Goal: Information Seeking & Learning: Check status

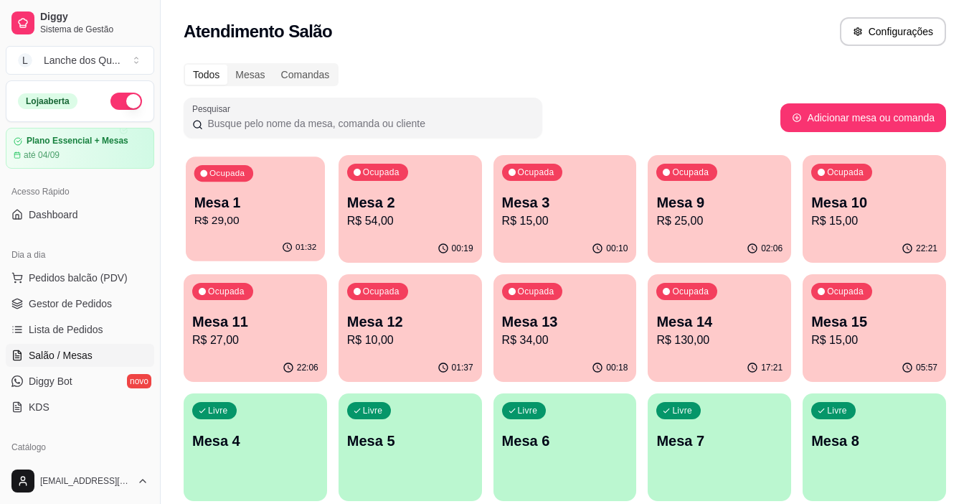
click at [253, 225] on p "R$ 29,00" at bounding box center [255, 220] width 123 height 16
click at [415, 196] on p "Mesa 2" at bounding box center [410, 202] width 126 height 20
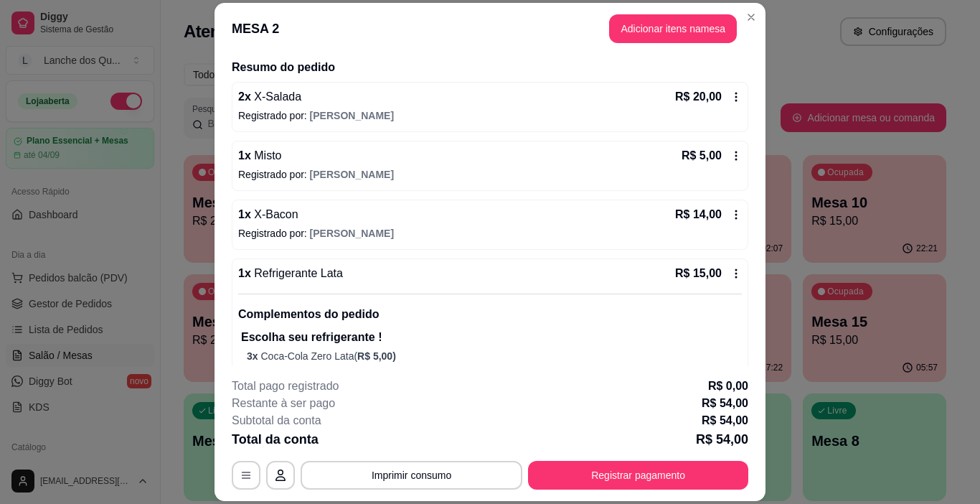
scroll to position [137, 0]
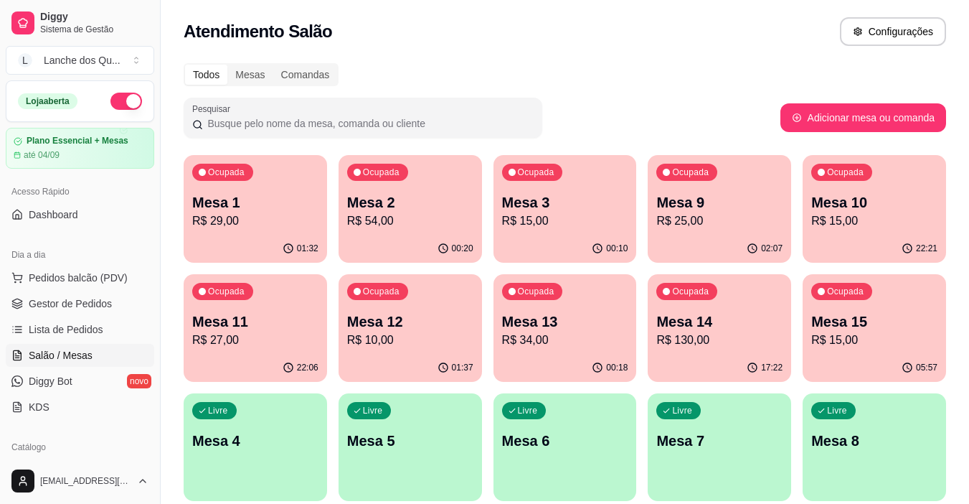
click at [590, 227] on p "R$ 15,00" at bounding box center [565, 220] width 126 height 17
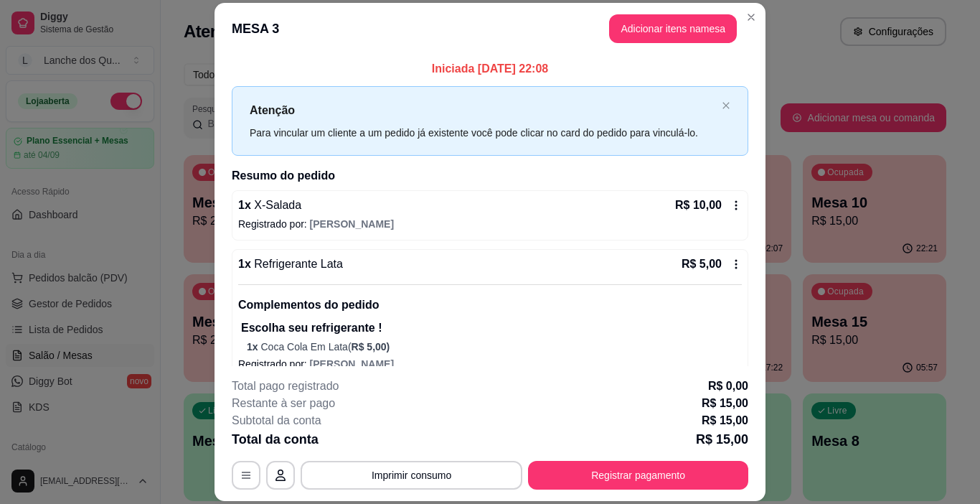
scroll to position [19, 0]
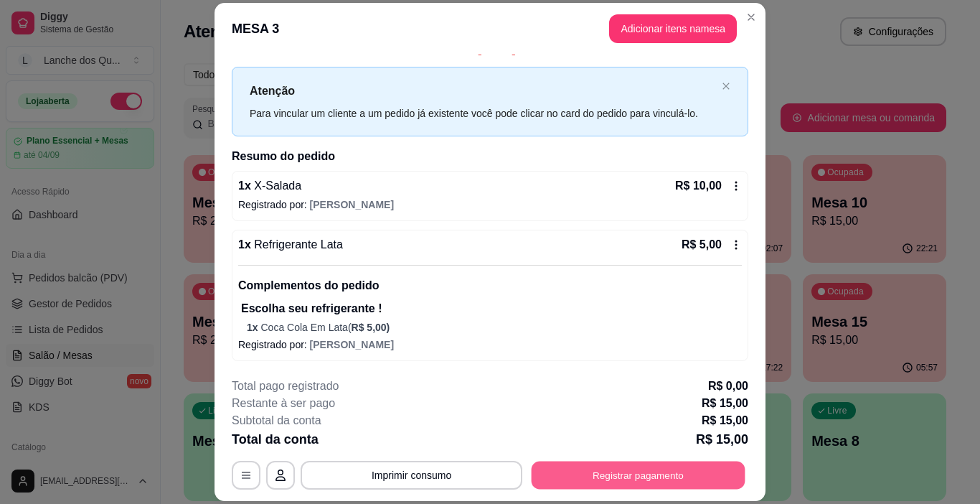
click at [650, 471] on button "Registrar pagamento" at bounding box center [639, 475] width 214 height 28
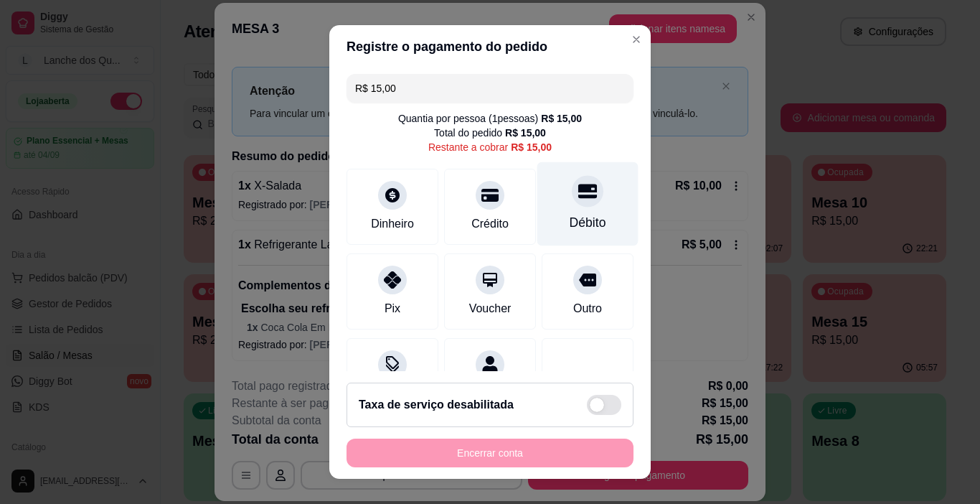
click at [572, 203] on div at bounding box center [588, 192] width 32 height 32
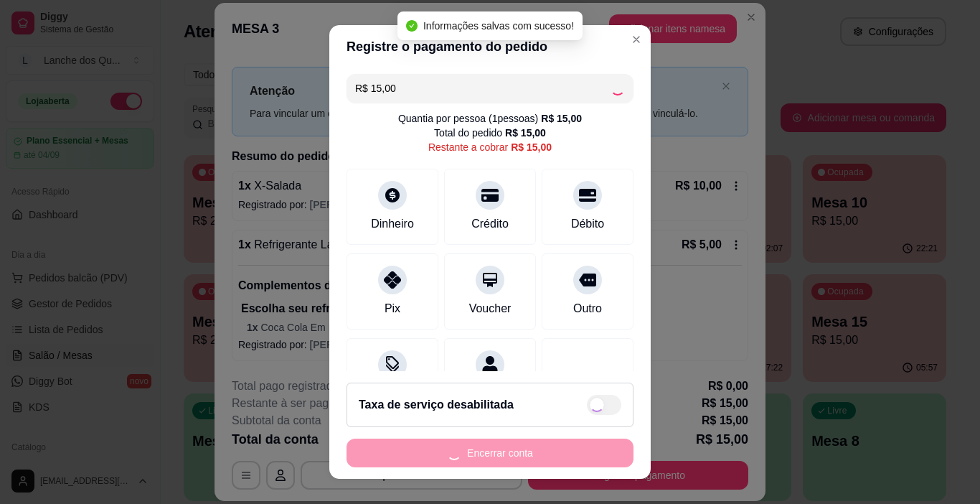
type input "R$ 0,00"
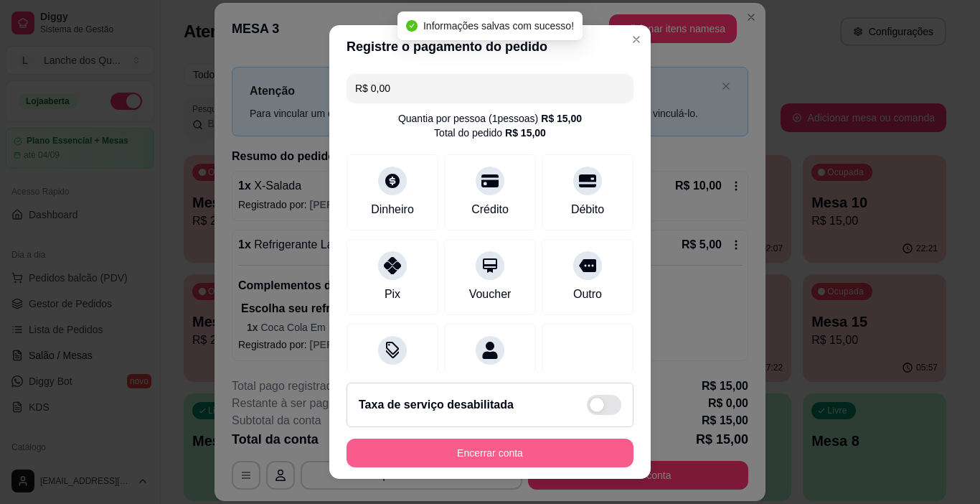
click at [501, 448] on button "Encerrar conta" at bounding box center [489, 452] width 287 height 29
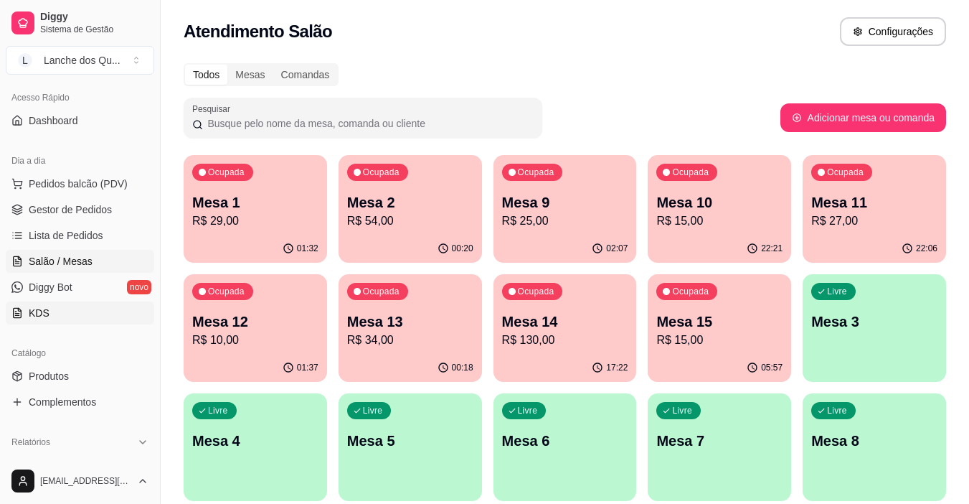
scroll to position [215, 0]
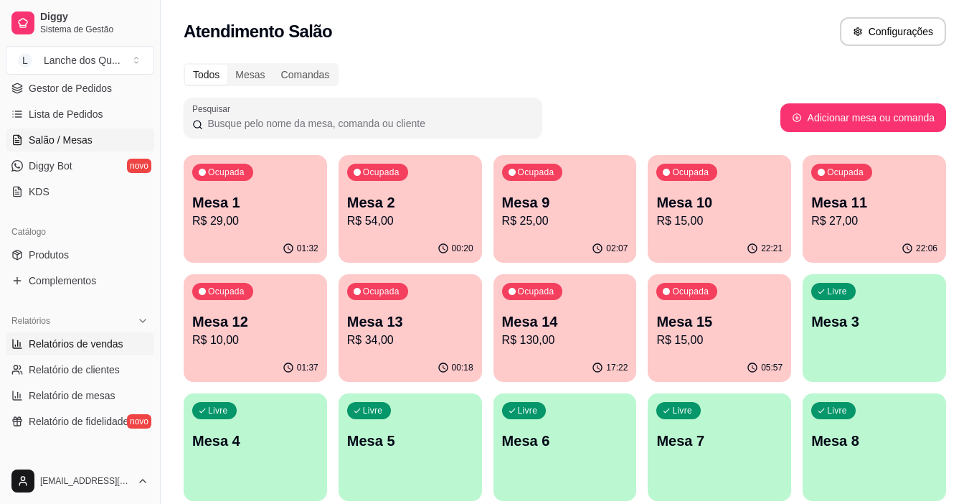
click at [92, 334] on link "Relatórios de vendas" at bounding box center [80, 343] width 148 height 23
select select "ALL"
select select "0"
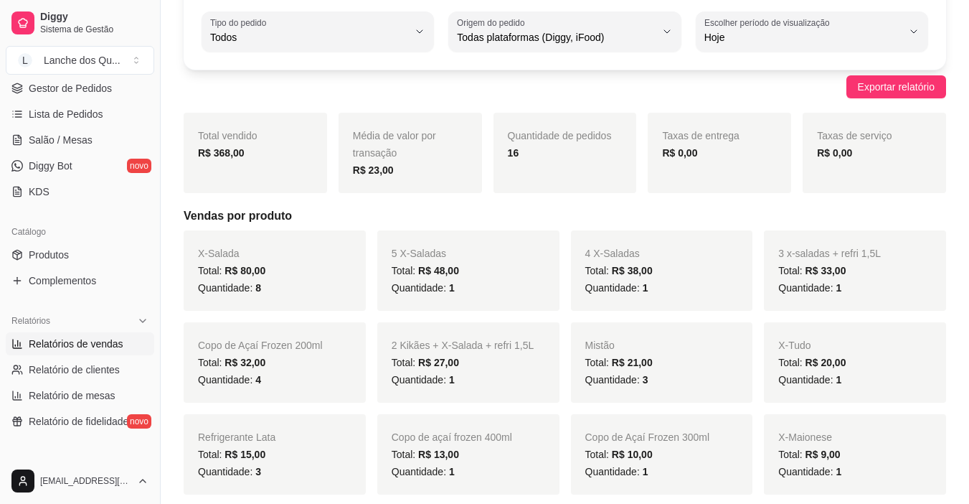
scroll to position [143, 0]
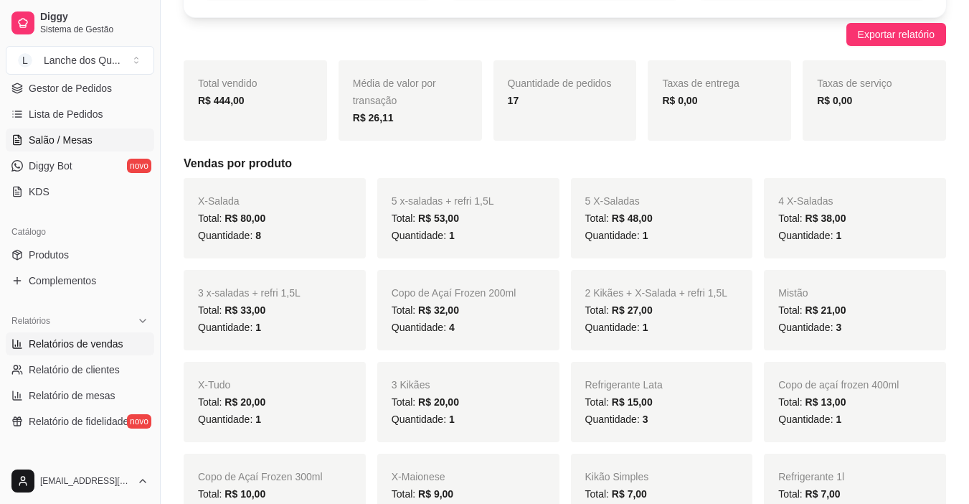
click at [94, 141] on link "Salão / Mesas" at bounding box center [80, 139] width 148 height 23
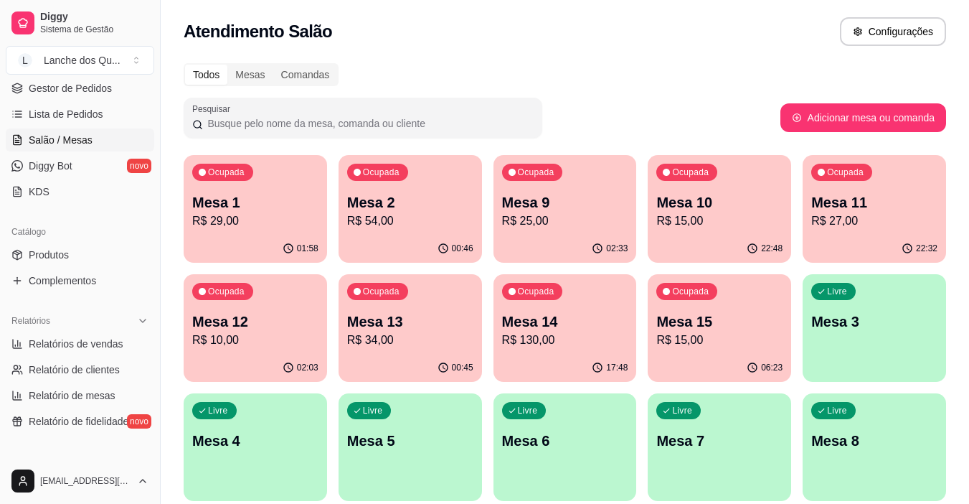
click at [380, 216] on p "R$ 54,00" at bounding box center [410, 220] width 126 height 17
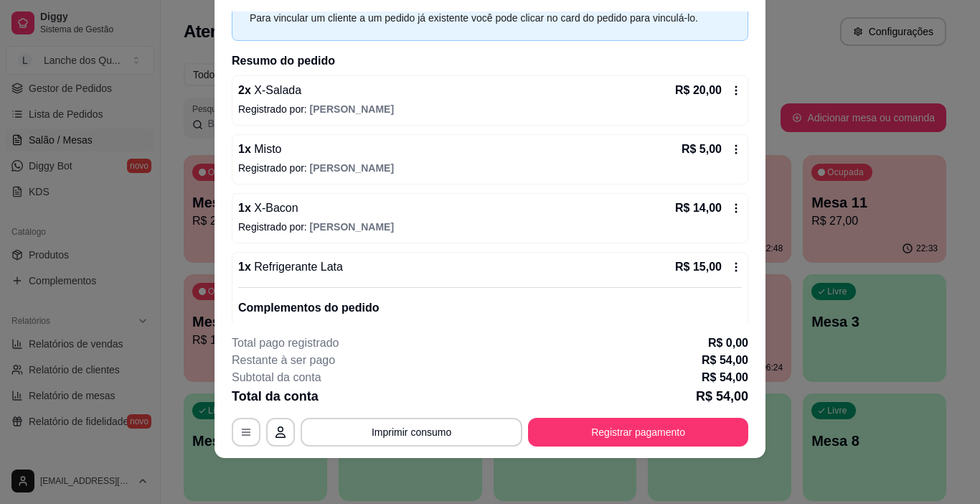
scroll to position [137, 0]
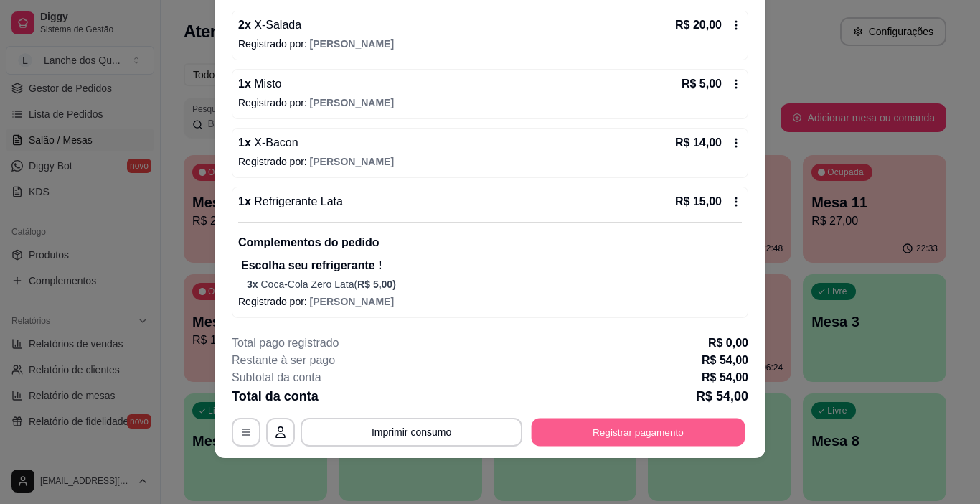
click at [555, 422] on button "Registrar pagamento" at bounding box center [639, 432] width 214 height 28
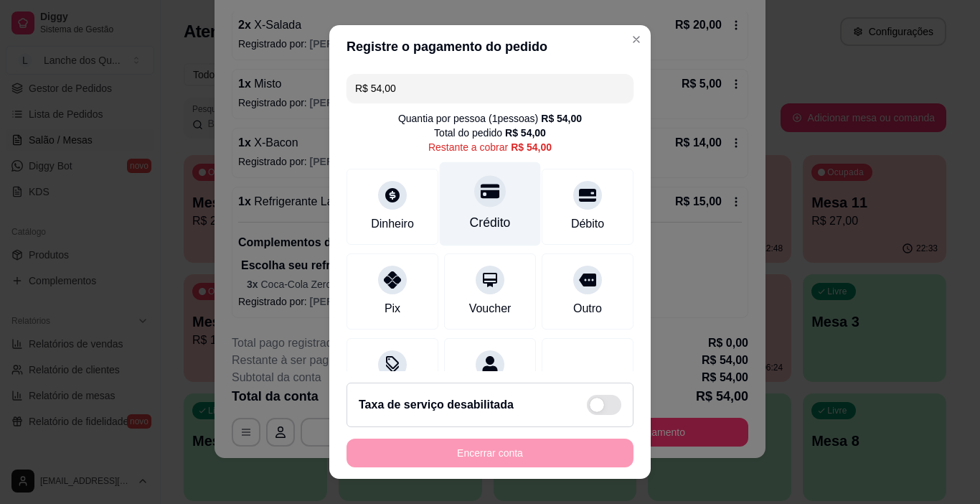
click at [494, 228] on div "Crédito" at bounding box center [490, 204] width 101 height 84
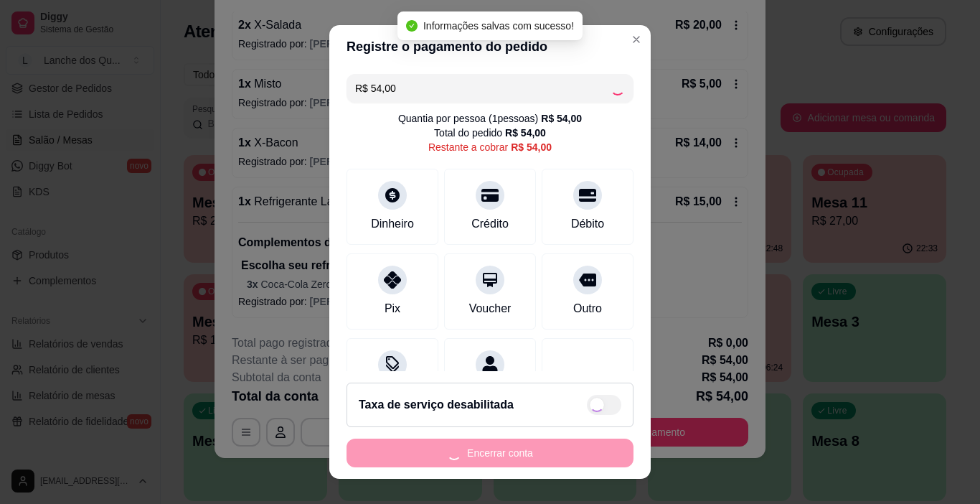
type input "R$ 0,00"
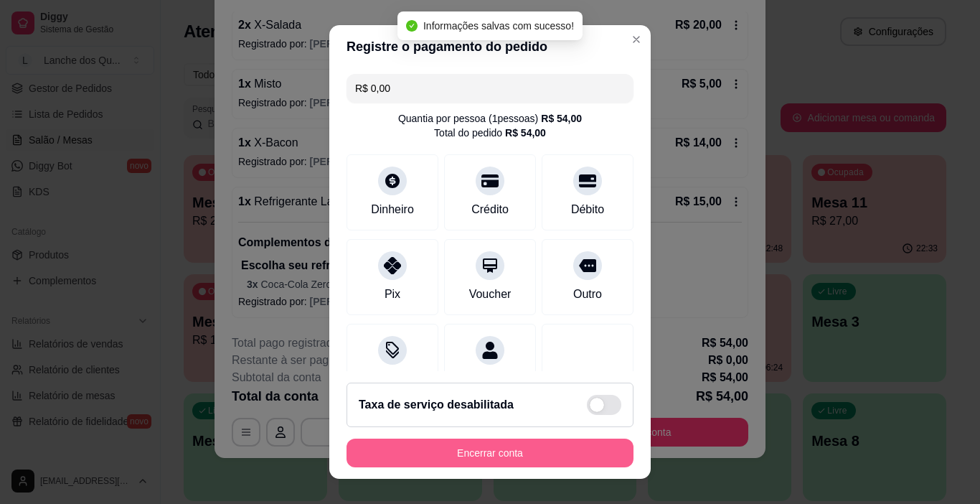
click at [491, 456] on button "Encerrar conta" at bounding box center [489, 452] width 287 height 29
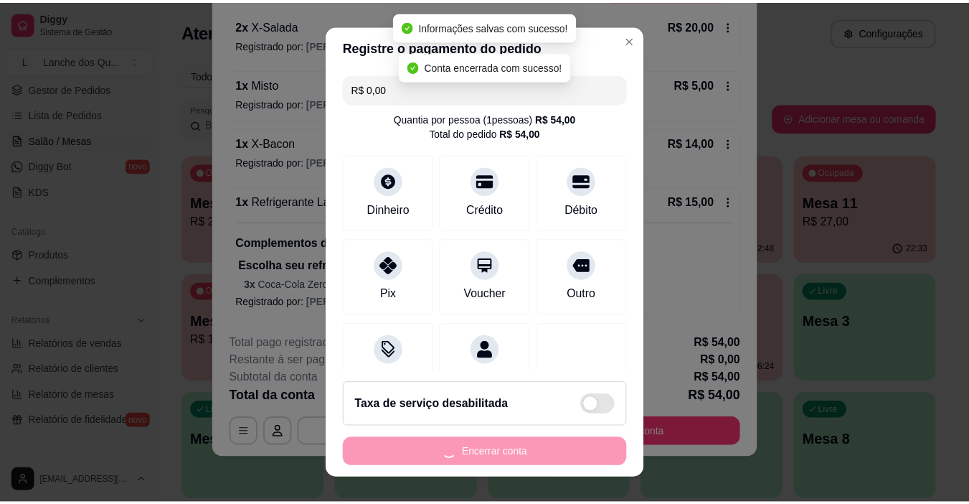
scroll to position [0, 0]
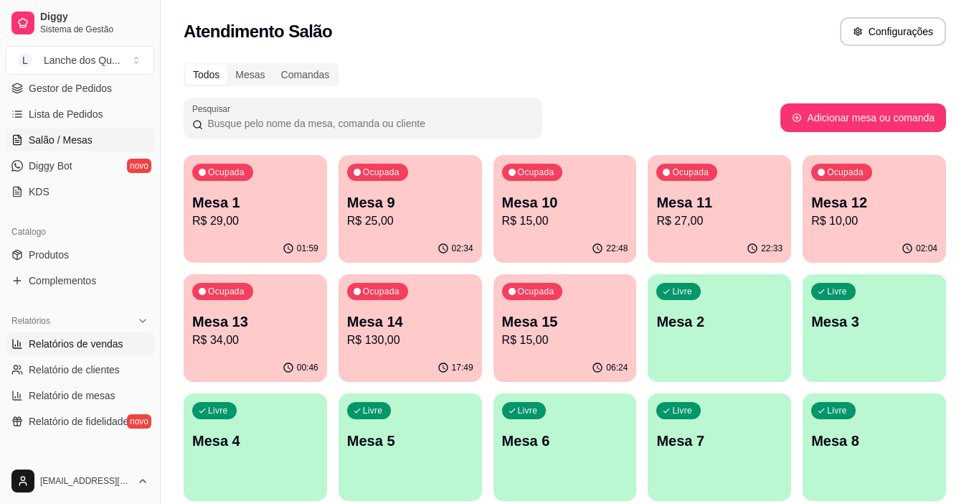
click at [104, 341] on span "Relatórios de vendas" at bounding box center [76, 343] width 95 height 14
select select "ALL"
select select "0"
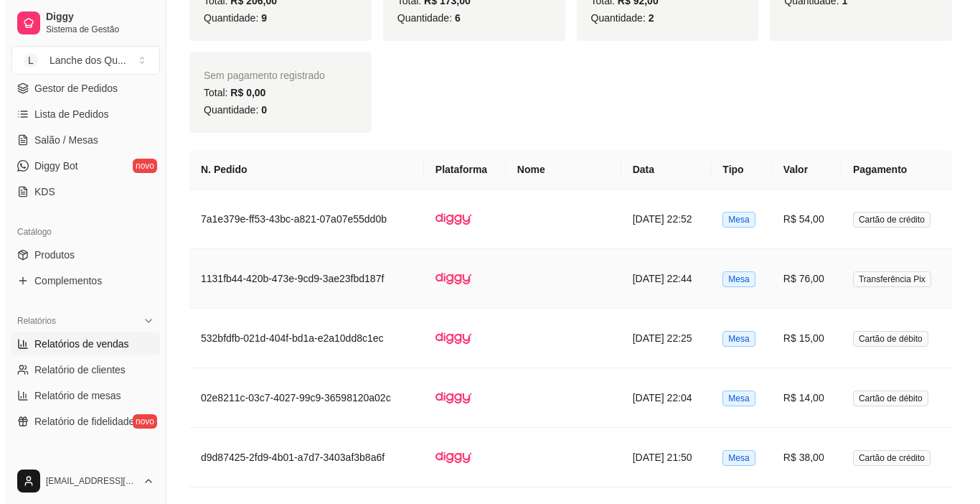
scroll to position [933, 0]
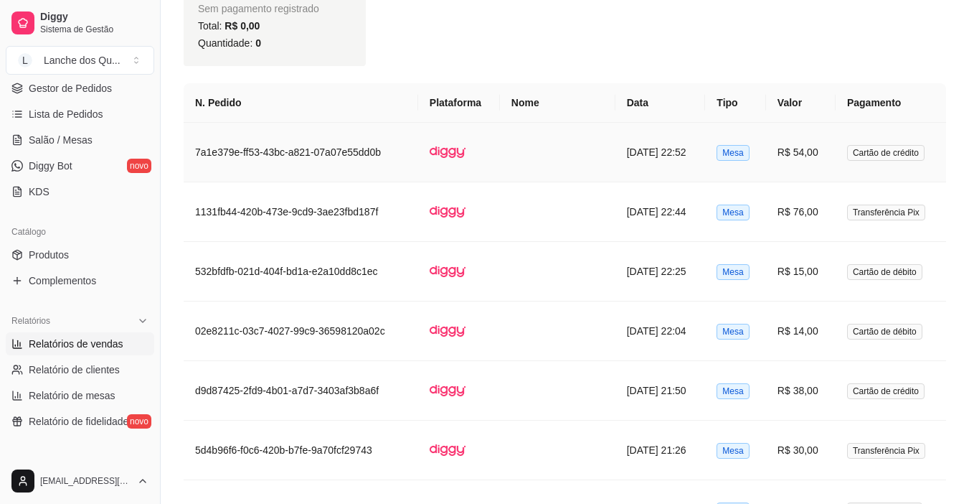
click at [786, 166] on td "R$ 54,00" at bounding box center [801, 153] width 70 height 60
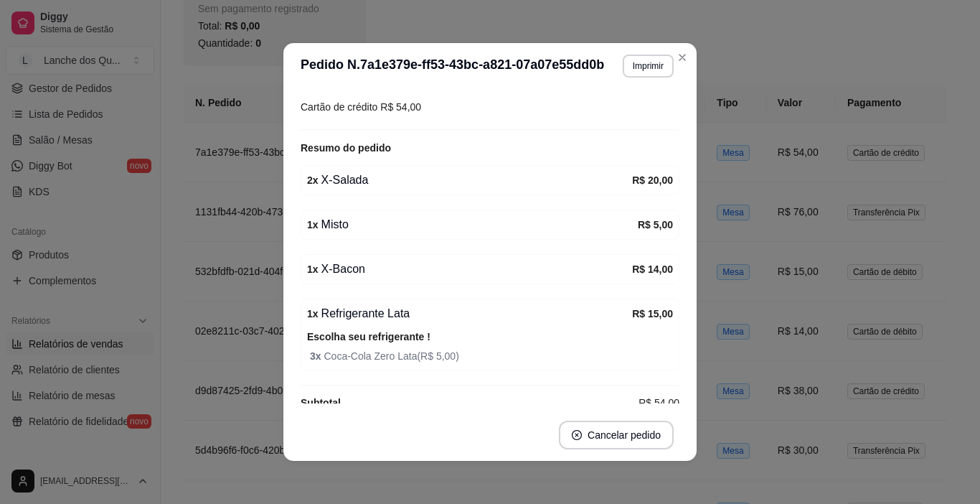
scroll to position [193, 0]
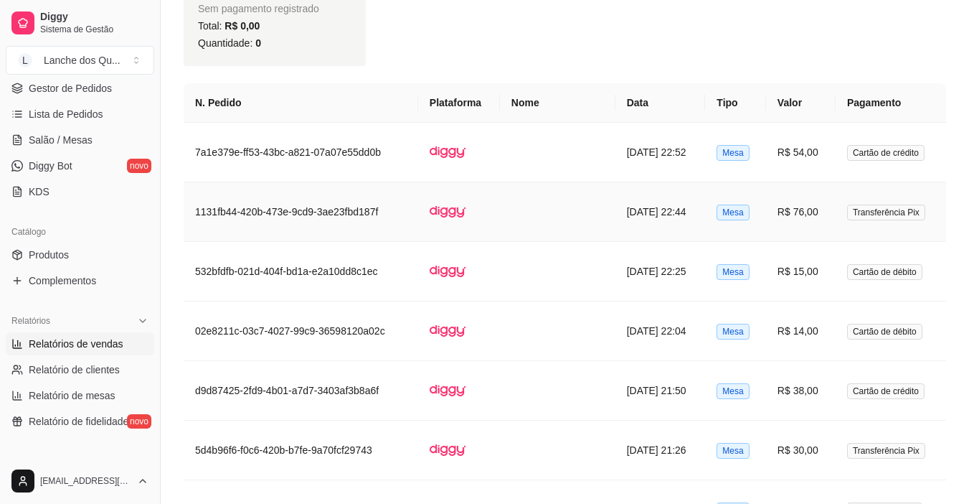
click at [778, 214] on td "R$ 76,00" at bounding box center [801, 212] width 70 height 60
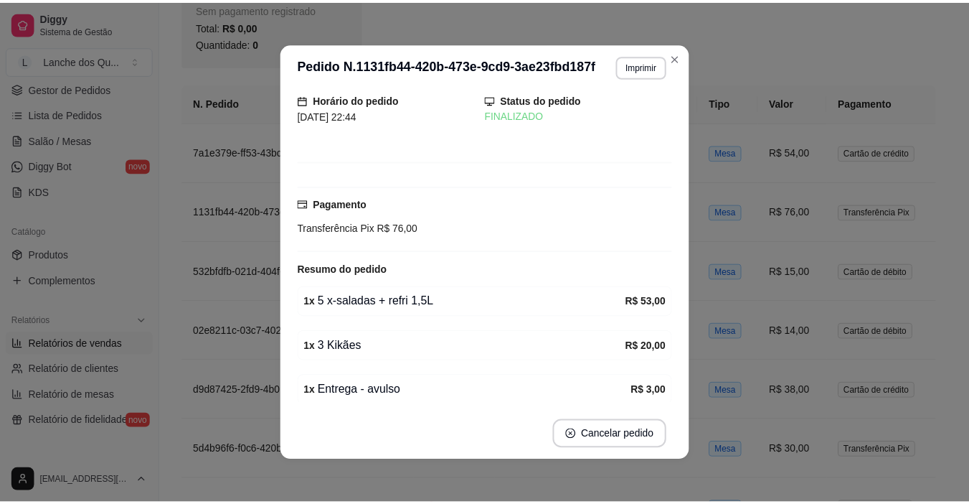
scroll to position [107, 0]
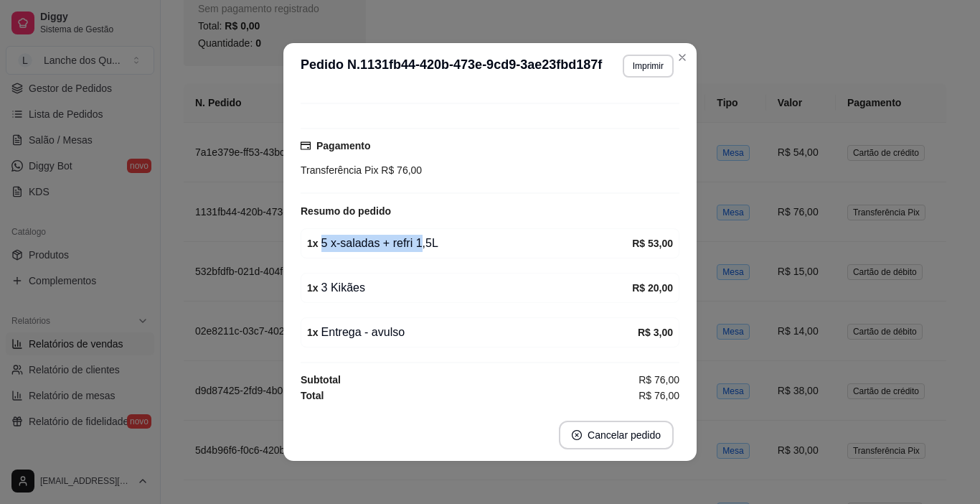
drag, startPoint x: 410, startPoint y: 240, endPoint x: 515, endPoint y: 247, distance: 105.0
click at [505, 248] on div "1 x 5 x-saladas + refri 1,5L" at bounding box center [469, 243] width 325 height 17
click at [632, 238] on strong "R$ 53,00" at bounding box center [652, 242] width 41 height 11
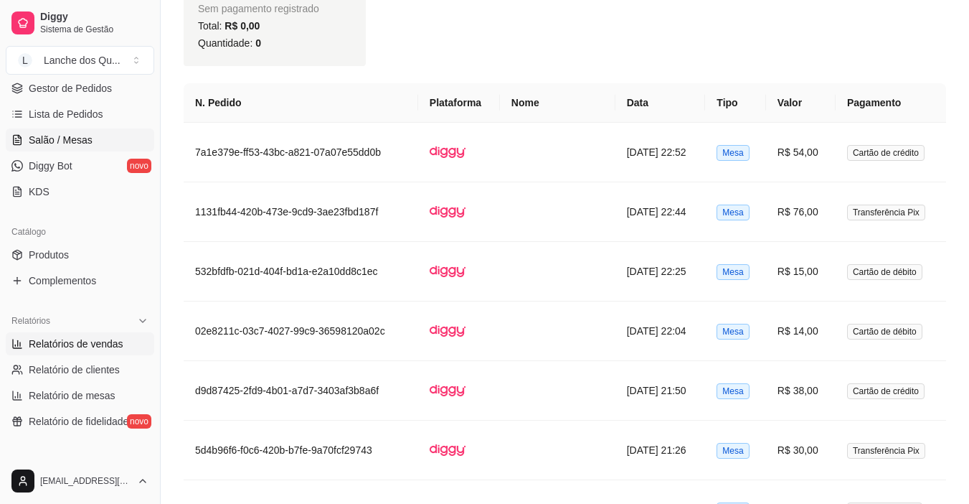
click at [103, 128] on link "Salão / Mesas" at bounding box center [80, 139] width 148 height 23
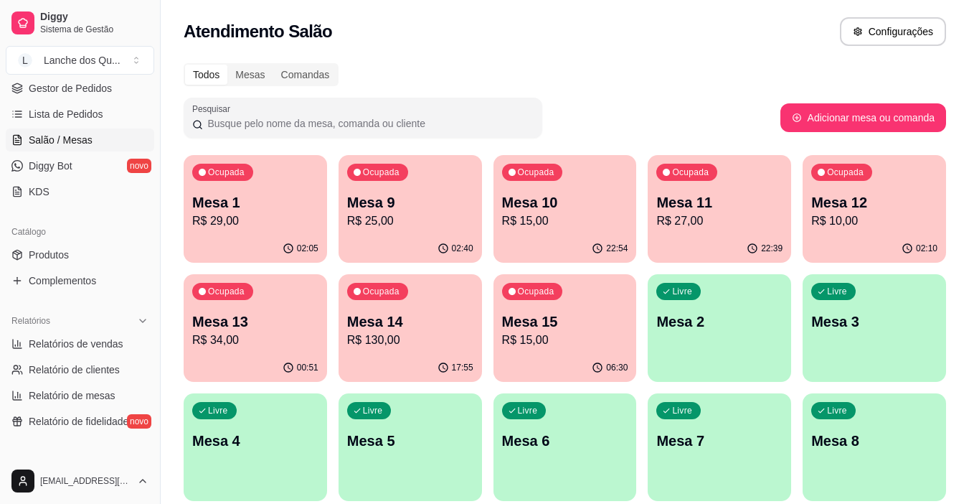
click at [250, 218] on p "R$ 29,00" at bounding box center [255, 220] width 126 height 17
click at [463, 239] on div "02:40" at bounding box center [410, 249] width 143 height 28
click at [258, 237] on div "02:05" at bounding box center [255, 249] width 143 height 28
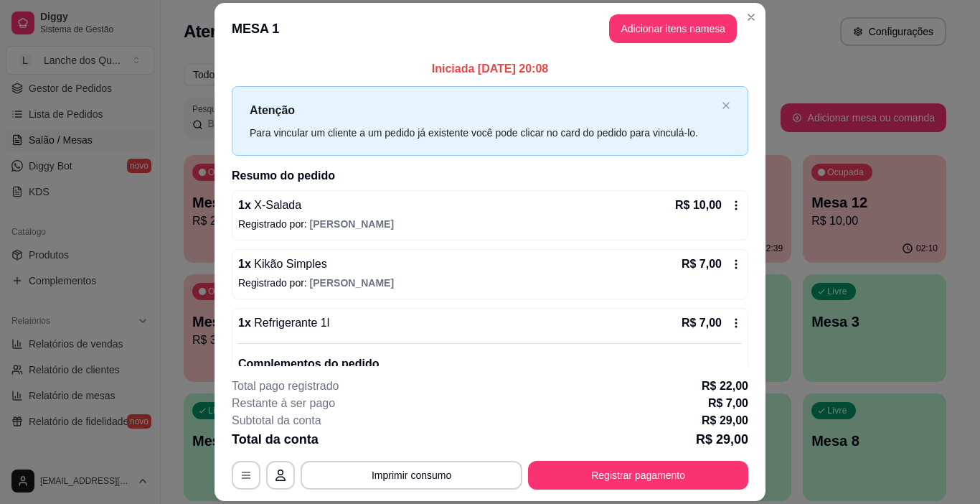
scroll to position [43, 0]
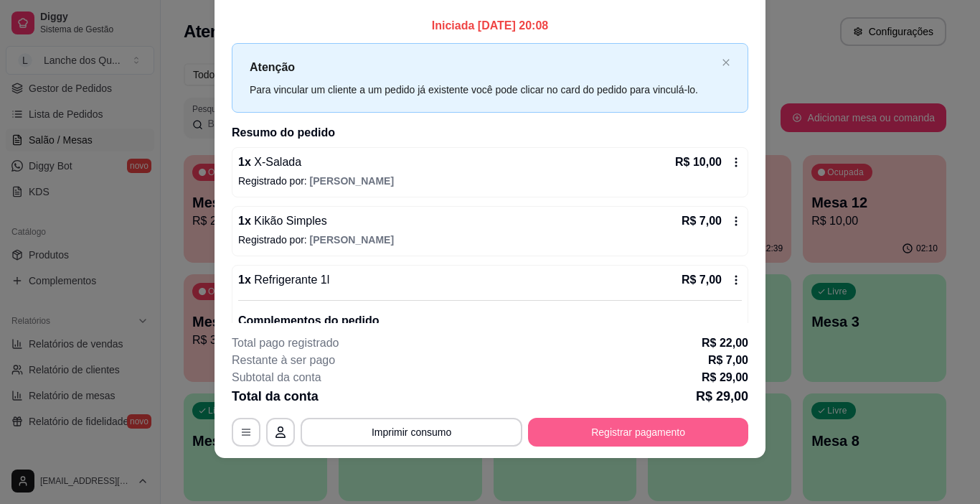
click at [628, 430] on button "Registrar pagamento" at bounding box center [638, 432] width 220 height 29
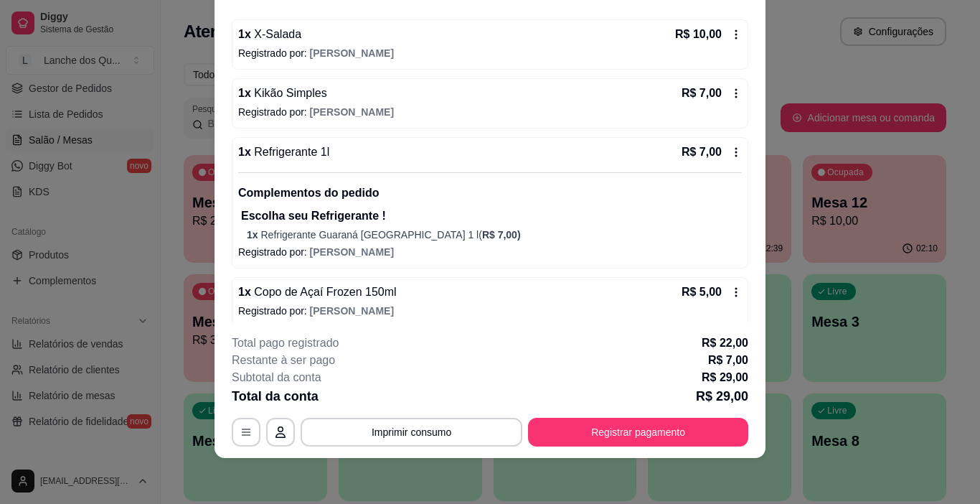
scroll to position [137, 0]
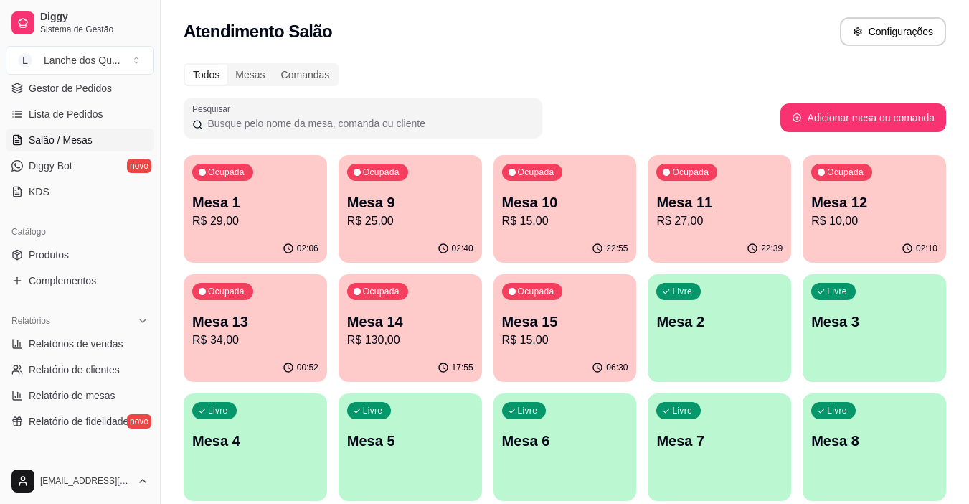
click at [279, 237] on div "02:06" at bounding box center [255, 249] width 143 height 28
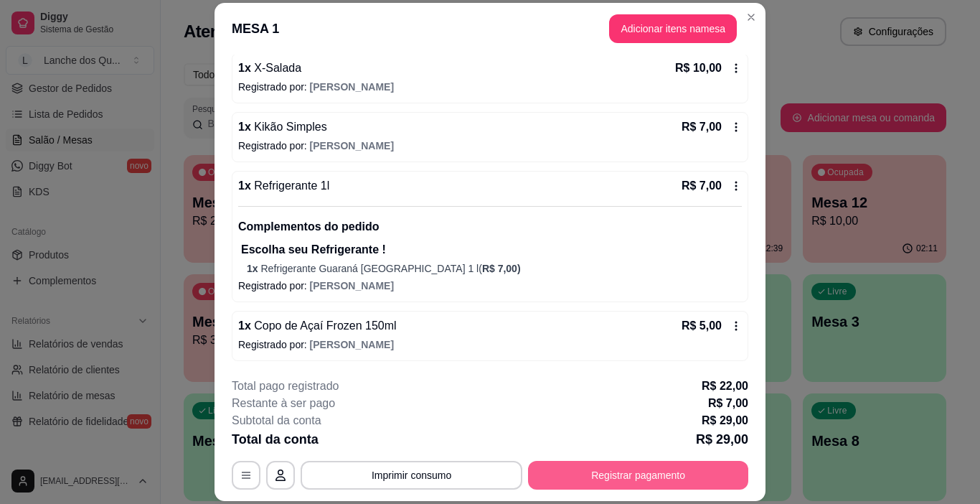
click at [654, 471] on button "Registrar pagamento" at bounding box center [638, 475] width 220 height 29
click at [622, 481] on button "Registrar pagamento" at bounding box center [638, 475] width 220 height 29
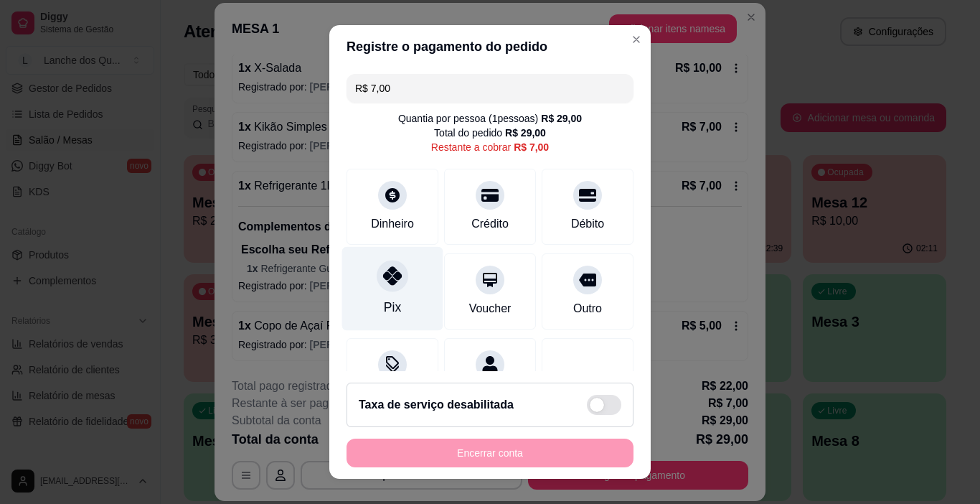
click at [384, 275] on icon at bounding box center [392, 275] width 19 height 19
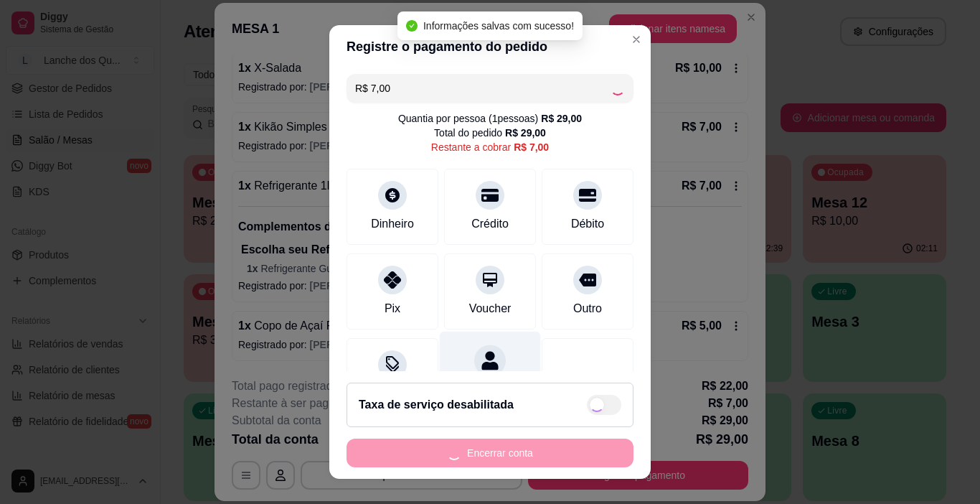
type input "R$ 0,00"
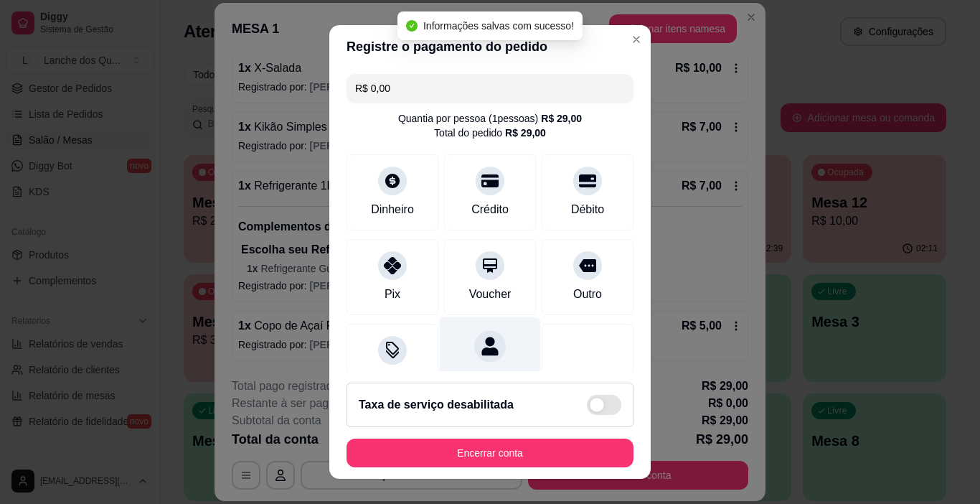
scroll to position [181, 0]
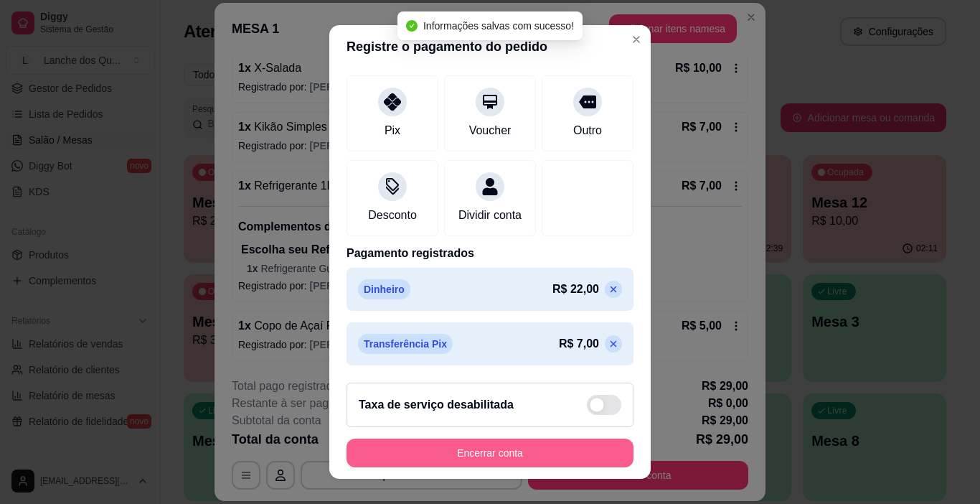
click at [528, 456] on button "Encerrar conta" at bounding box center [489, 452] width 287 height 29
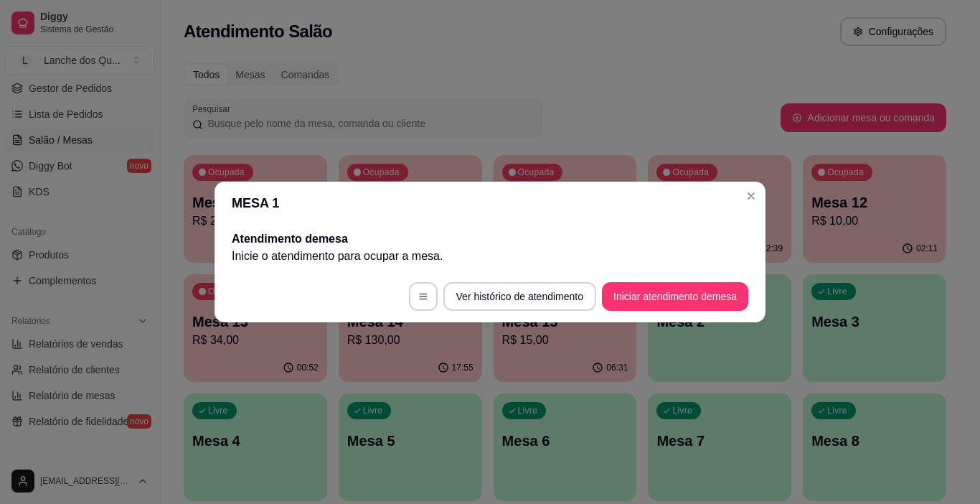
scroll to position [0, 0]
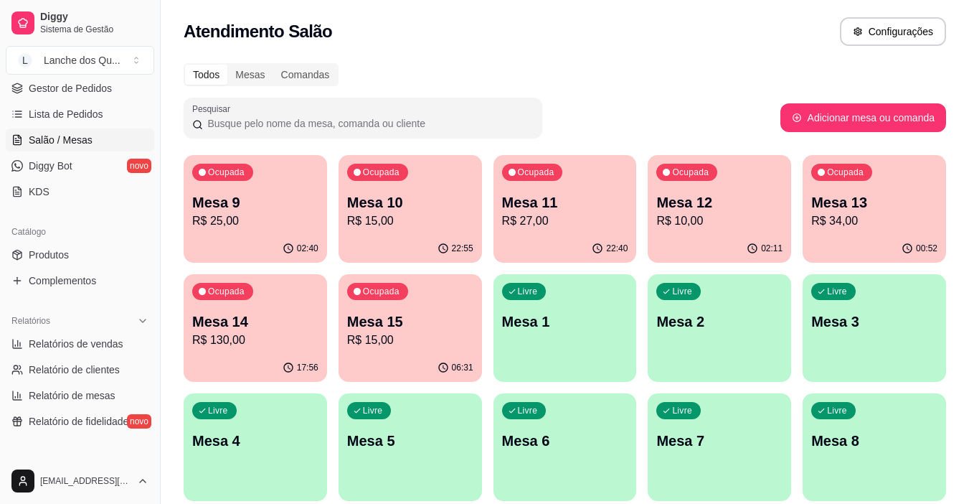
click at [283, 225] on p "R$ 25,00" at bounding box center [255, 220] width 126 height 17
click at [362, 220] on p "R$ 15,00" at bounding box center [410, 220] width 126 height 17
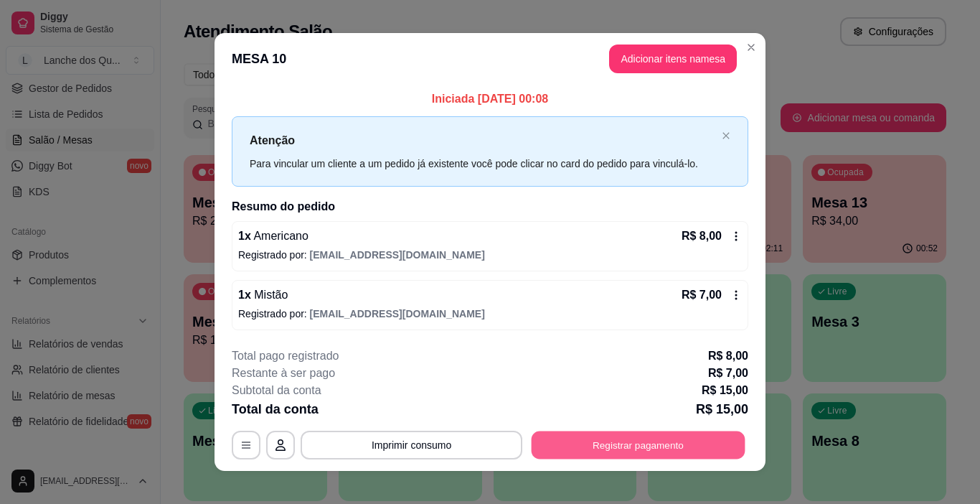
click at [638, 447] on button "Registrar pagamento" at bounding box center [639, 444] width 214 height 28
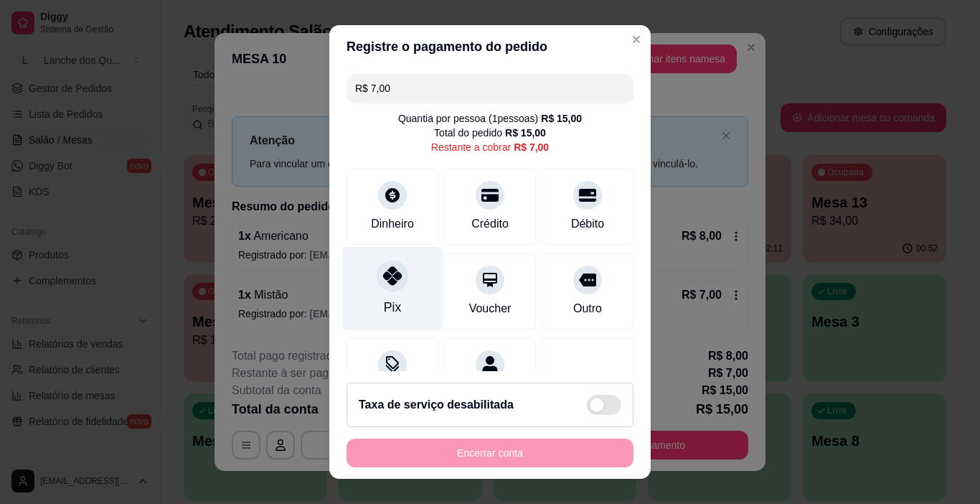
click at [395, 286] on div at bounding box center [393, 276] width 32 height 32
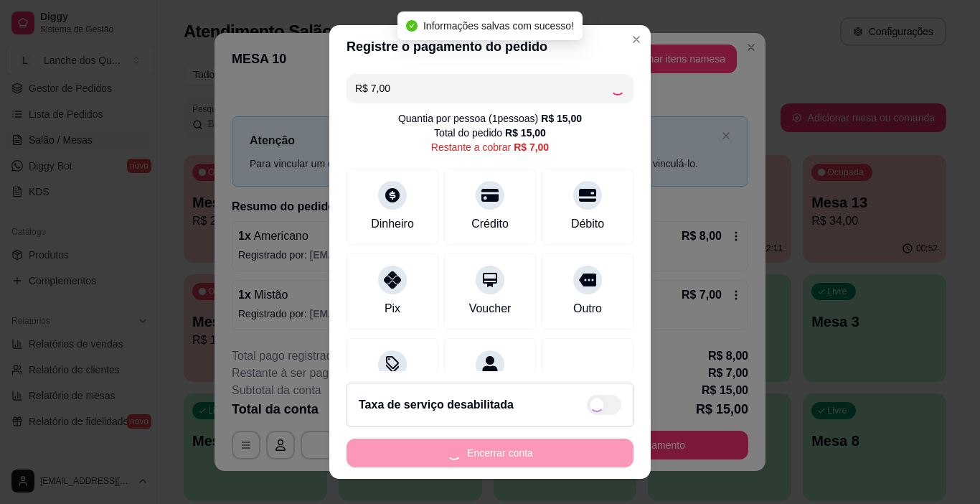
type input "R$ 0,00"
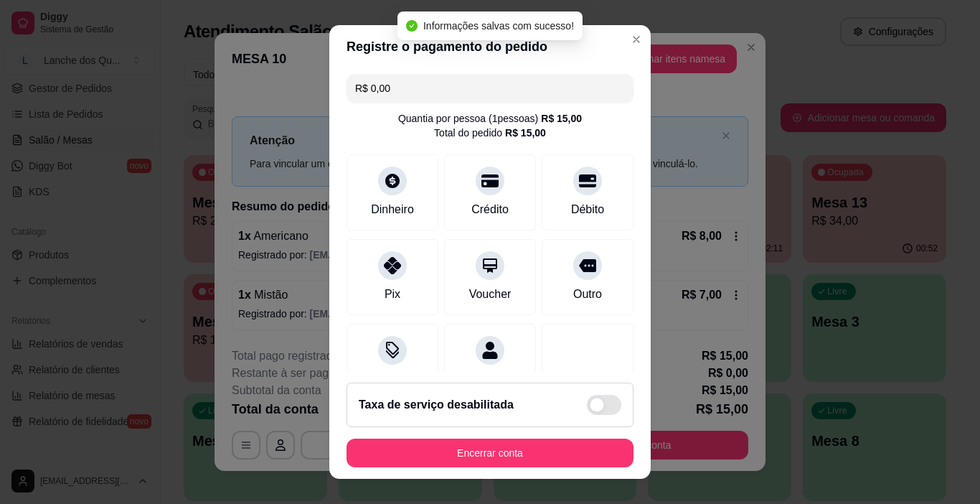
scroll to position [181, 0]
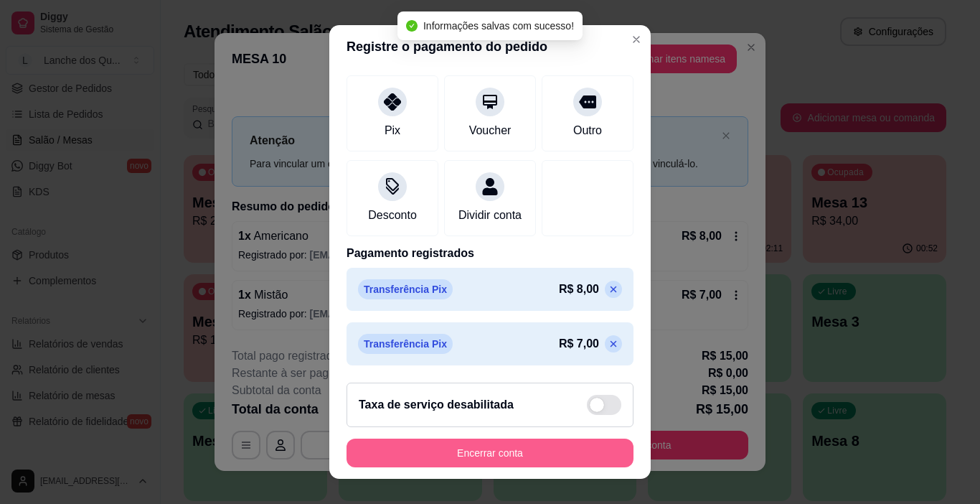
click at [526, 448] on button "Encerrar conta" at bounding box center [489, 452] width 287 height 29
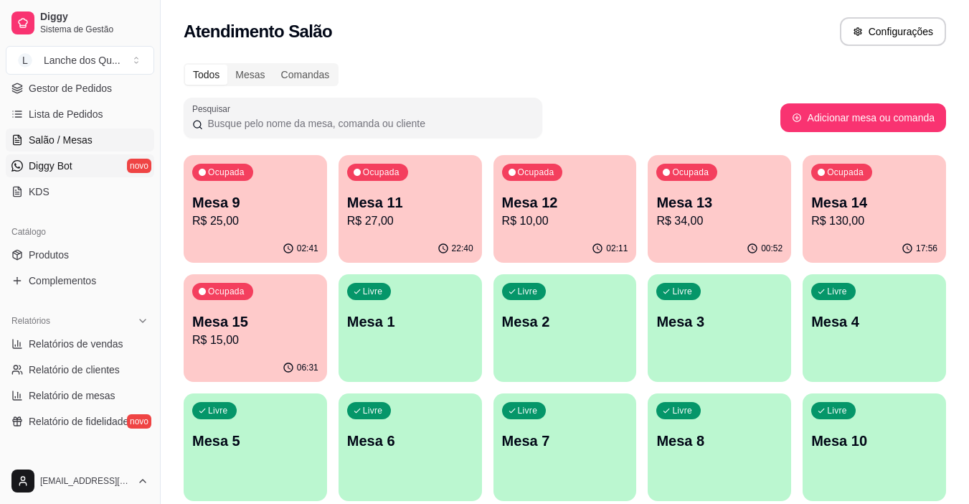
click at [76, 161] on link "Diggy Bot novo" at bounding box center [80, 165] width 148 height 23
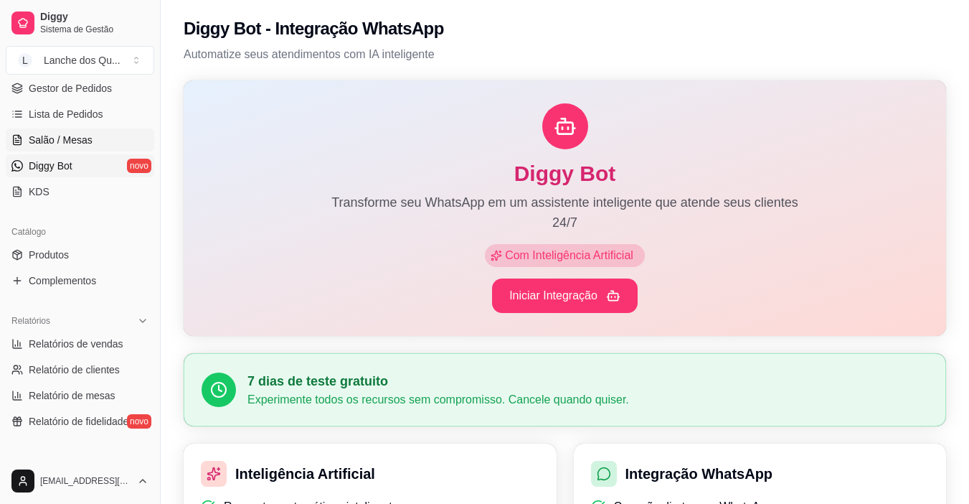
click at [78, 136] on span "Salão / Mesas" at bounding box center [61, 140] width 64 height 14
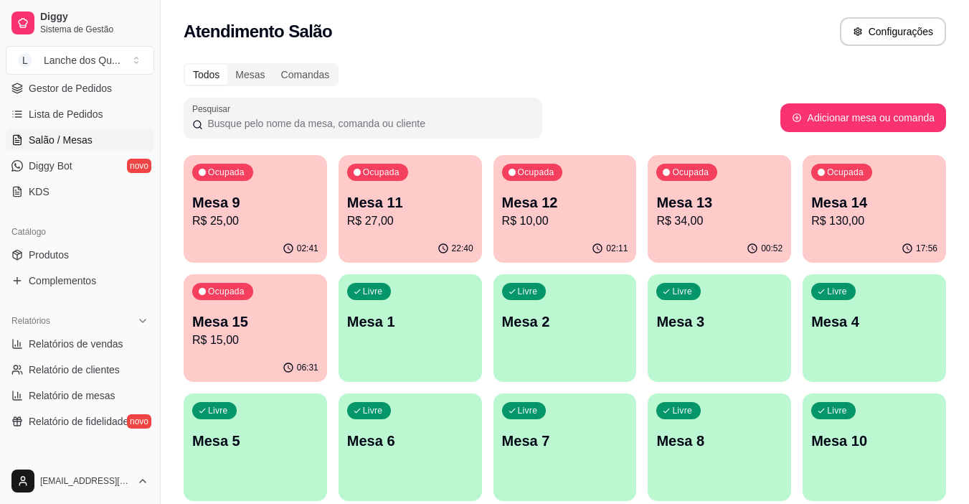
click at [257, 207] on p "Mesa 9" at bounding box center [255, 202] width 126 height 20
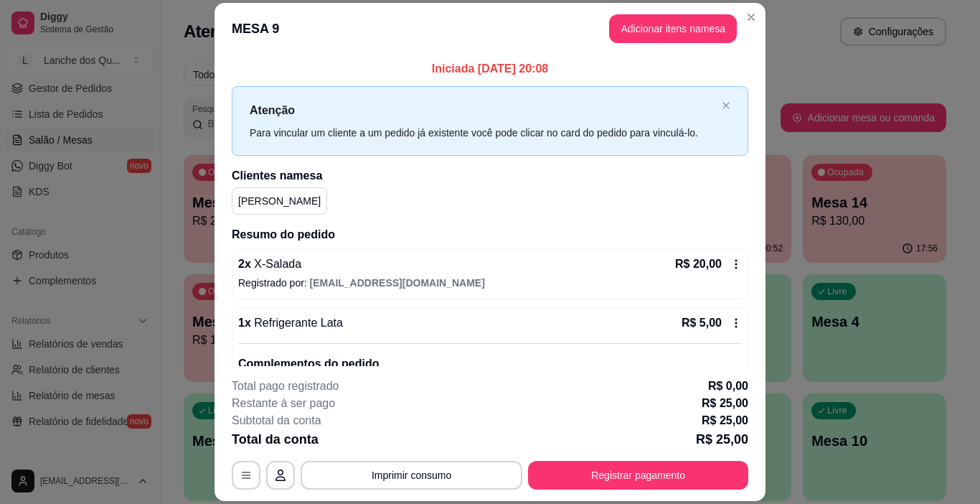
click at [724, 219] on div "Iniciada [DATE] 20:08 Atenção Para vincular um cliente a um pedido já existente…" at bounding box center [490, 249] width 517 height 379
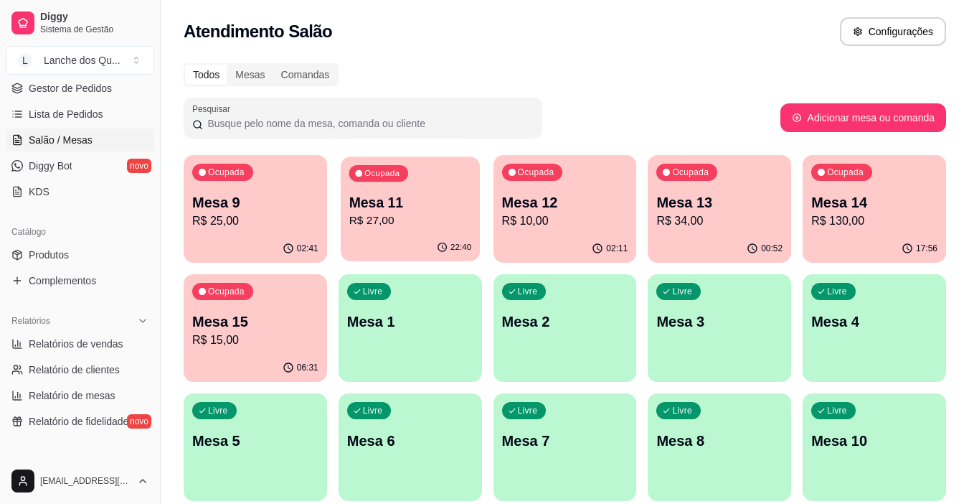
click at [453, 220] on p "R$ 27,00" at bounding box center [410, 220] width 123 height 16
click at [448, 227] on p "R$ 27,00" at bounding box center [410, 220] width 123 height 16
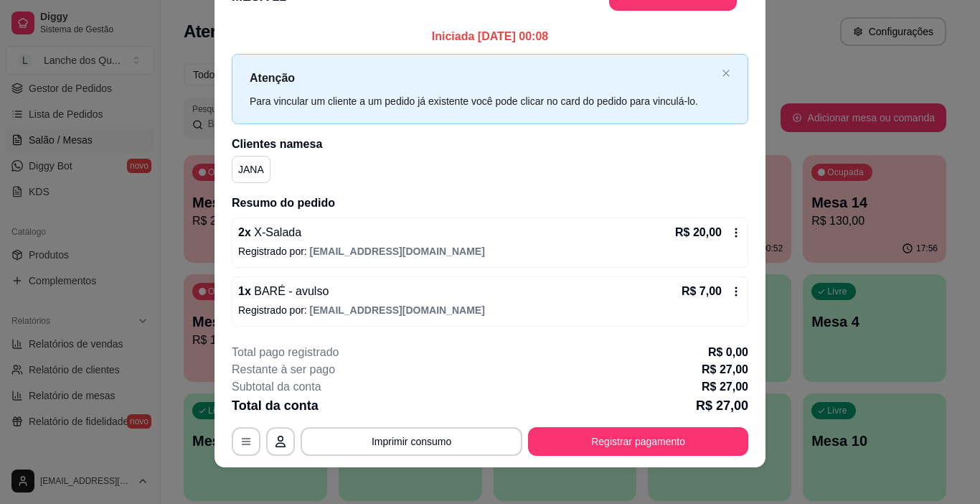
scroll to position [42, 0]
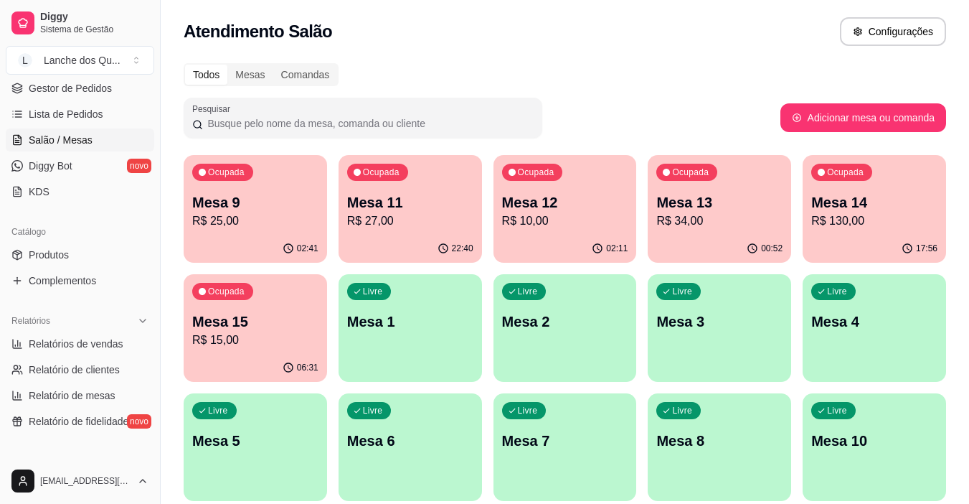
click at [606, 216] on p "R$ 10,00" at bounding box center [565, 220] width 126 height 17
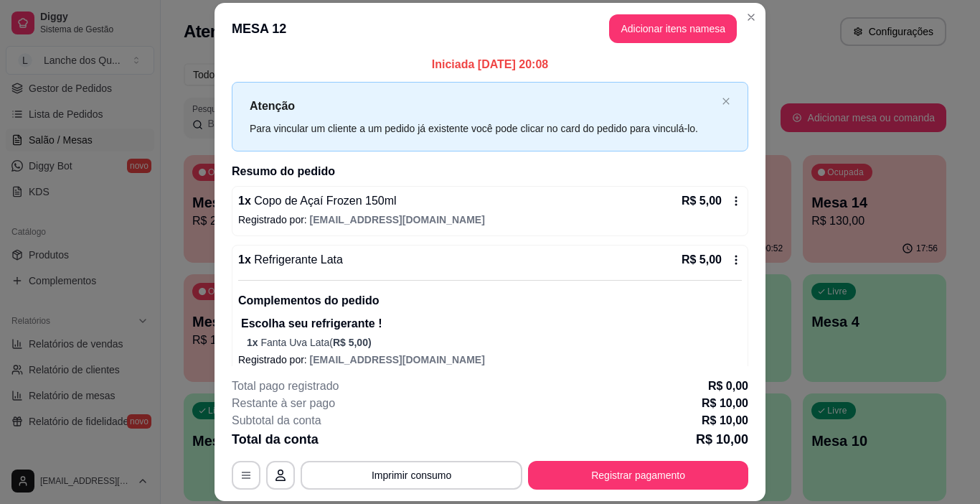
scroll to position [0, 0]
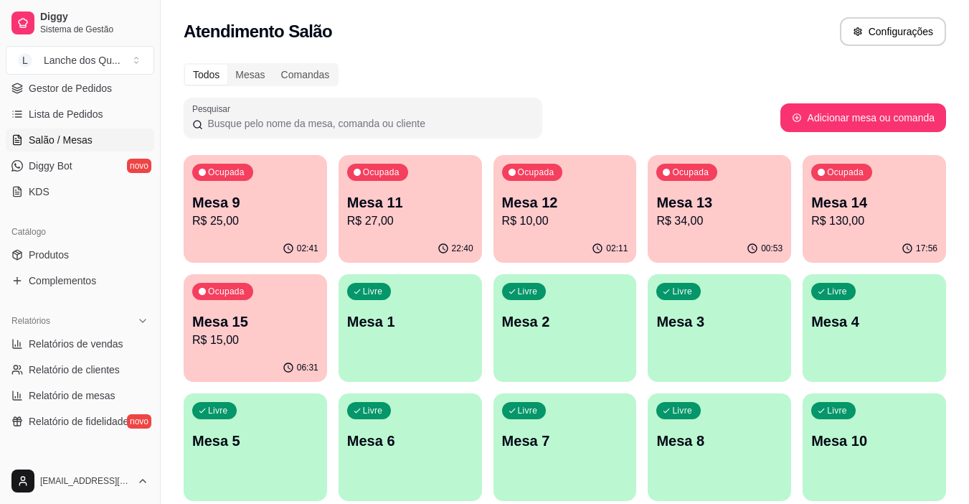
click at [704, 208] on p "Mesa 13" at bounding box center [719, 202] width 126 height 20
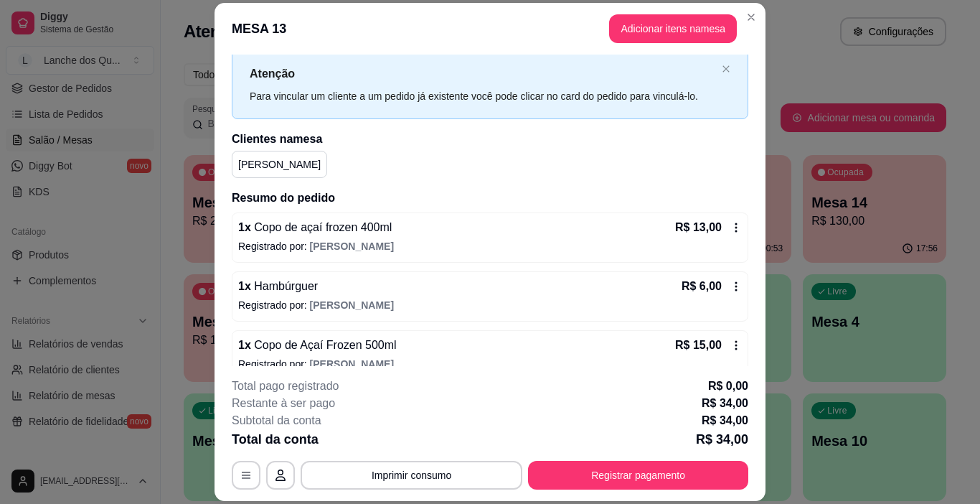
scroll to position [56, 0]
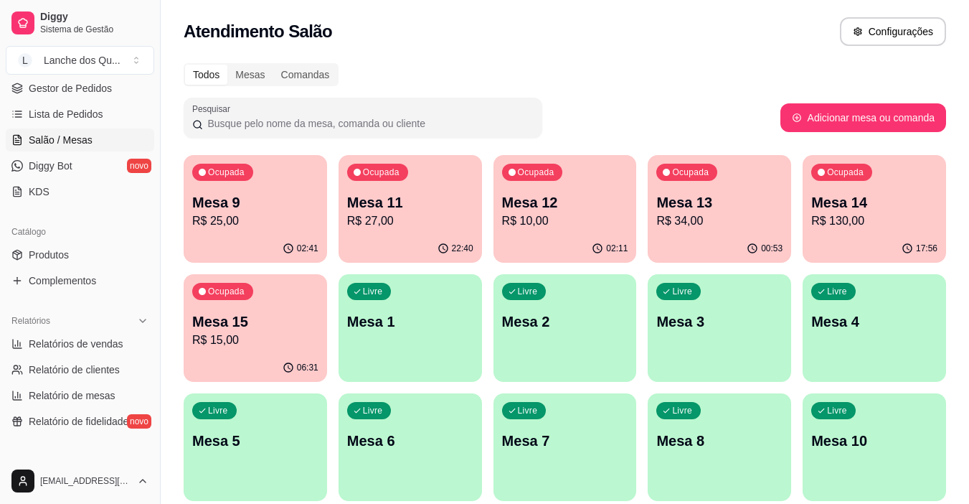
click at [746, 207] on p "Mesa 13" at bounding box center [719, 202] width 126 height 20
click at [726, 225] on p "R$ 34,00" at bounding box center [719, 220] width 126 height 17
click at [872, 218] on p "R$ 130,00" at bounding box center [874, 220] width 126 height 17
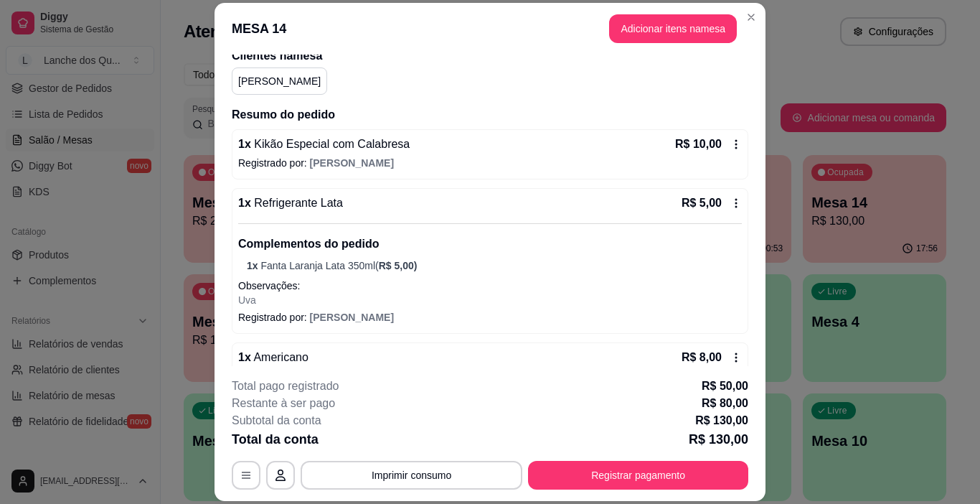
scroll to position [143, 0]
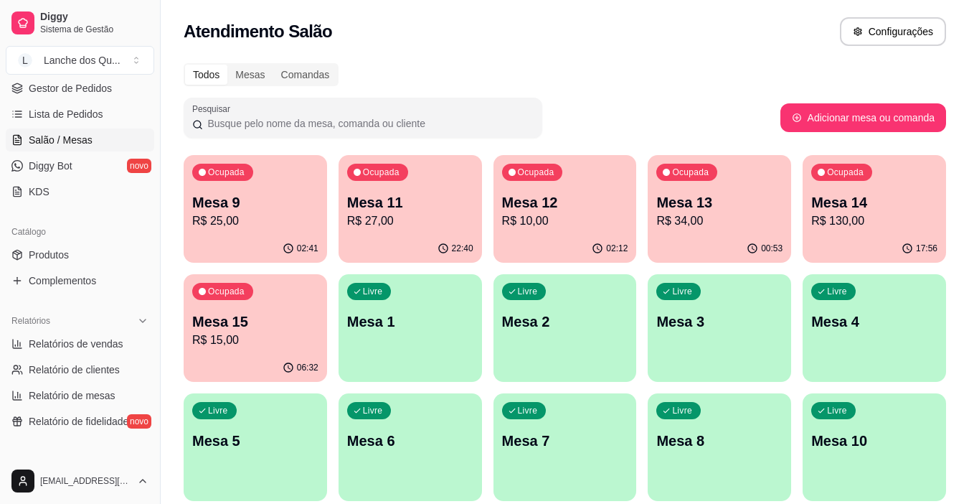
click at [325, 329] on div "Ocupada Mesa 15 R$ 15,00" at bounding box center [255, 314] width 143 height 80
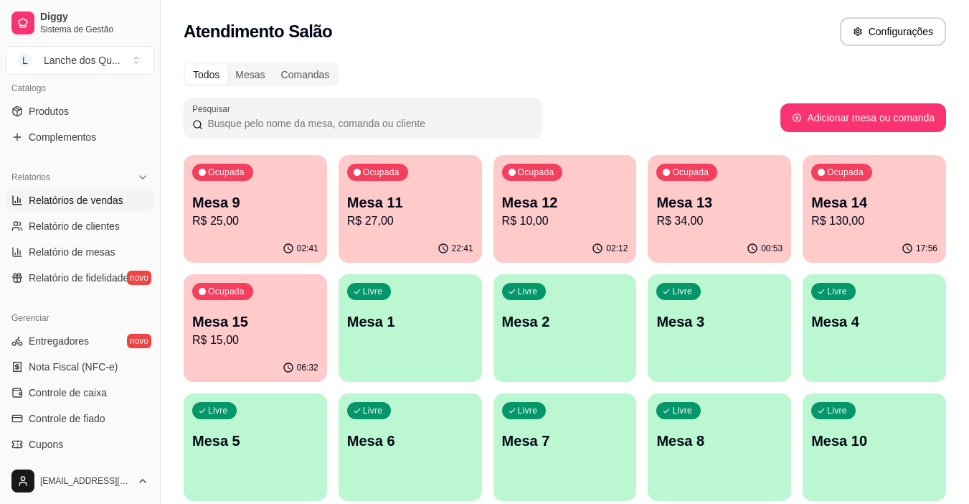
click at [104, 205] on span "Relatórios de vendas" at bounding box center [76, 200] width 95 height 14
select select "ALL"
select select "0"
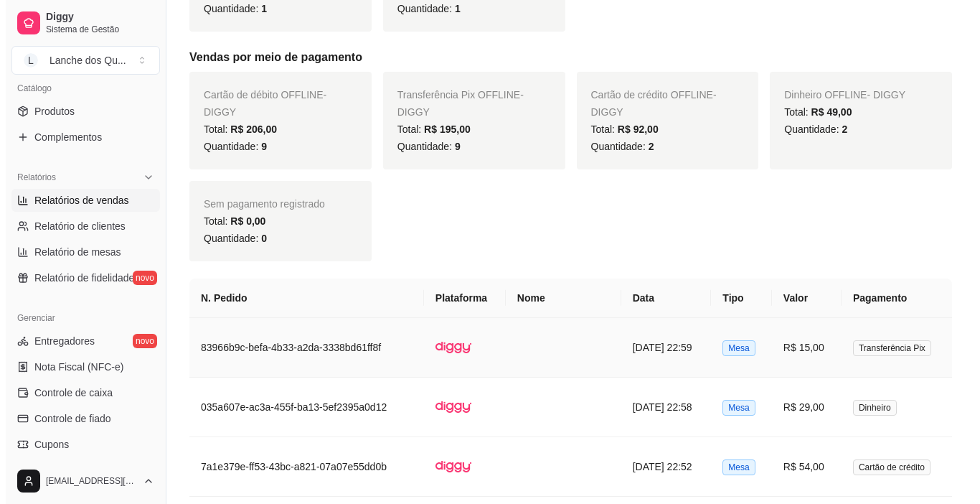
scroll to position [933, 0]
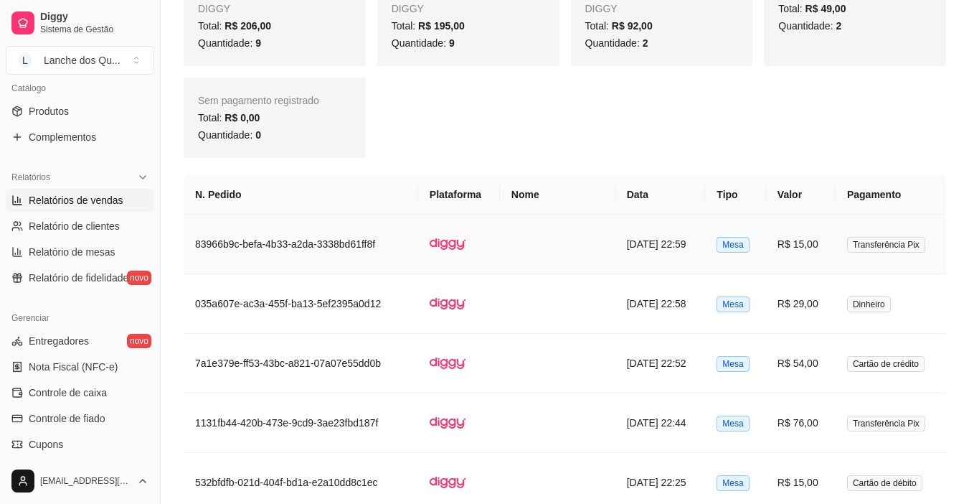
click at [788, 244] on td "R$ 15,00" at bounding box center [801, 244] width 70 height 60
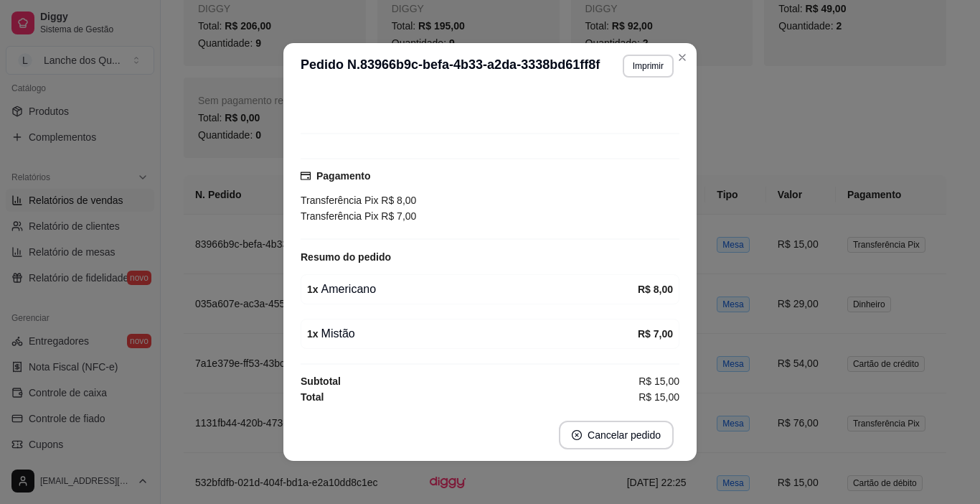
scroll to position [78, 0]
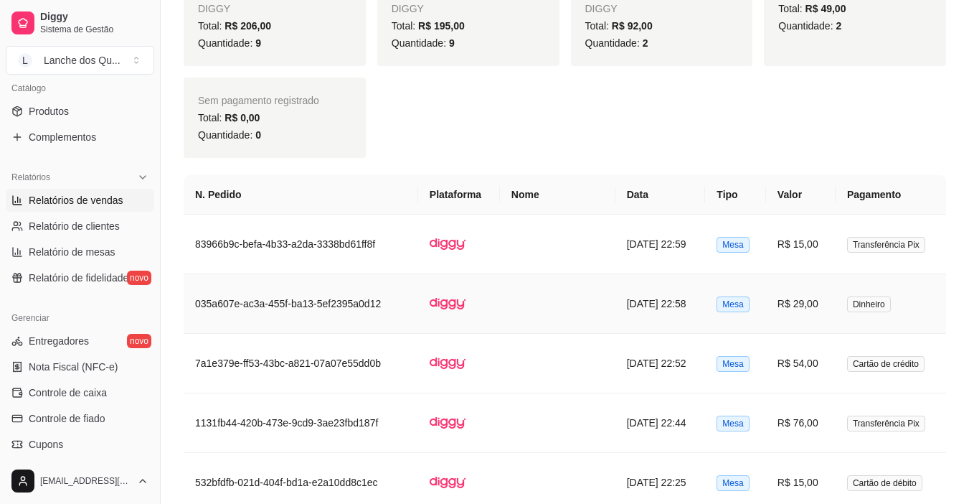
click at [669, 295] on td "[DATE] 22:58" at bounding box center [661, 304] width 90 height 60
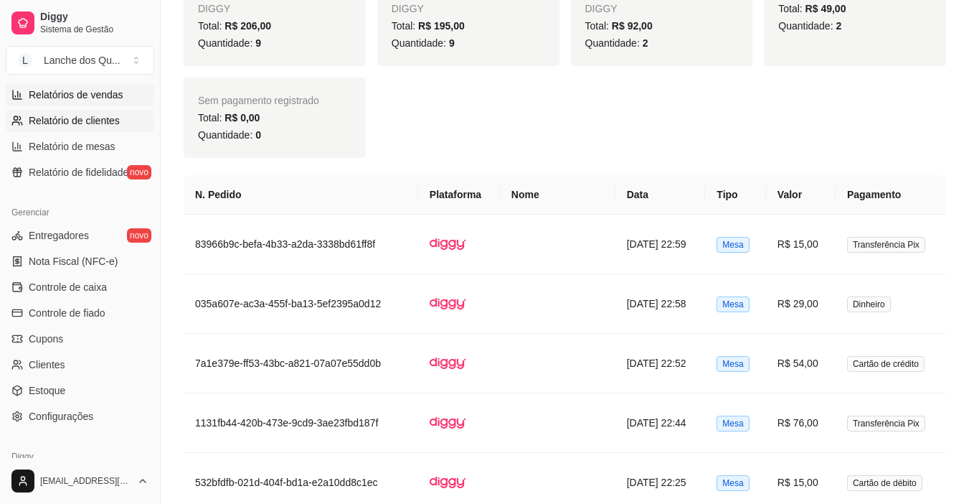
scroll to position [359, 0]
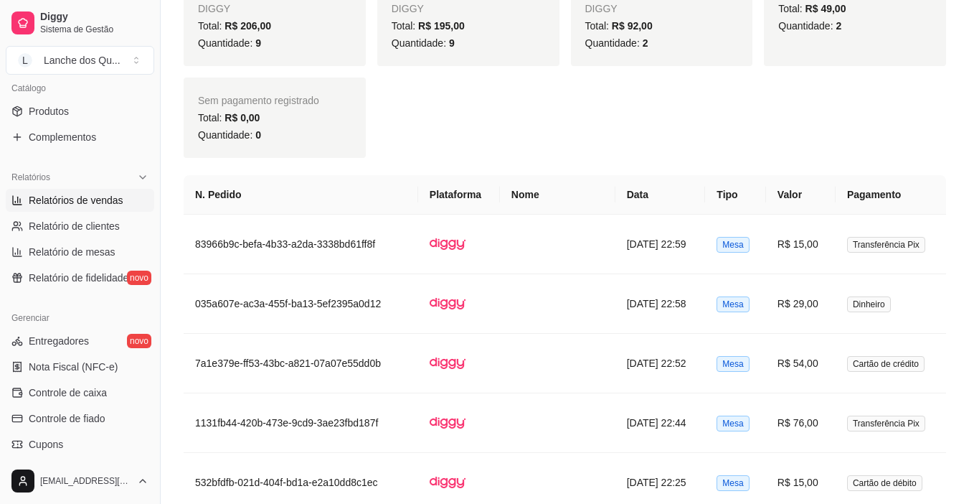
click at [93, 197] on span "Relatórios de vendas" at bounding box center [76, 200] width 95 height 14
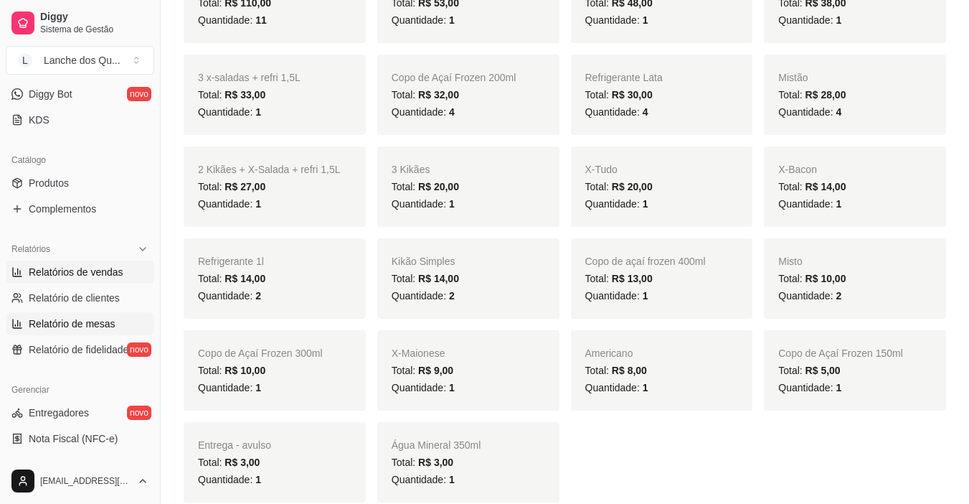
scroll to position [72, 0]
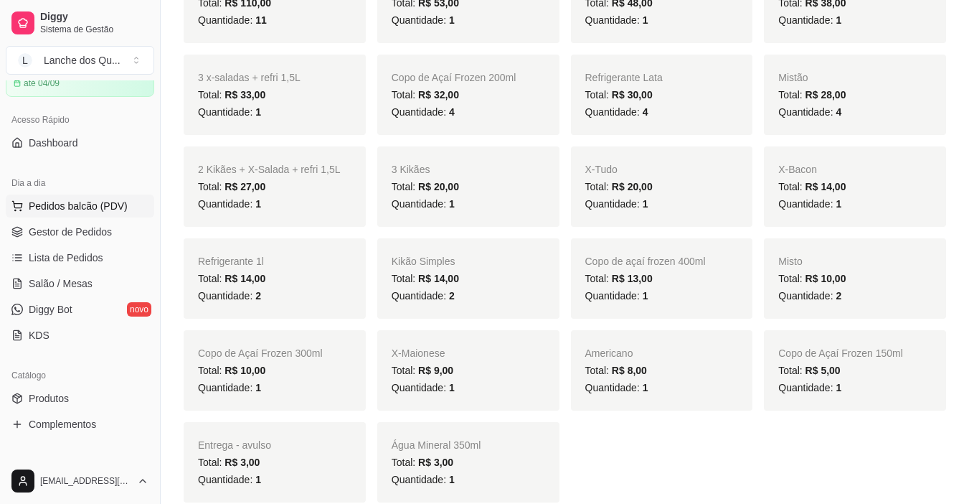
click at [90, 210] on span "Pedidos balcão (PDV)" at bounding box center [78, 206] width 99 height 14
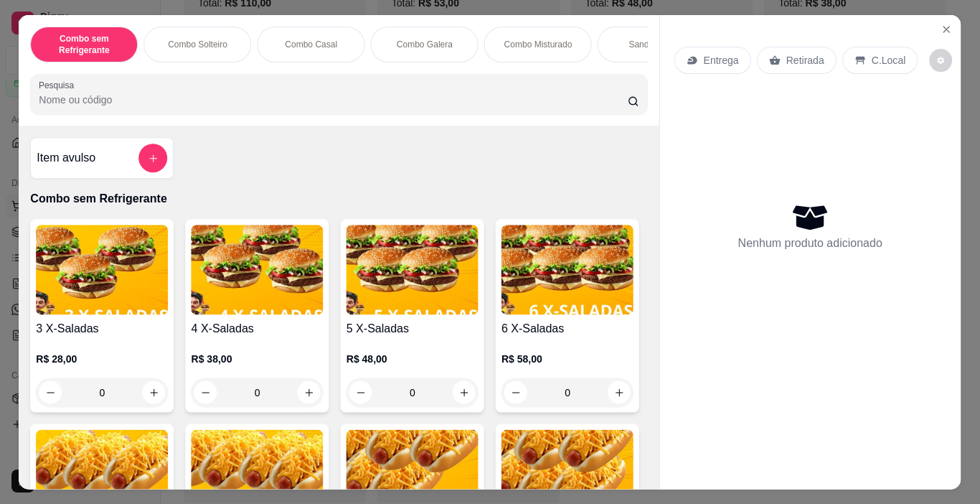
click at [100, 227] on div "3 X-Saladas R$ 28,00 0" at bounding box center [102, 315] width 143 height 193
click at [938, 30] on button "Close" at bounding box center [946, 29] width 23 height 23
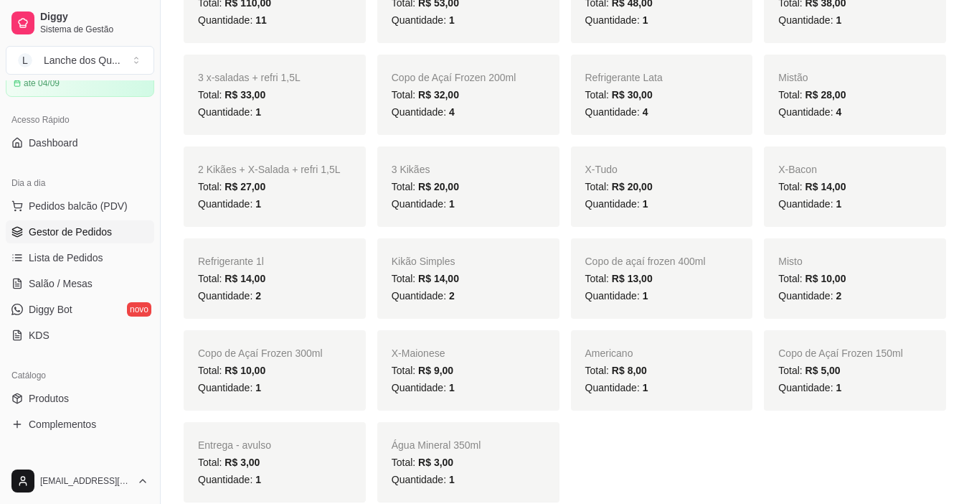
click at [98, 233] on span "Gestor de Pedidos" at bounding box center [70, 232] width 83 height 14
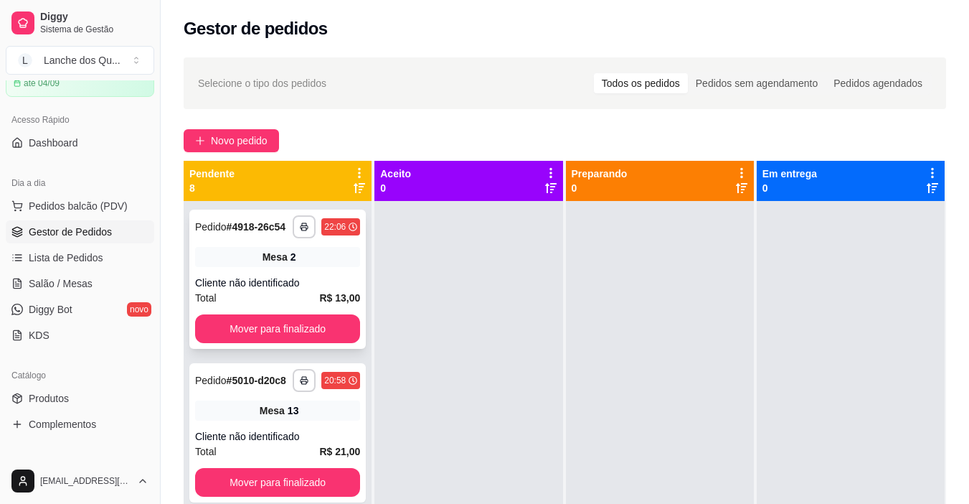
click at [283, 251] on div "**********" at bounding box center [277, 278] width 176 height 139
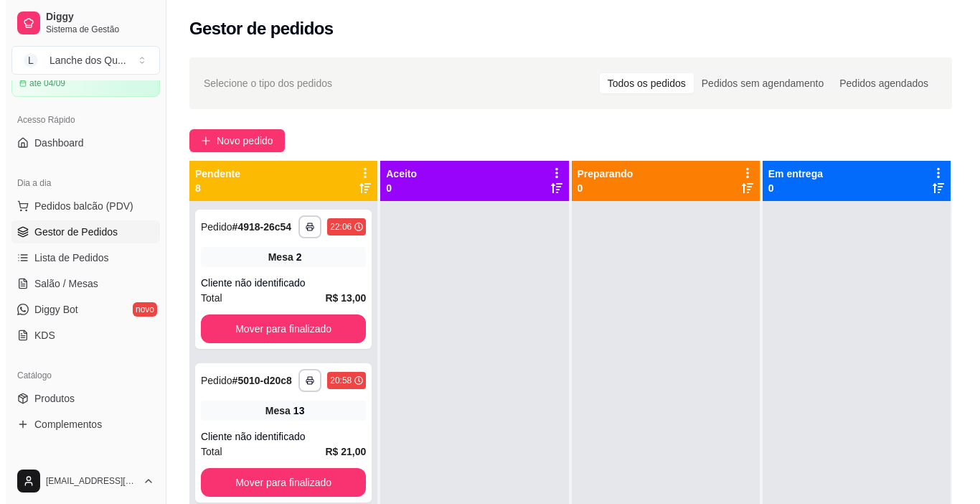
scroll to position [143, 0]
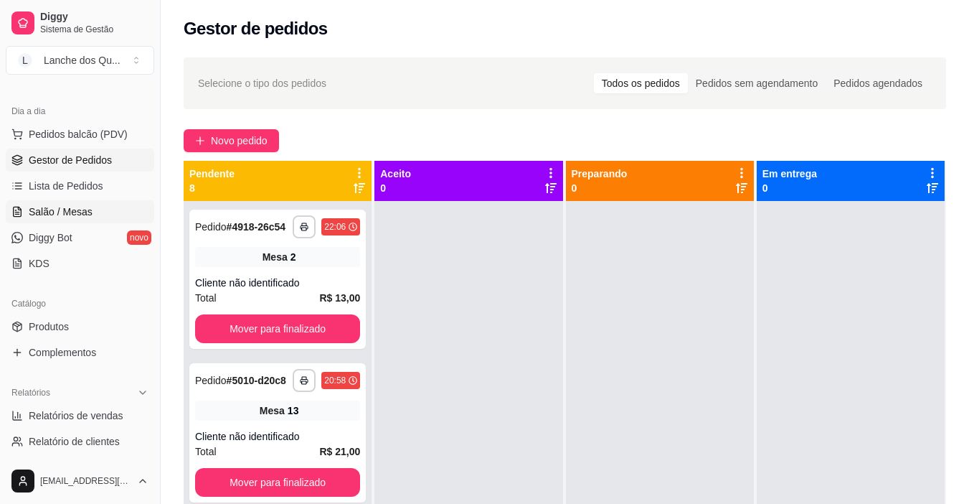
click at [79, 222] on link "Salão / Mesas" at bounding box center [80, 211] width 148 height 23
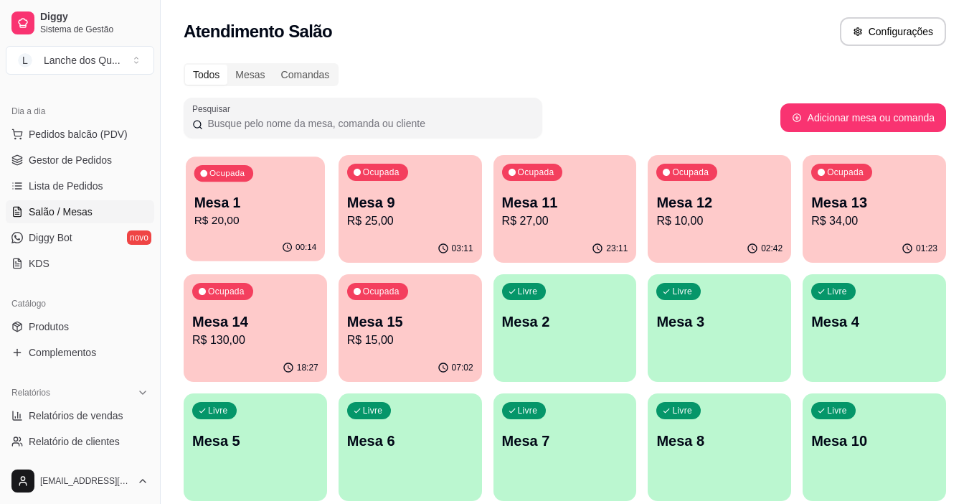
click at [273, 235] on div "00:14" at bounding box center [255, 247] width 139 height 27
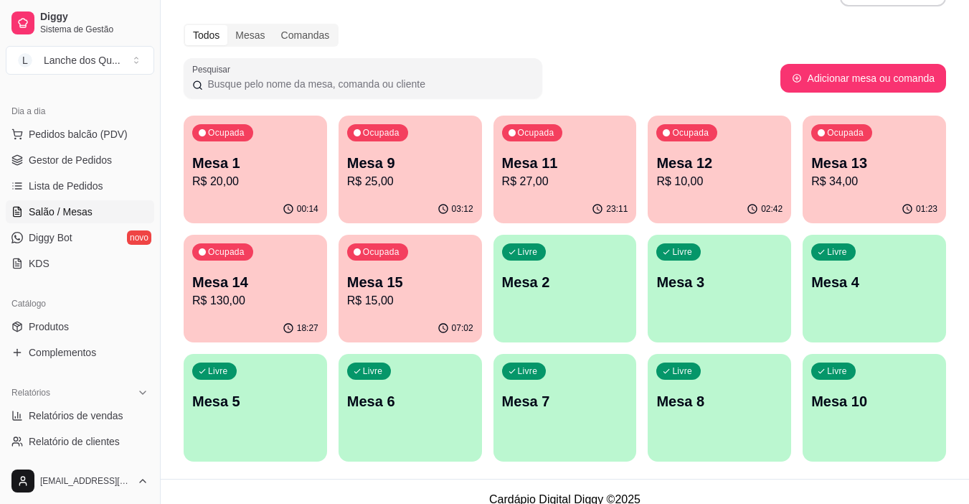
scroll to position [55, 0]
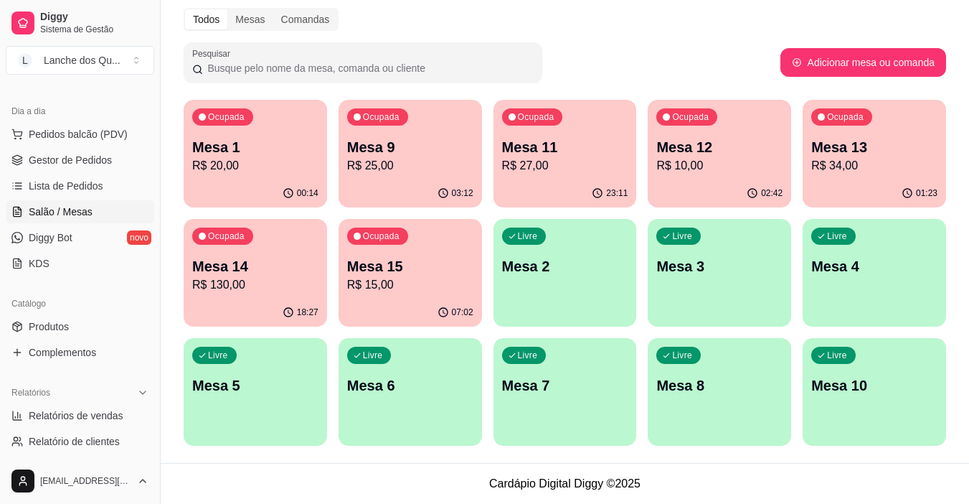
click at [960, 214] on div "Todos Mesas Comandas Pesquisar Adicionar mesa ou comanda Ocupada Mesa 1 R$ 20,0…" at bounding box center [565, 230] width 808 height 463
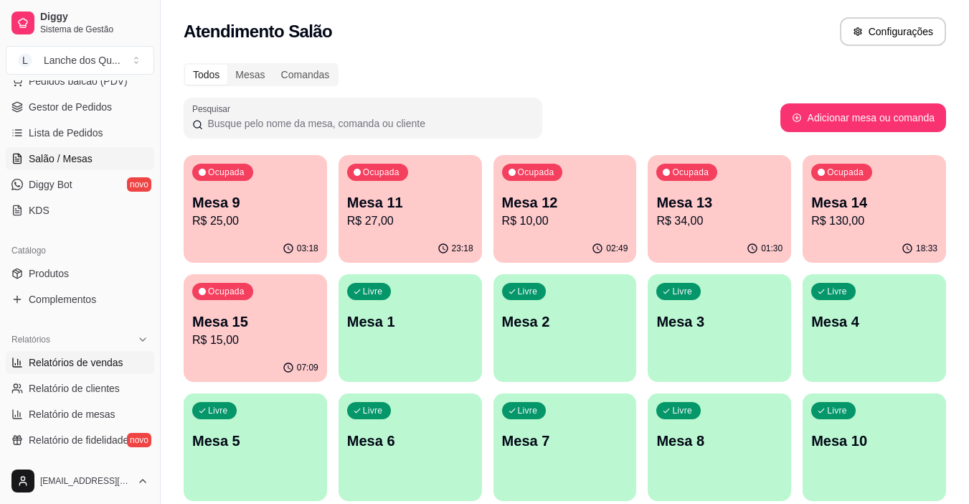
scroll to position [215, 0]
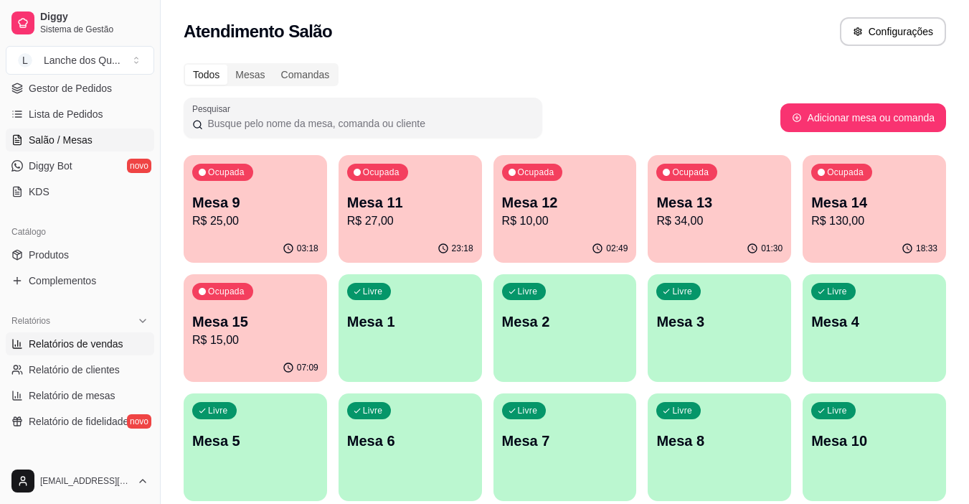
click at [77, 344] on span "Relatórios de vendas" at bounding box center [76, 343] width 95 height 14
select select "ALL"
select select "0"
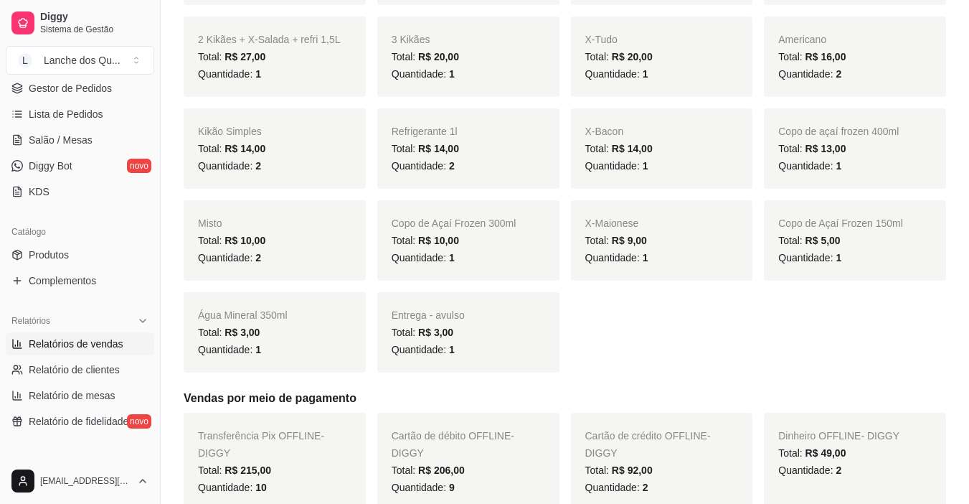
scroll to position [758, 0]
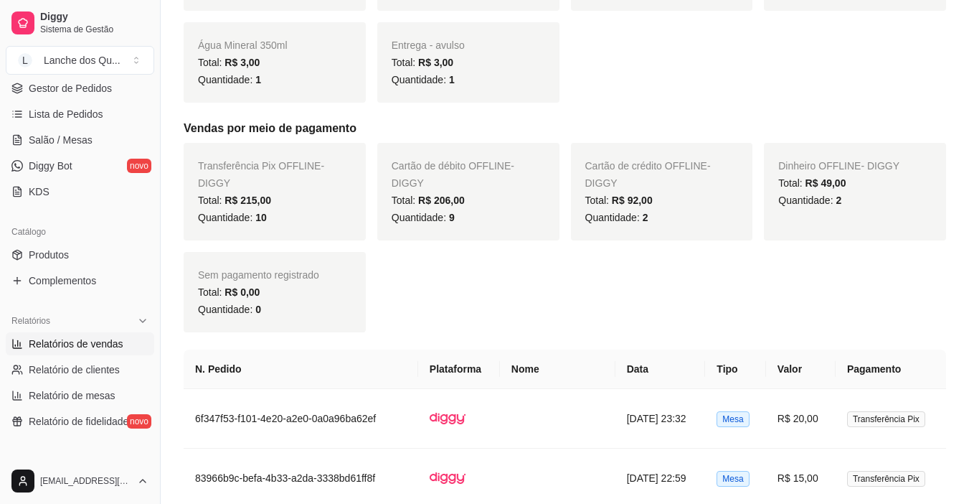
click at [702, 267] on div "Transferência Pix OFFLINE - DIGGY Total: R$ 215,00 Quantidade: 10 Cartão de déb…" at bounding box center [565, 237] width 763 height 189
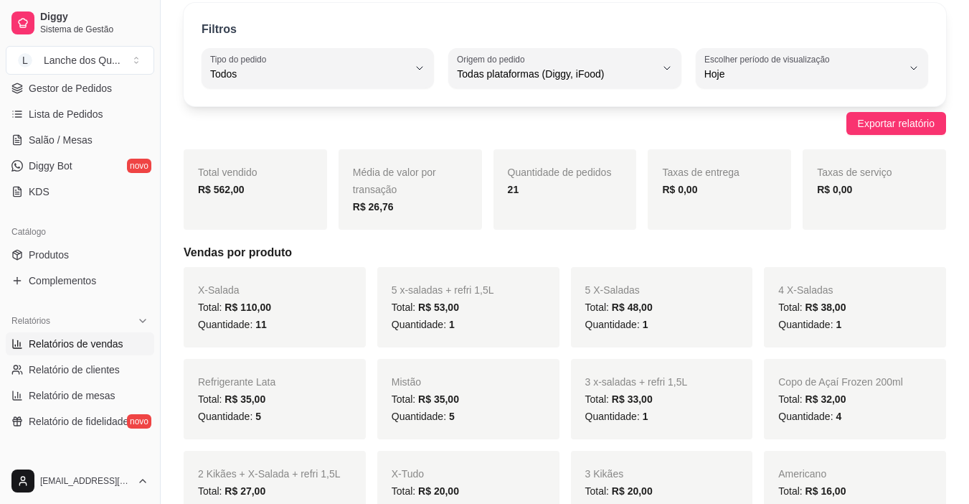
scroll to position [0, 0]
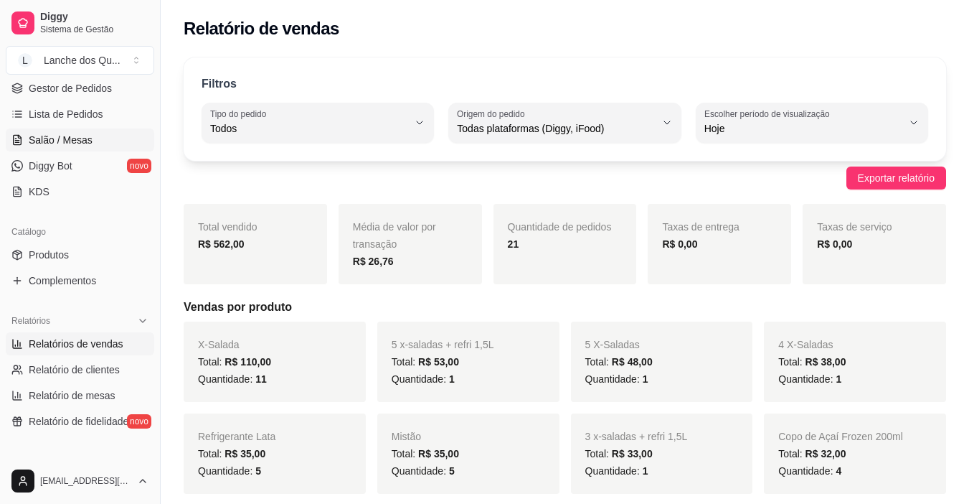
click at [96, 143] on link "Salão / Mesas" at bounding box center [80, 139] width 148 height 23
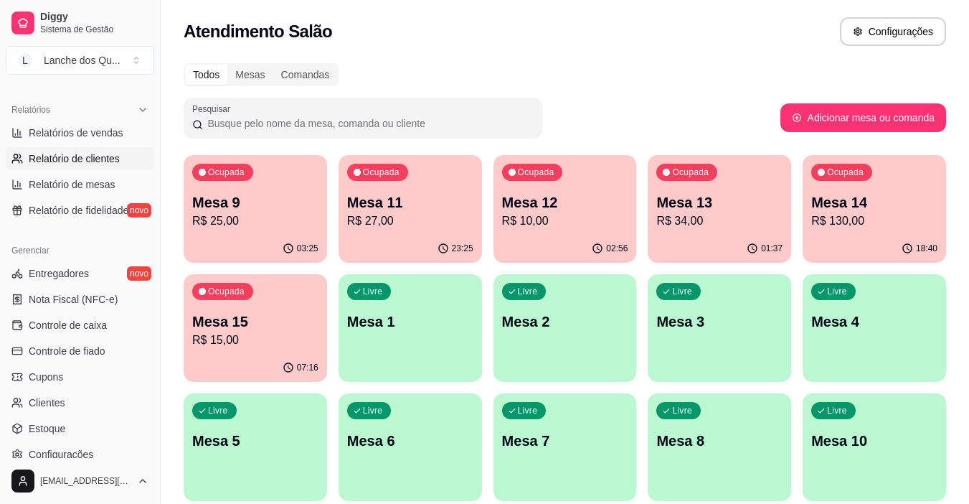
scroll to position [287, 0]
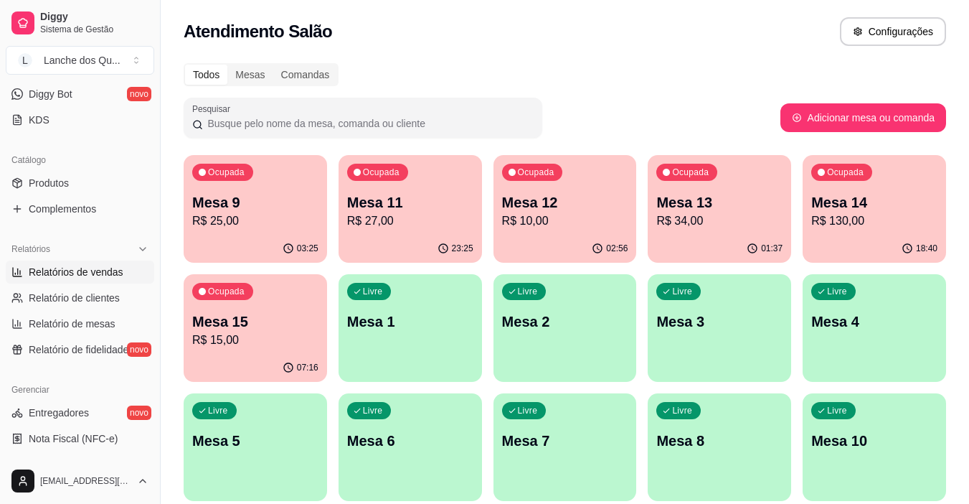
click at [79, 275] on span "Relatórios de vendas" at bounding box center [76, 272] width 95 height 14
select select "ALL"
select select "0"
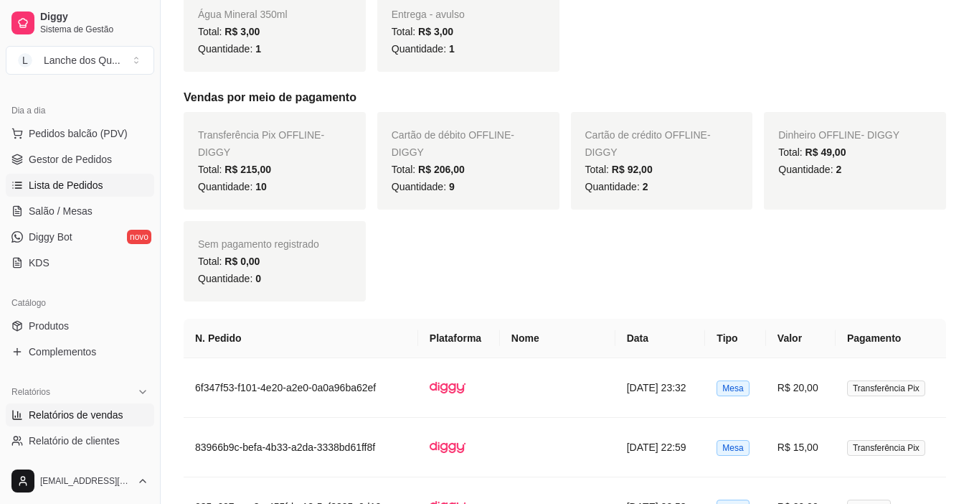
scroll to position [143, 0]
click at [70, 208] on span "Salão / Mesas" at bounding box center [61, 211] width 64 height 14
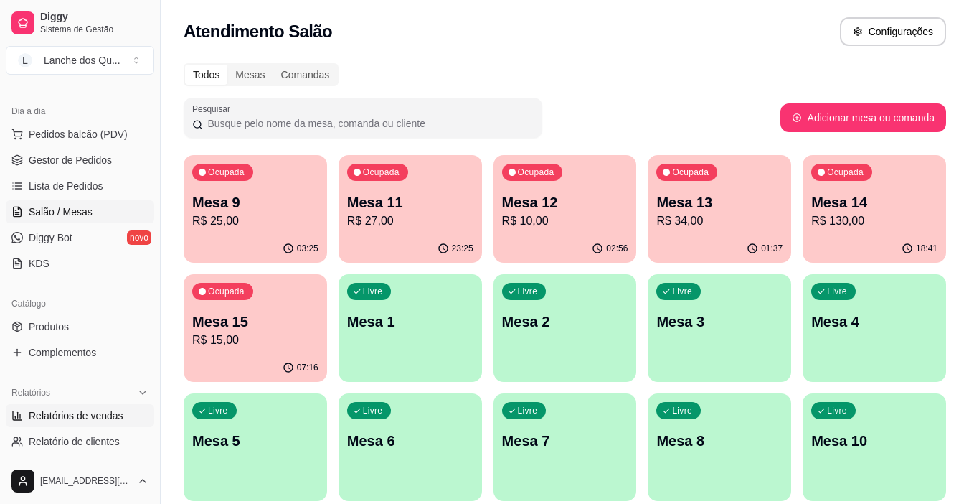
click at [78, 414] on span "Relatórios de vendas" at bounding box center [76, 415] width 95 height 14
select select "ALL"
select select "0"
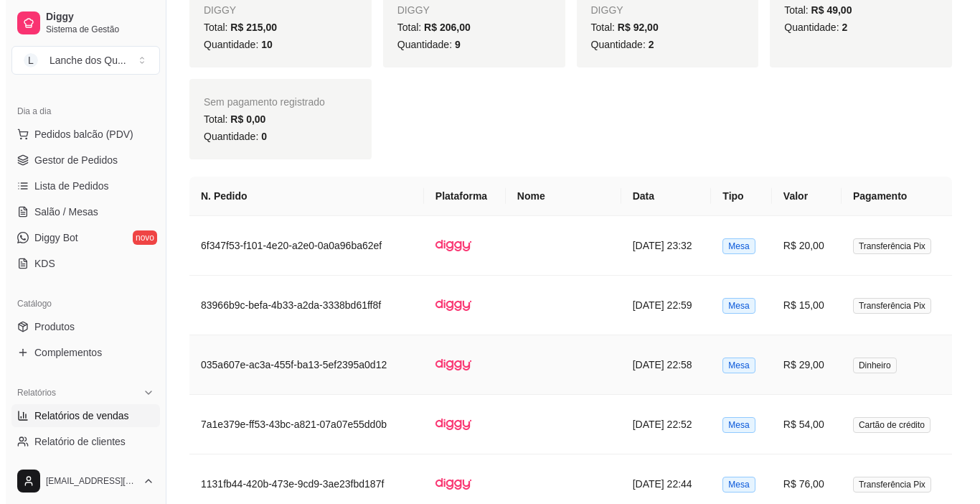
scroll to position [933, 0]
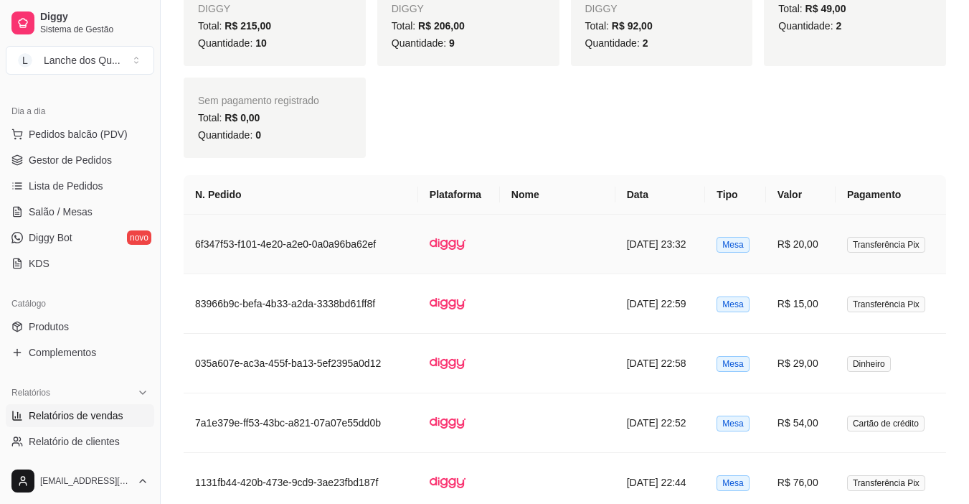
click at [803, 240] on td "R$ 20,00" at bounding box center [801, 244] width 70 height 60
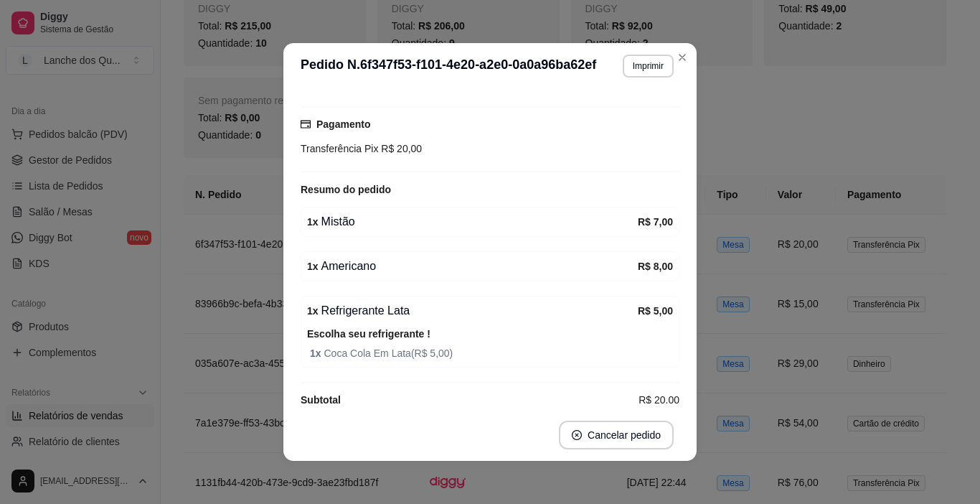
scroll to position [143, 0]
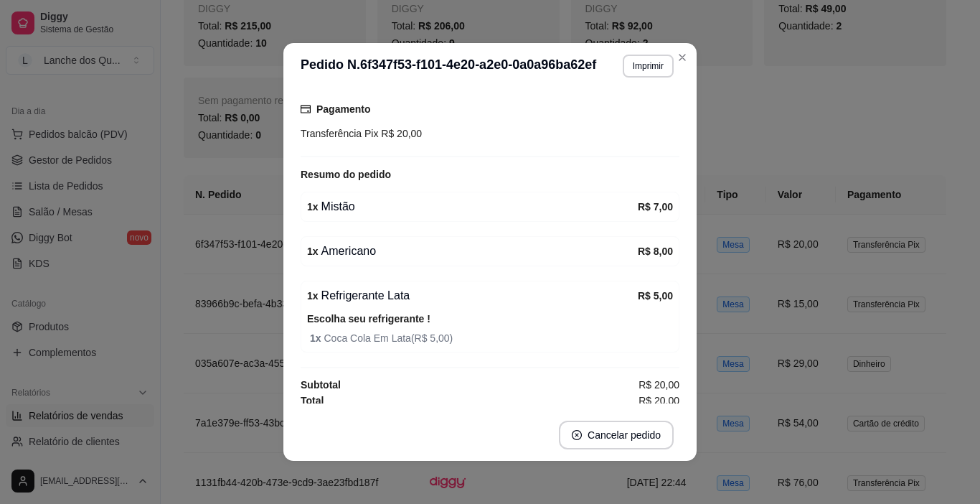
click at [387, 298] on div "1 x Refrigerante Lata" at bounding box center [472, 295] width 331 height 17
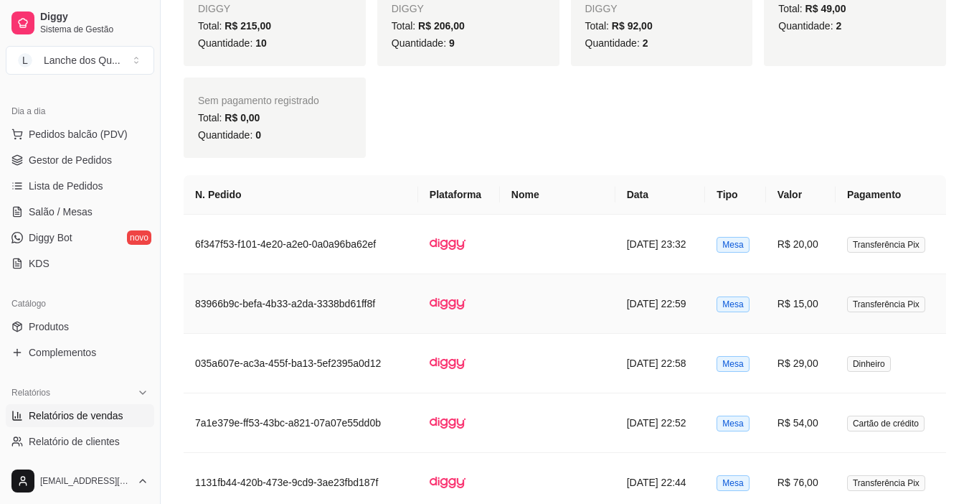
click at [790, 305] on td "R$ 15,00" at bounding box center [801, 304] width 70 height 60
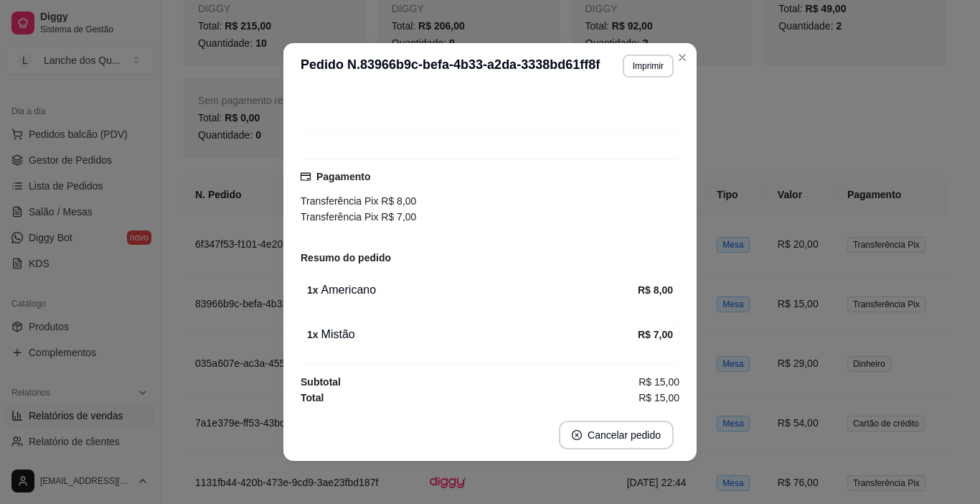
scroll to position [78, 0]
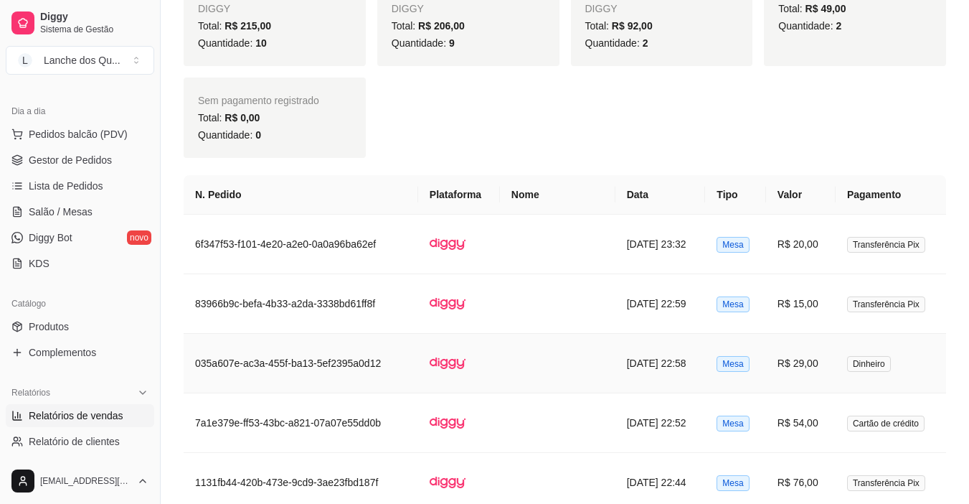
click at [816, 364] on td "R$ 29,00" at bounding box center [801, 364] width 70 height 60
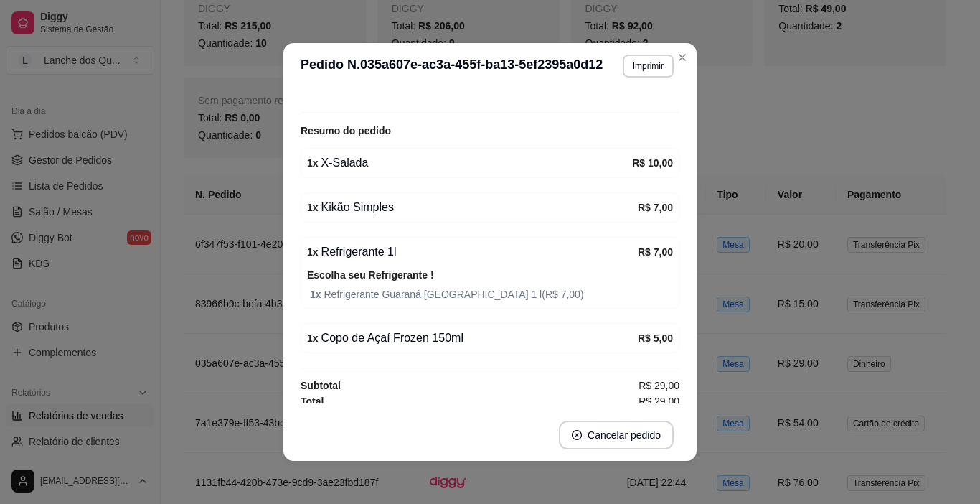
scroll to position [240, 0]
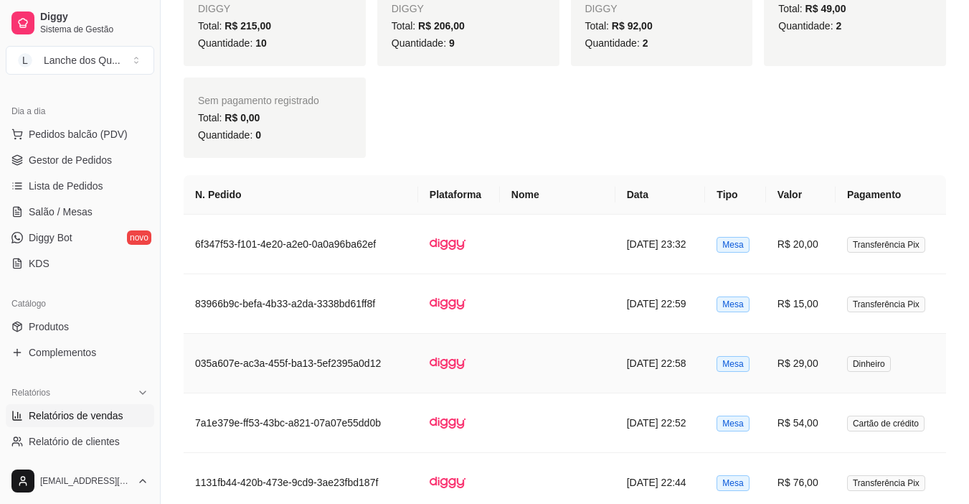
click at [806, 370] on td "R$ 29,00" at bounding box center [801, 364] width 70 height 60
click at [808, 303] on td "R$ 15,00" at bounding box center [801, 304] width 70 height 60
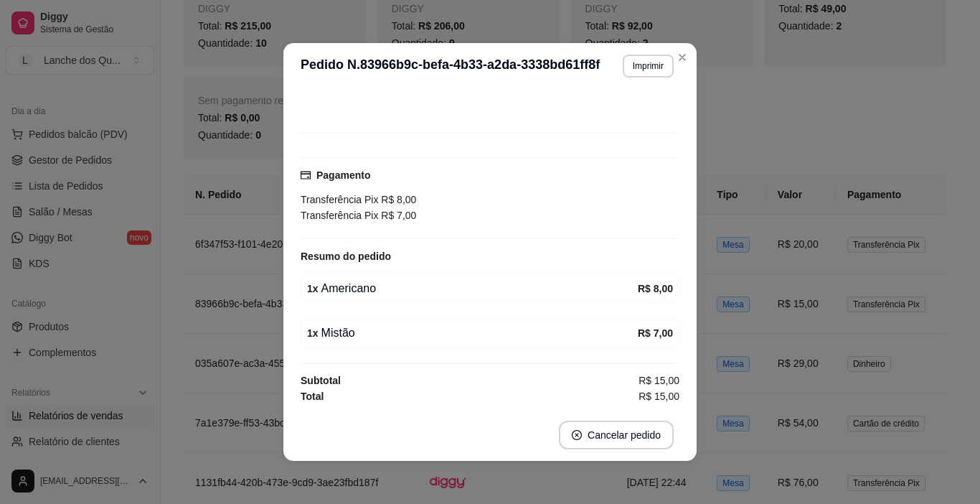
scroll to position [78, 0]
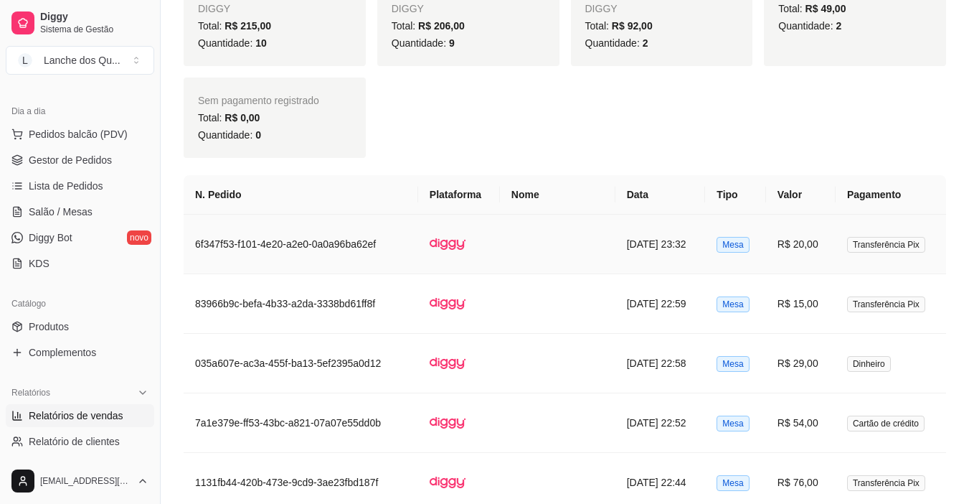
click at [787, 253] on td "R$ 20,00" at bounding box center [801, 244] width 70 height 60
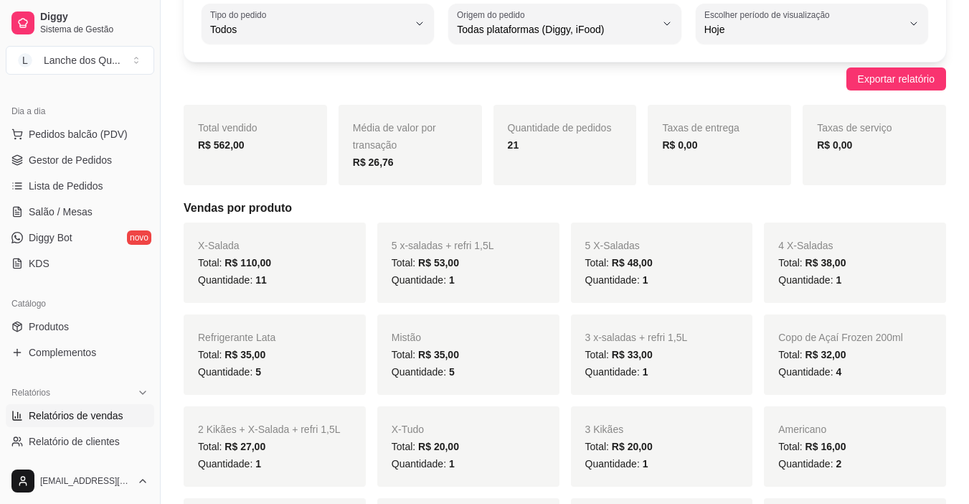
scroll to position [0, 0]
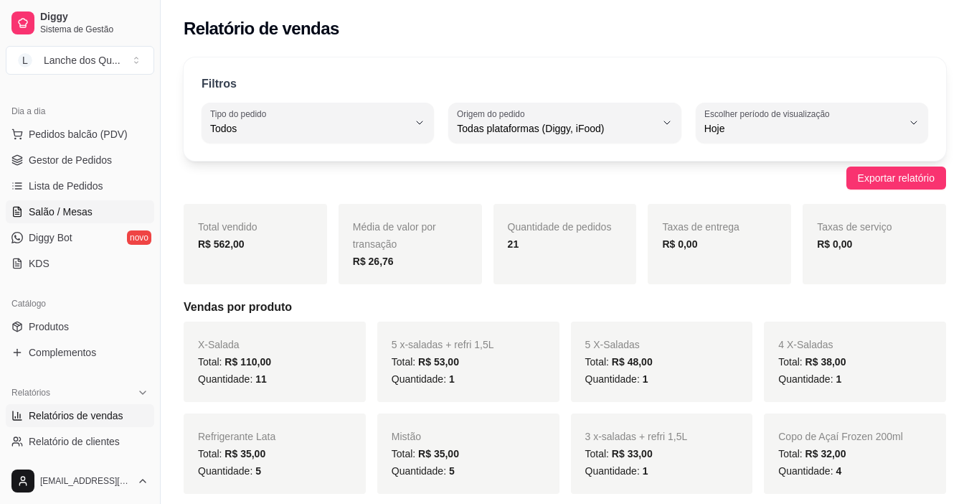
click at [47, 216] on span "Salão / Mesas" at bounding box center [61, 211] width 64 height 14
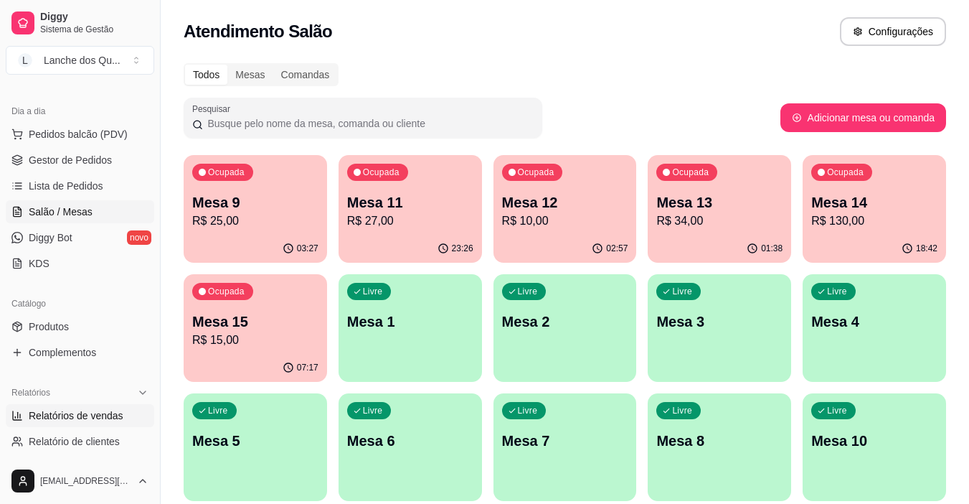
click at [101, 415] on span "Relatórios de vendas" at bounding box center [76, 415] width 95 height 14
select select "ALL"
select select "0"
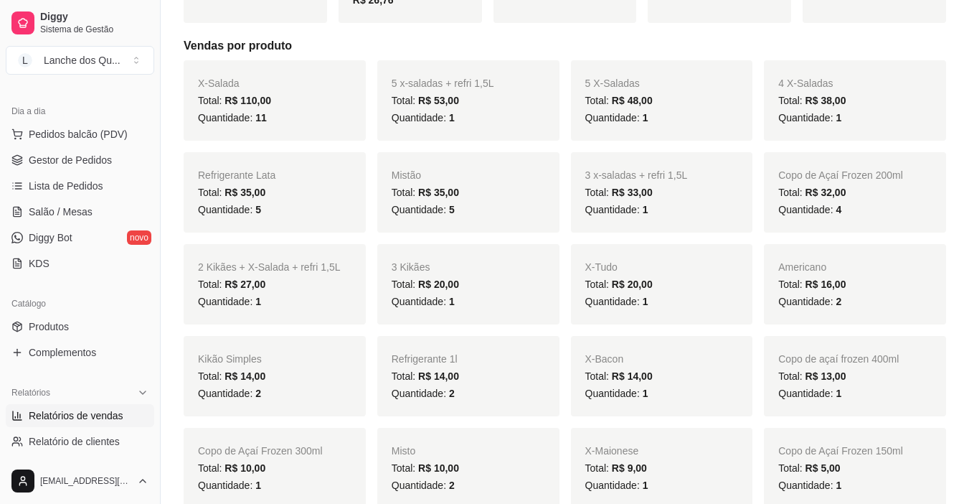
scroll to position [133, 0]
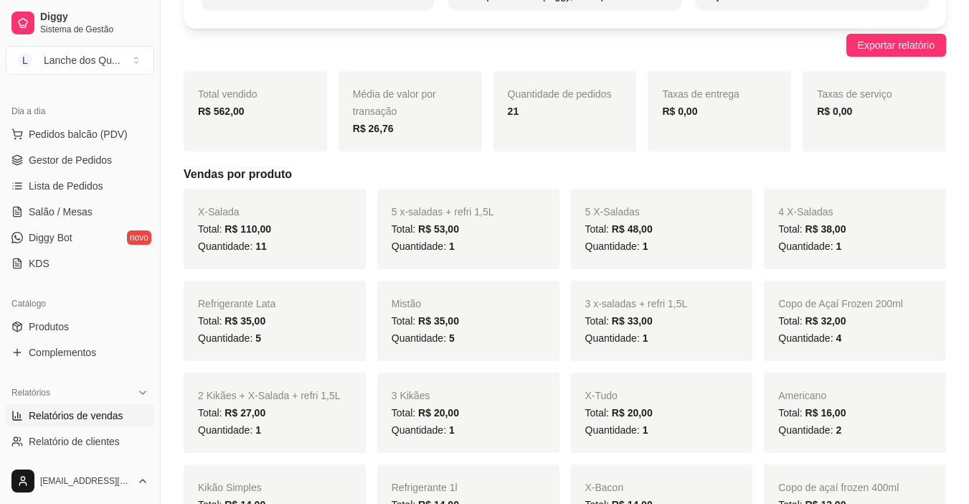
click at [697, 345] on div "Quantidade: 1" at bounding box center [662, 337] width 154 height 17
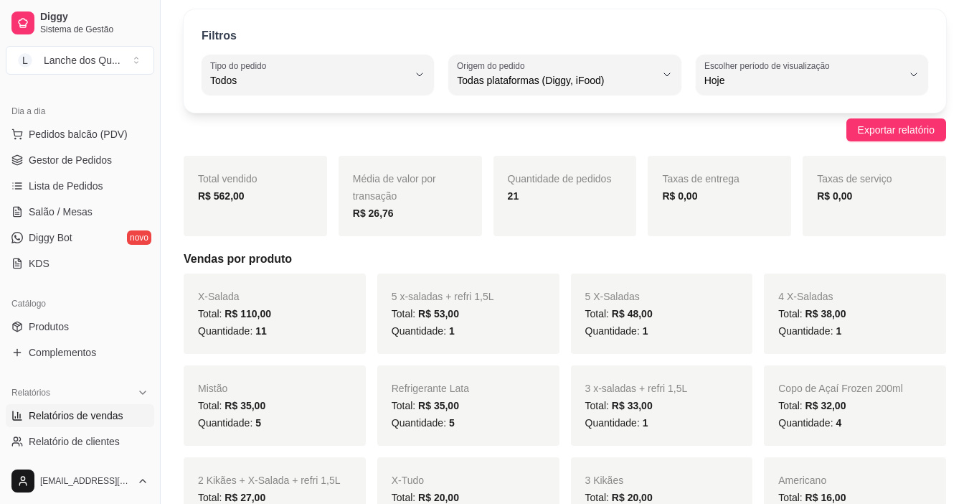
scroll to position [0, 0]
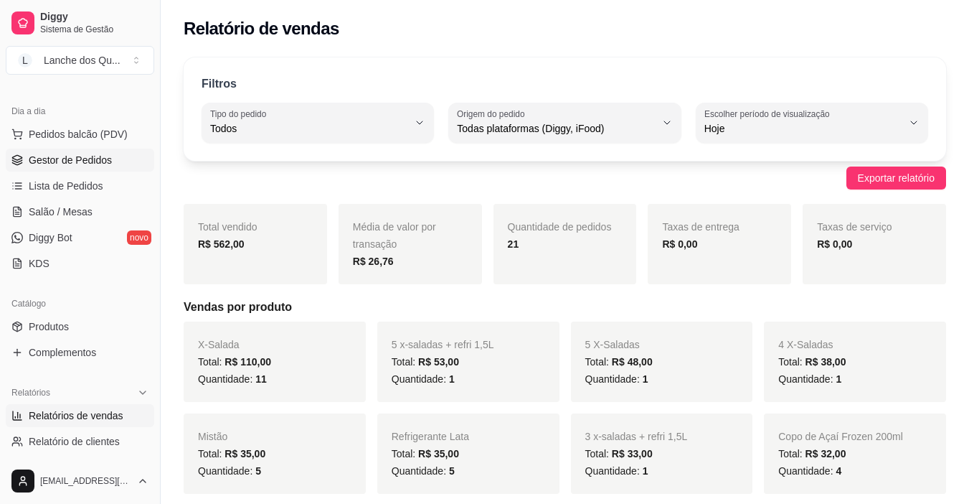
click at [65, 165] on span "Gestor de Pedidos" at bounding box center [70, 160] width 83 height 14
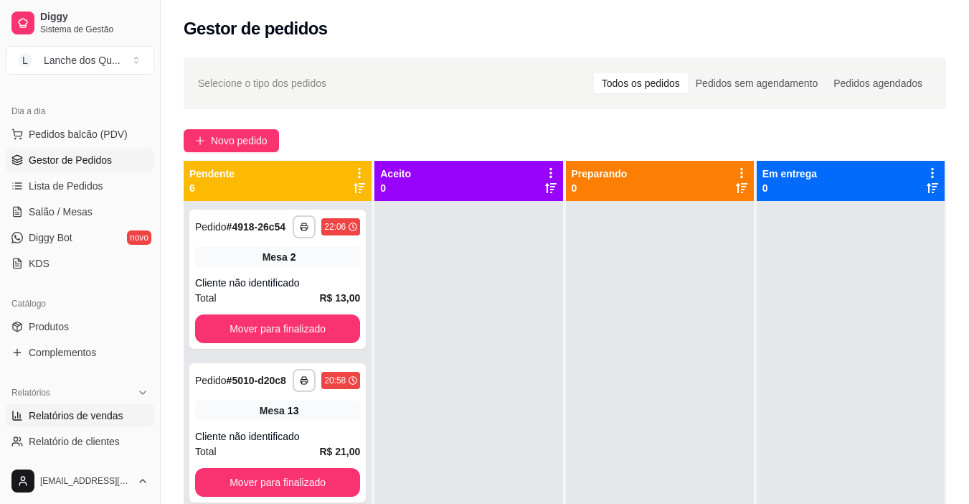
click at [86, 421] on span "Relatórios de vendas" at bounding box center [76, 415] width 95 height 14
select select "ALL"
select select "0"
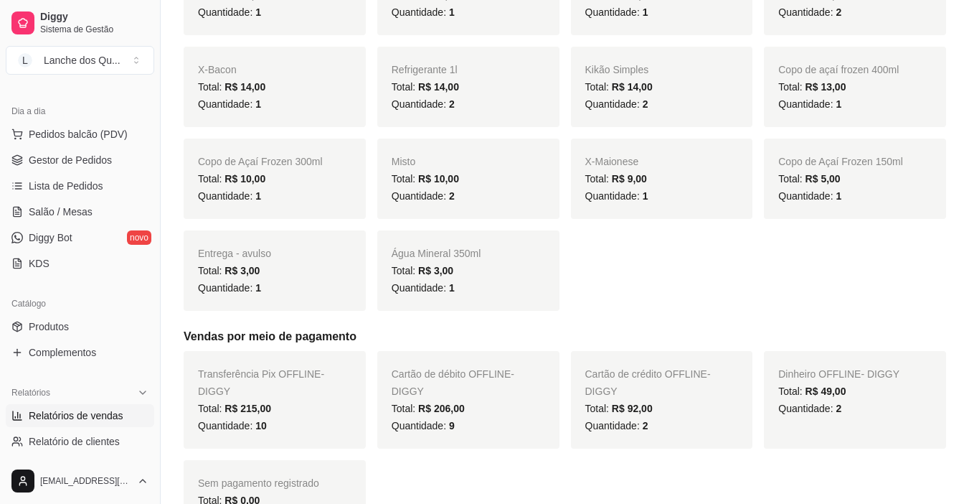
scroll to position [574, 0]
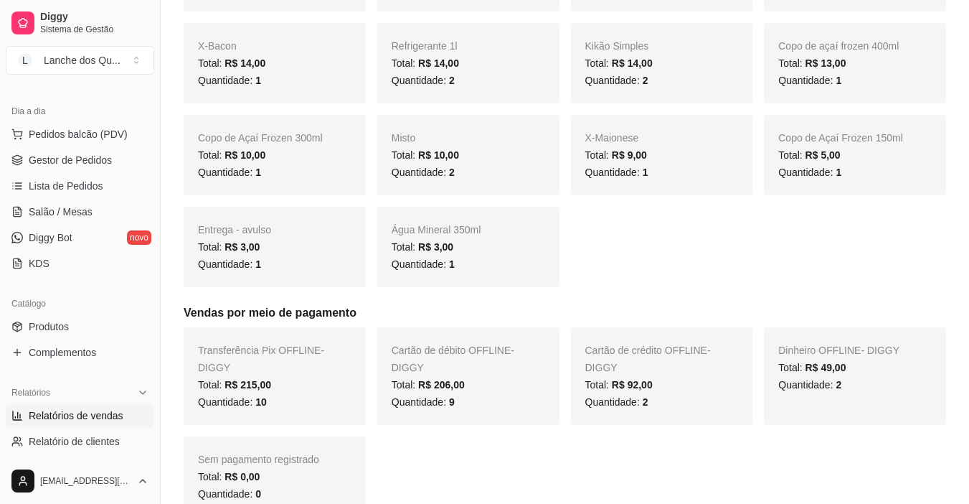
click at [473, 317] on h5 "Vendas por meio de pagamento" at bounding box center [565, 312] width 763 height 17
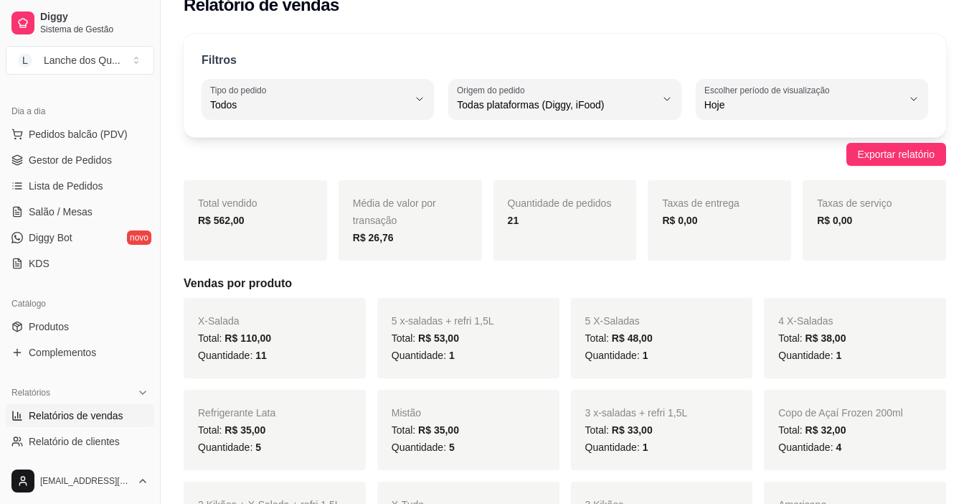
scroll to position [0, 0]
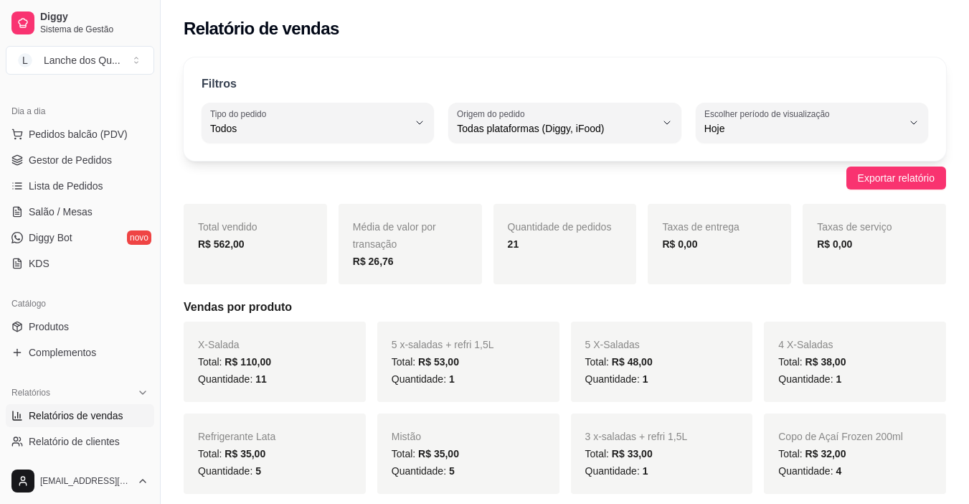
click at [591, 384] on span "Quantidade: 1" at bounding box center [616, 378] width 63 height 11
click at [273, 387] on div "X-Salada Total: R$ 110,00 Quantidade: 11" at bounding box center [275, 361] width 182 height 80
click at [499, 216] on div "Quantidade de pedidos 21" at bounding box center [565, 244] width 143 height 80
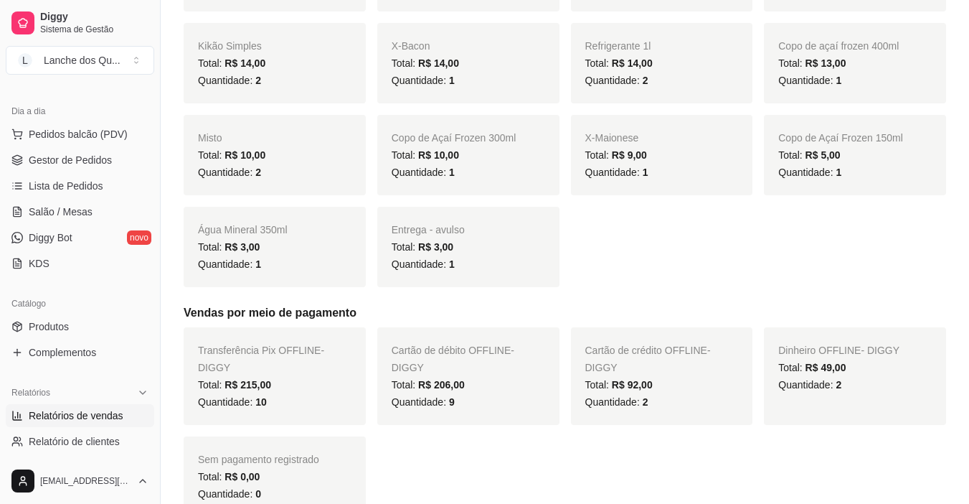
scroll to position [646, 0]
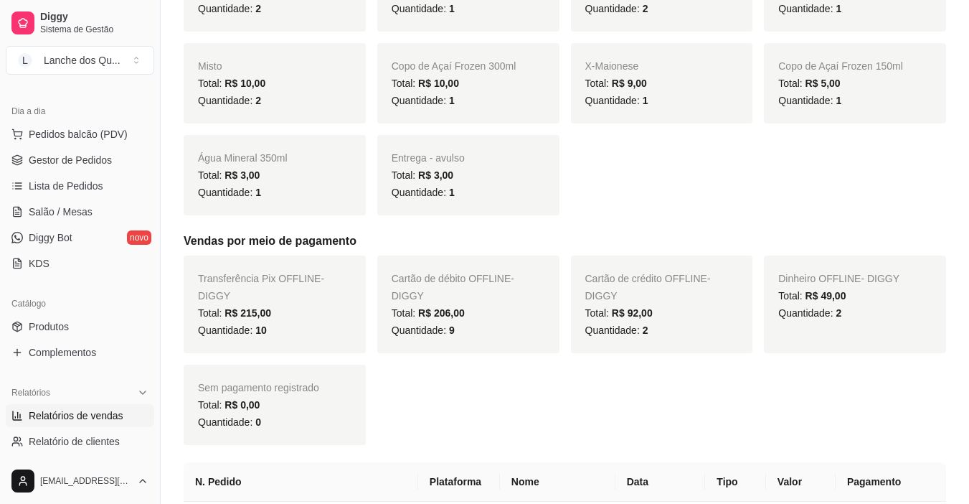
drag, startPoint x: 533, startPoint y: 180, endPoint x: 435, endPoint y: 298, distance: 153.3
click at [533, 180] on div "Total: R$ 3,00" at bounding box center [469, 174] width 154 height 17
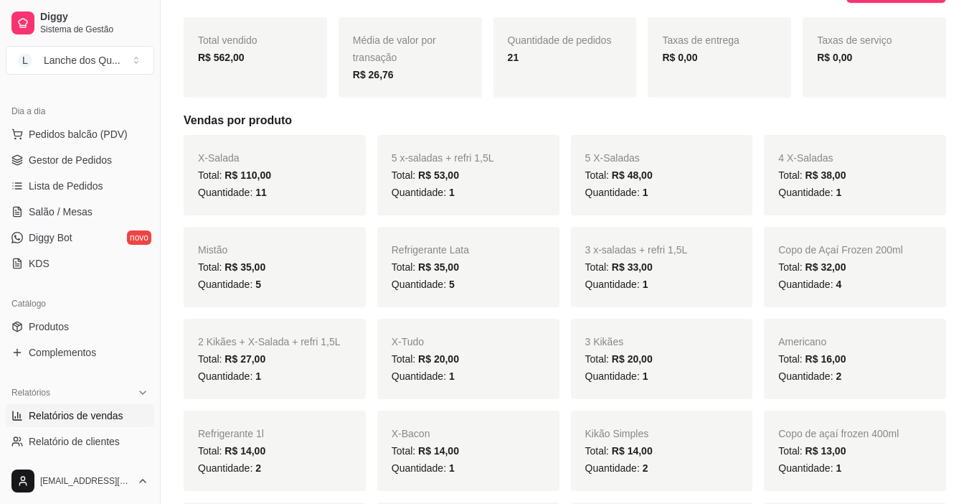
scroll to position [0, 0]
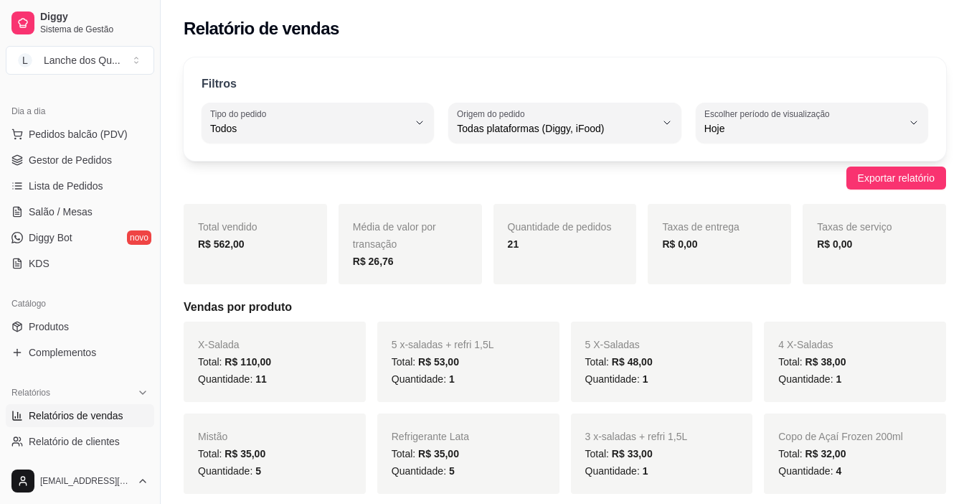
click at [679, 168] on div "Exportar relatório" at bounding box center [565, 177] width 763 height 23
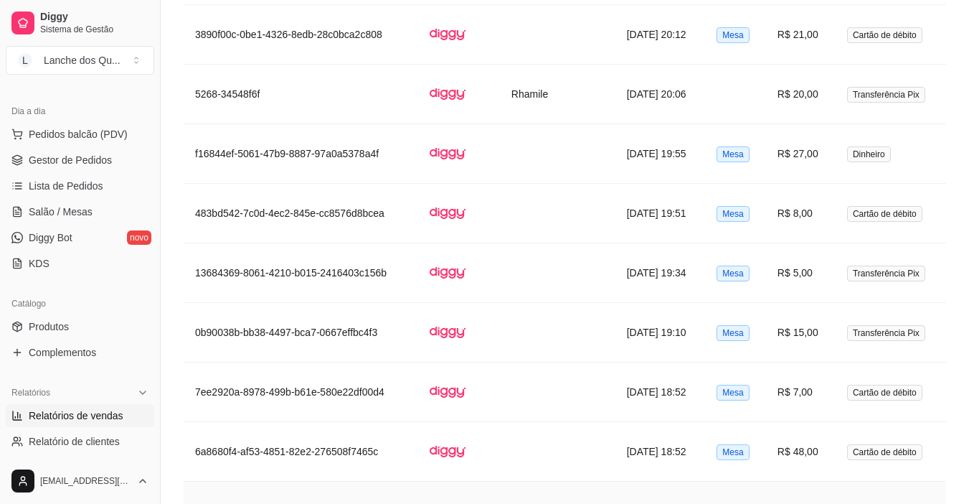
scroll to position [1854, 0]
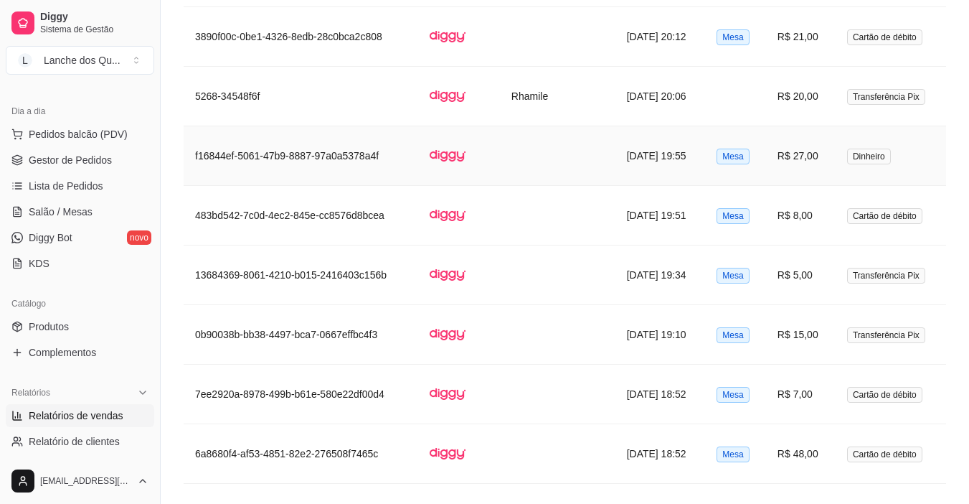
click at [836, 169] on td "Dinheiro" at bounding box center [891, 156] width 110 height 60
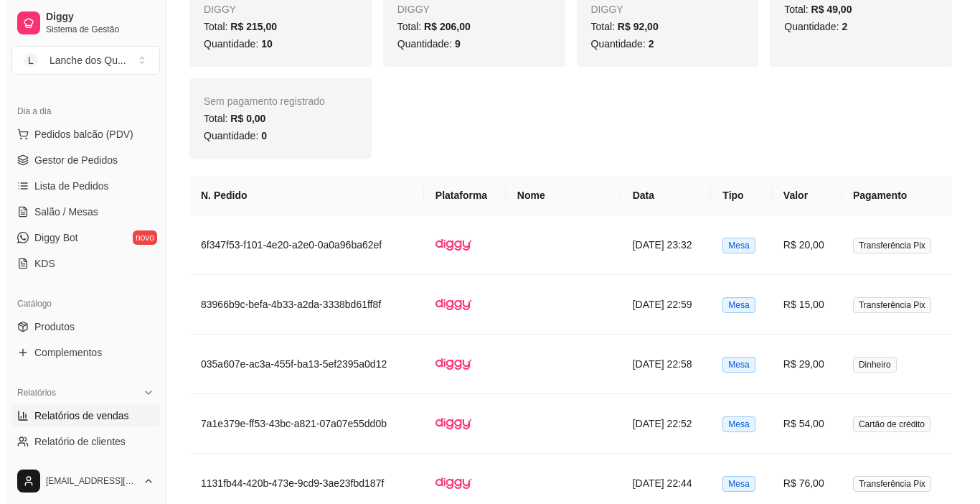
scroll to position [933, 0]
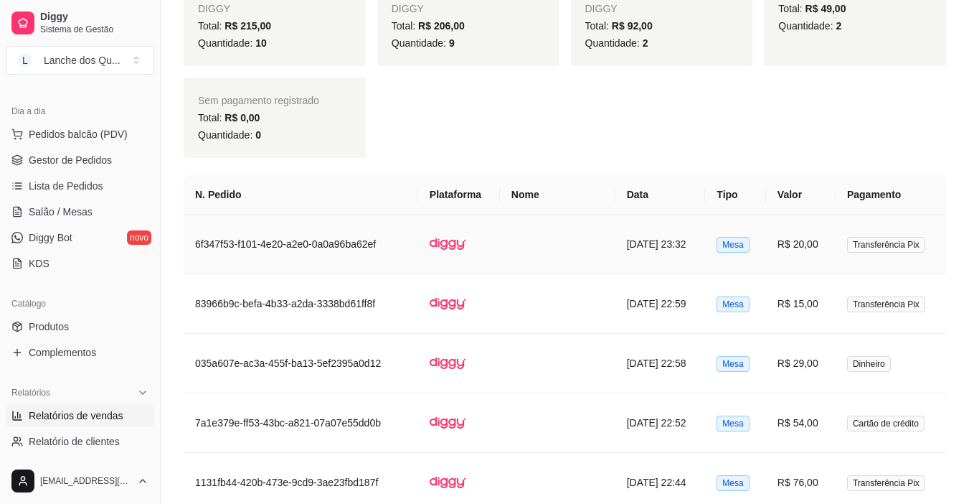
click at [816, 245] on td "R$ 20,00" at bounding box center [801, 244] width 70 height 60
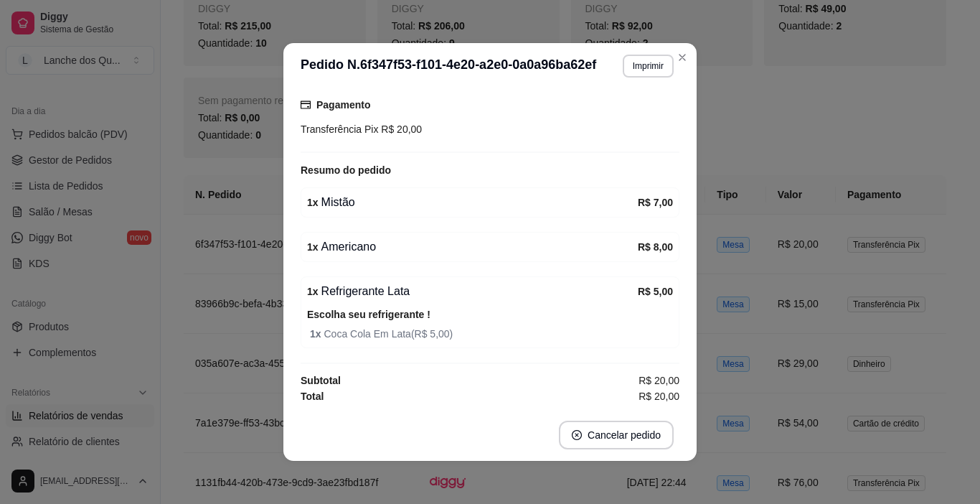
scroll to position [148, 0]
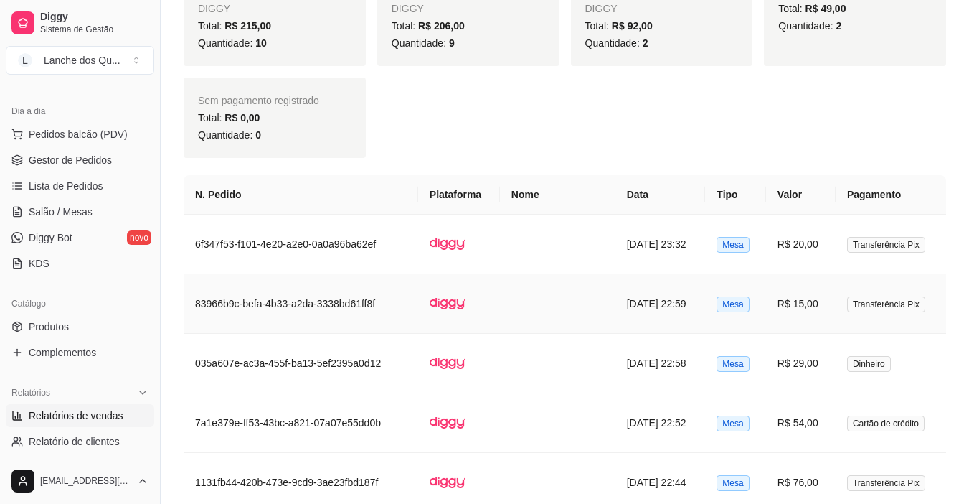
click at [773, 286] on td "R$ 15,00" at bounding box center [801, 304] width 70 height 60
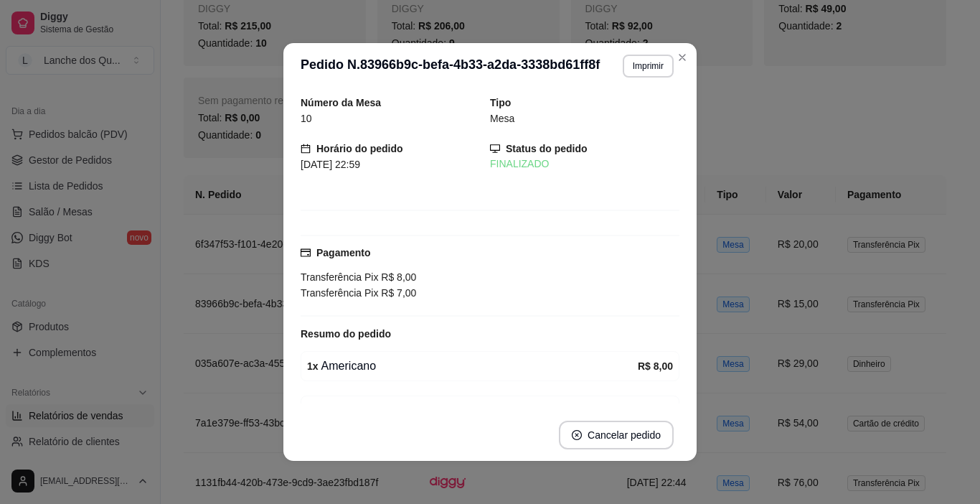
scroll to position [72, 0]
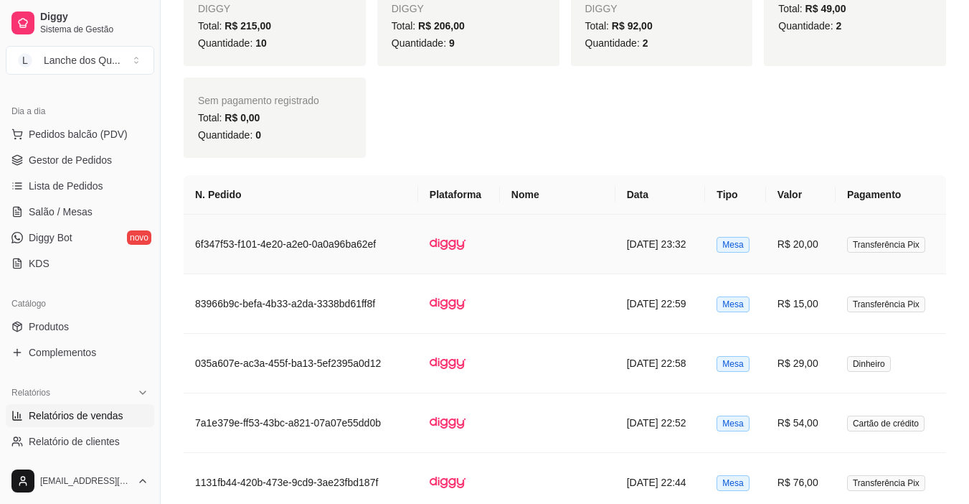
click at [803, 250] on td "R$ 20,00" at bounding box center [801, 244] width 70 height 60
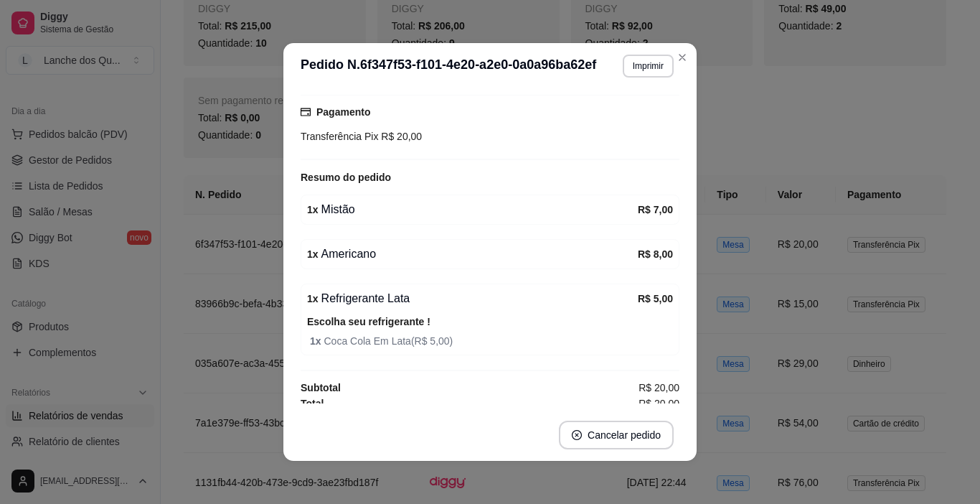
scroll to position [143, 0]
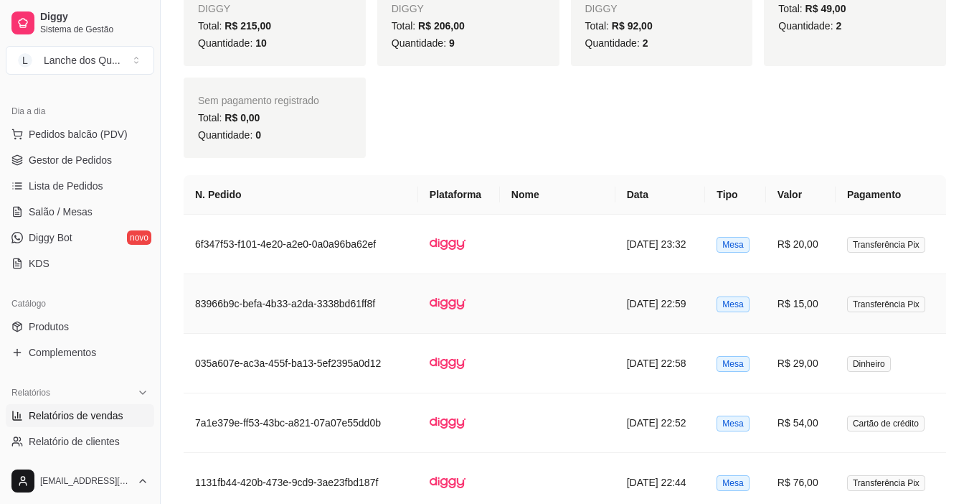
click at [791, 299] on td "R$ 15,00" at bounding box center [801, 304] width 70 height 60
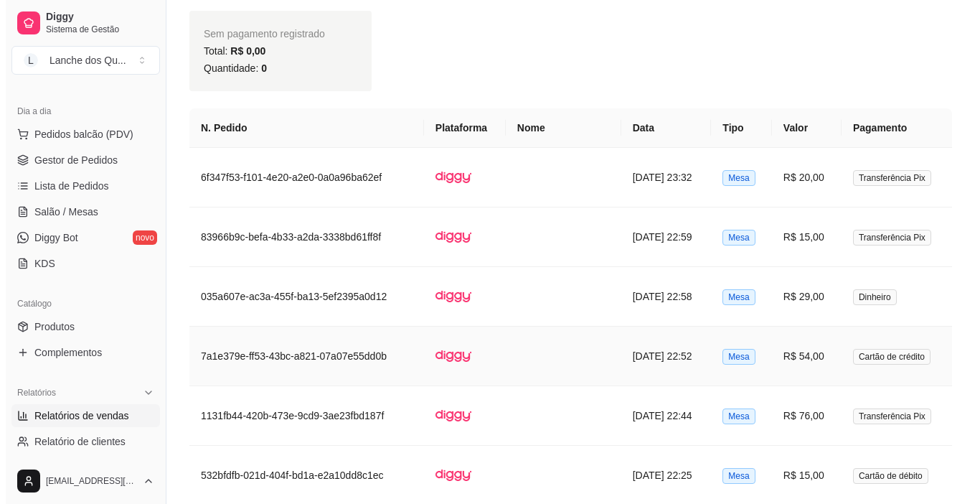
scroll to position [1076, 0]
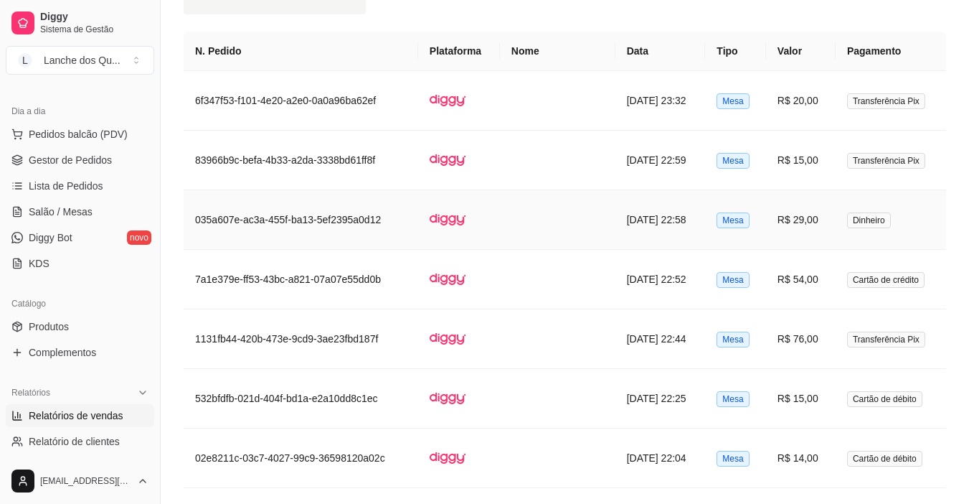
click at [800, 226] on td "R$ 29,00" at bounding box center [801, 220] width 70 height 60
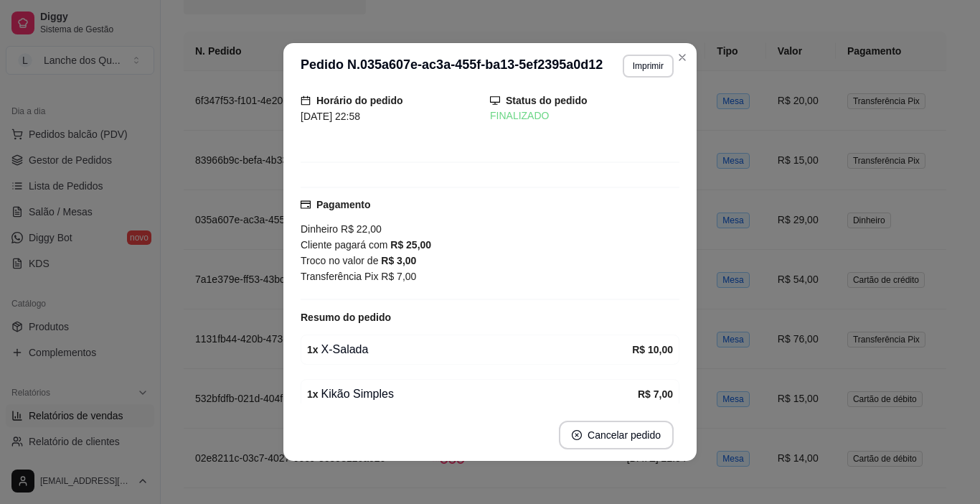
scroll to position [25, 0]
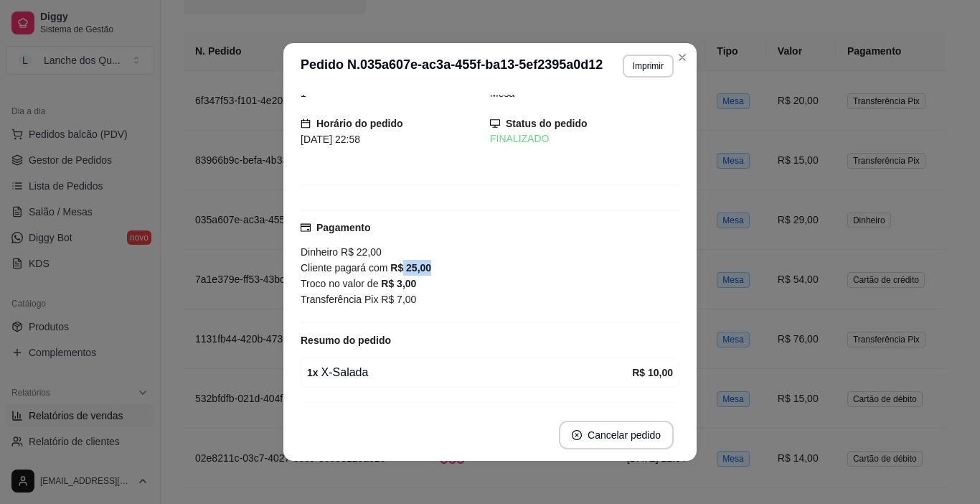
drag, startPoint x: 395, startPoint y: 264, endPoint x: 447, endPoint y: 269, distance: 51.9
click at [447, 269] on div "Cliente pagará com R$ 25,00" at bounding box center [490, 268] width 379 height 16
drag, startPoint x: 374, startPoint y: 253, endPoint x: 424, endPoint y: 253, distance: 49.5
click at [420, 253] on div "Dinheiro R$ 22,00 Cliente pagará com R$ 25,00 Troco no valor de R$ 3,00" at bounding box center [490, 267] width 379 height 47
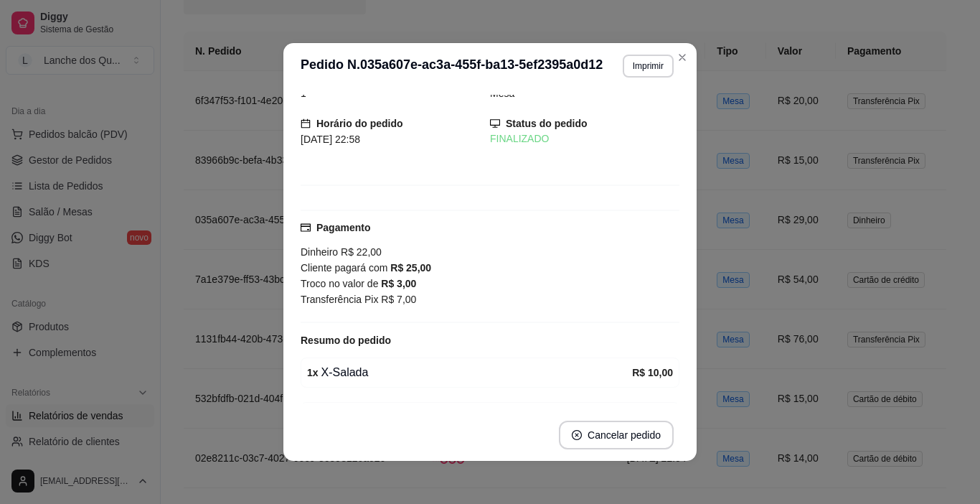
click at [428, 254] on div "Dinheiro R$ 22,00 Cliente pagará com R$ 25,00 Troco no valor de R$ 3,00" at bounding box center [490, 267] width 379 height 47
drag, startPoint x: 375, startPoint y: 249, endPoint x: 415, endPoint y: 250, distance: 39.5
click at [415, 250] on div "Dinheiro R$ 22,00 Cliente pagará com R$ 25,00 Troco no valor de R$ 3,00" at bounding box center [490, 267] width 379 height 47
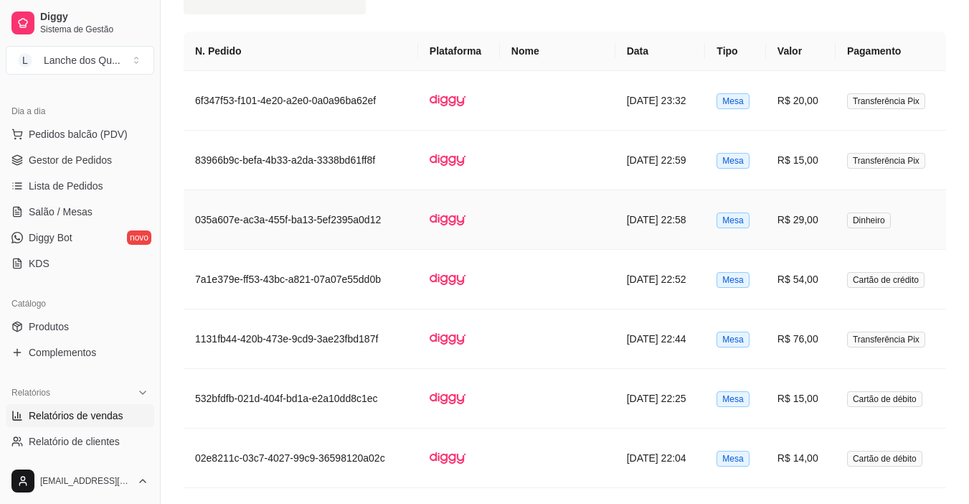
click at [857, 223] on span "Dinheiro" at bounding box center [869, 220] width 44 height 16
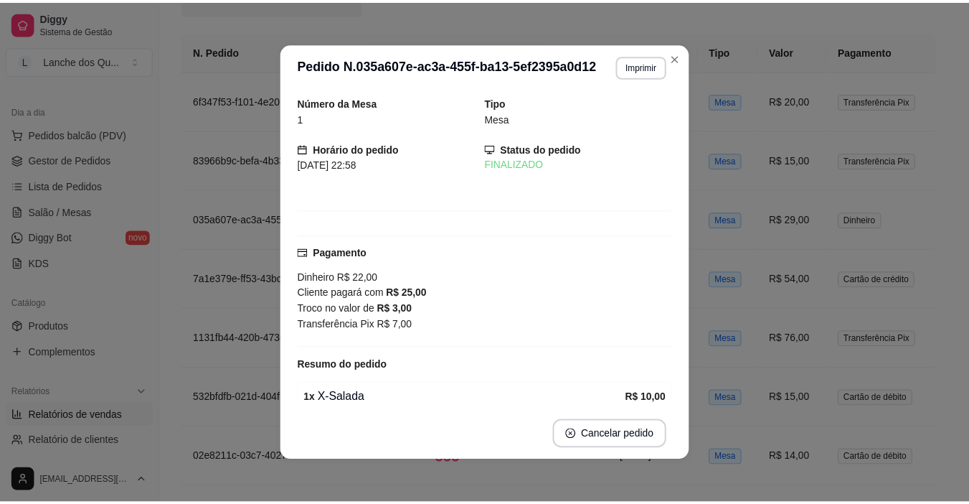
scroll to position [72, 0]
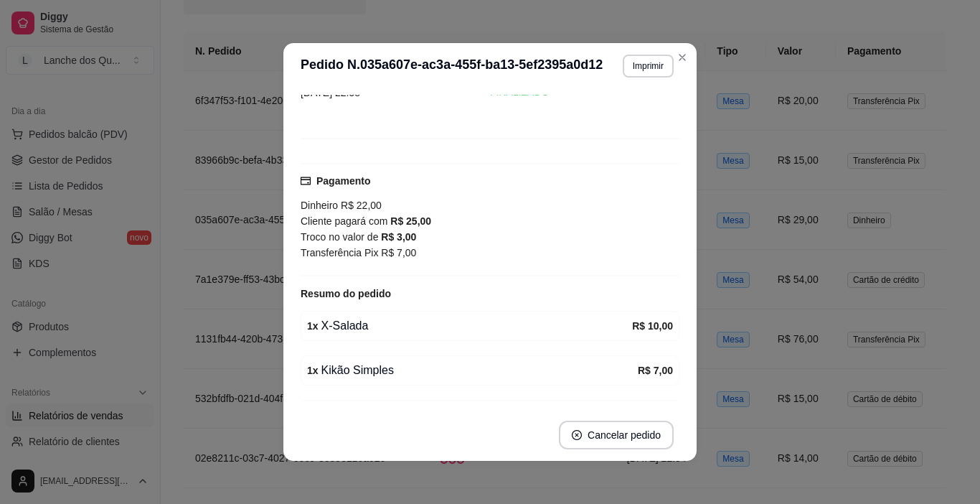
click at [876, 217] on span "Dinheiro" at bounding box center [869, 220] width 44 height 16
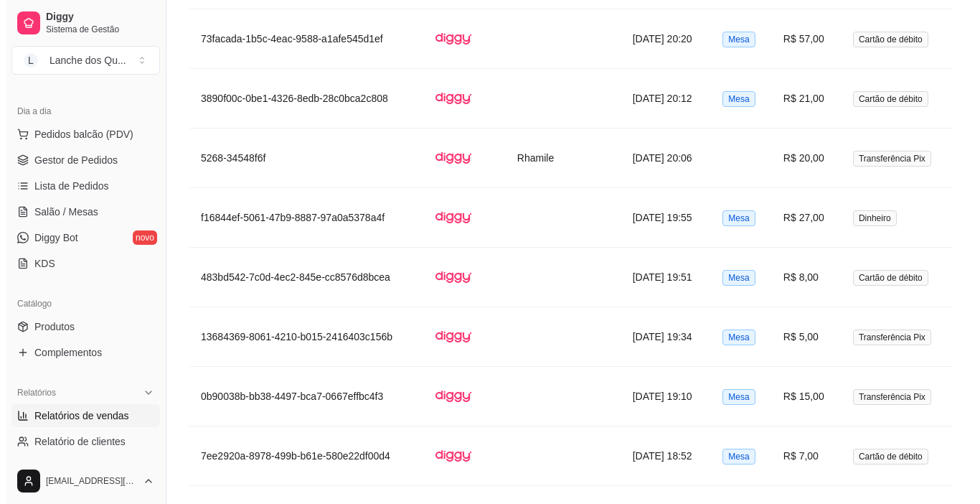
scroll to position [1793, 0]
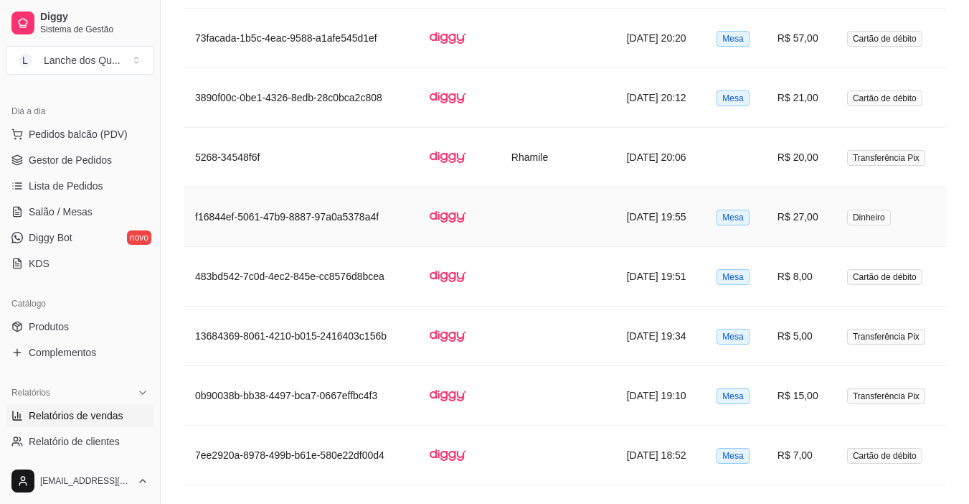
click at [828, 218] on td "R$ 27,00" at bounding box center [801, 217] width 70 height 60
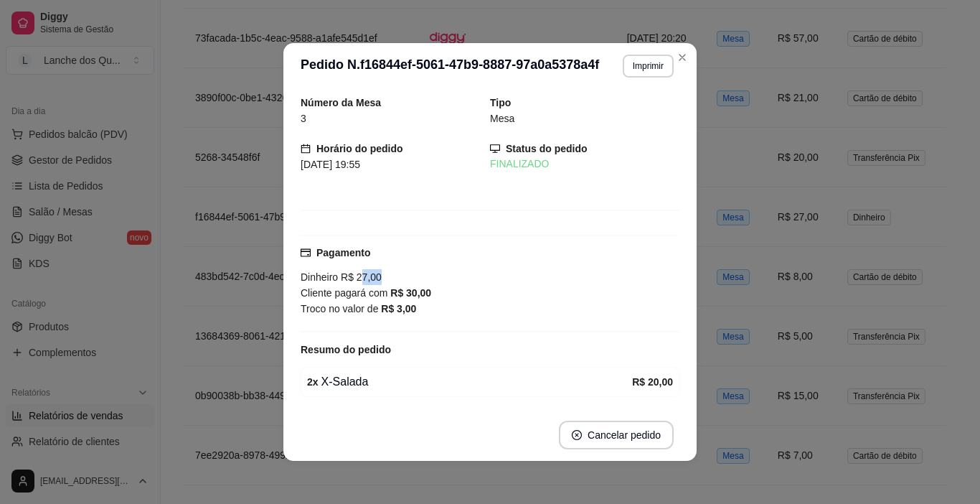
drag, startPoint x: 357, startPoint y: 280, endPoint x: 397, endPoint y: 277, distance: 39.6
click at [395, 277] on div "Dinheiro R$ 27,00 Cliente pagará com R$ 30,00 Troco no valor de R$ 3,00" at bounding box center [490, 292] width 379 height 47
click at [397, 277] on div "Dinheiro R$ 27,00 Cliente pagará com R$ 30,00 Troco no valor de R$ 3,00" at bounding box center [490, 292] width 379 height 47
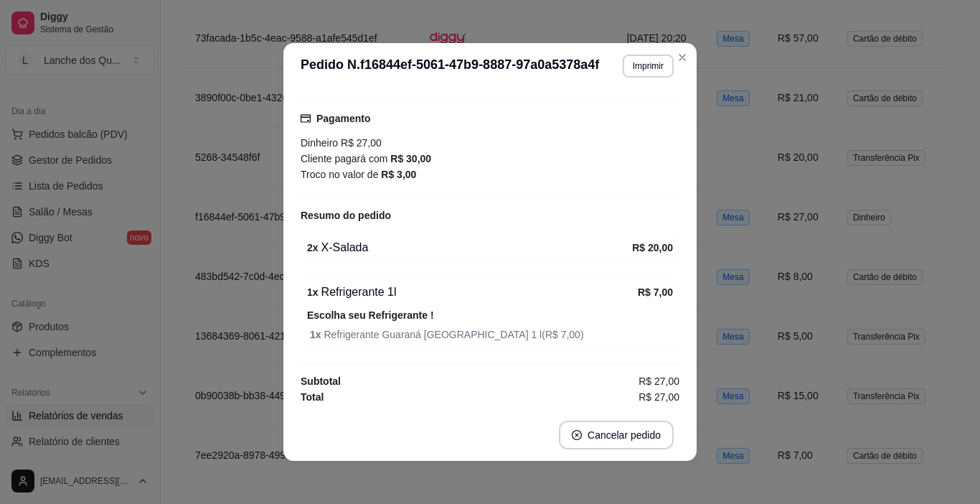
scroll to position [136, 0]
click at [410, 296] on div "1 x Refrigerante 1l" at bounding box center [472, 290] width 331 height 17
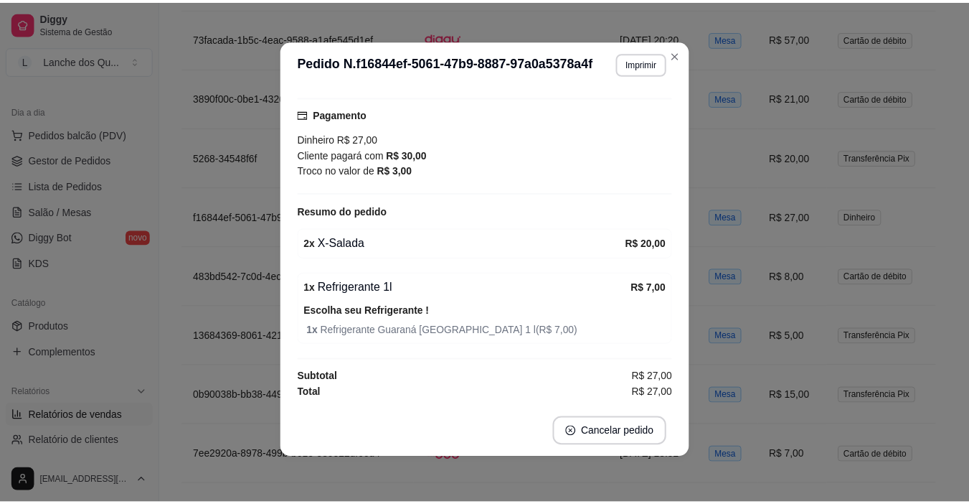
scroll to position [64, 0]
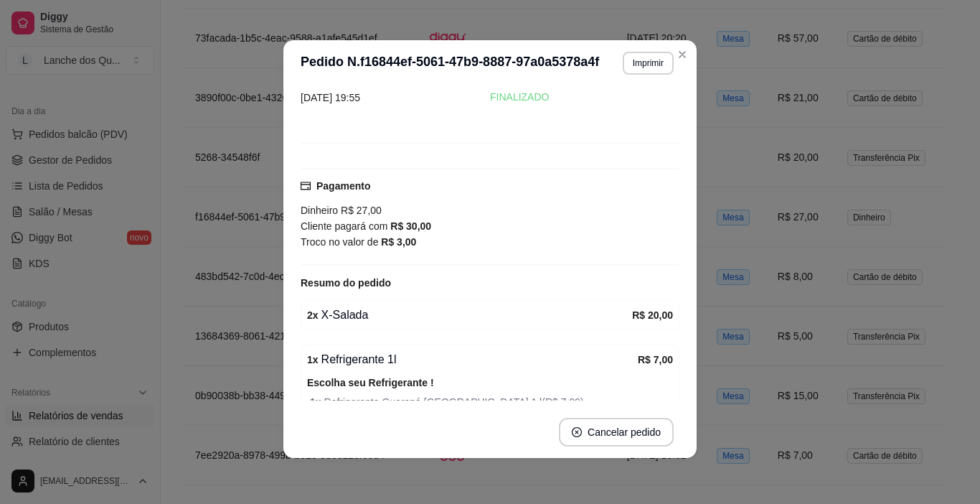
click at [445, 209] on div "Dinheiro R$ 27,00 Cliente pagará com R$ 30,00 Troco no valor de R$ 3,00" at bounding box center [490, 225] width 379 height 47
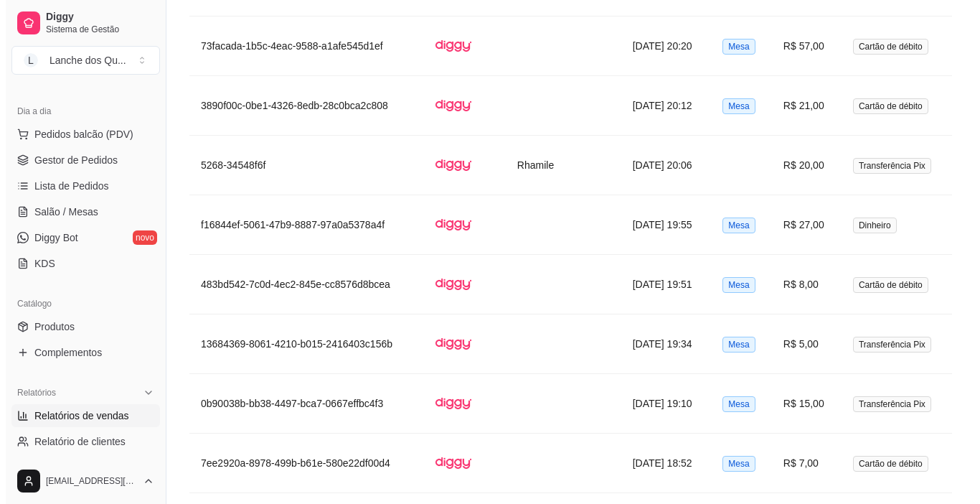
scroll to position [1711, 0]
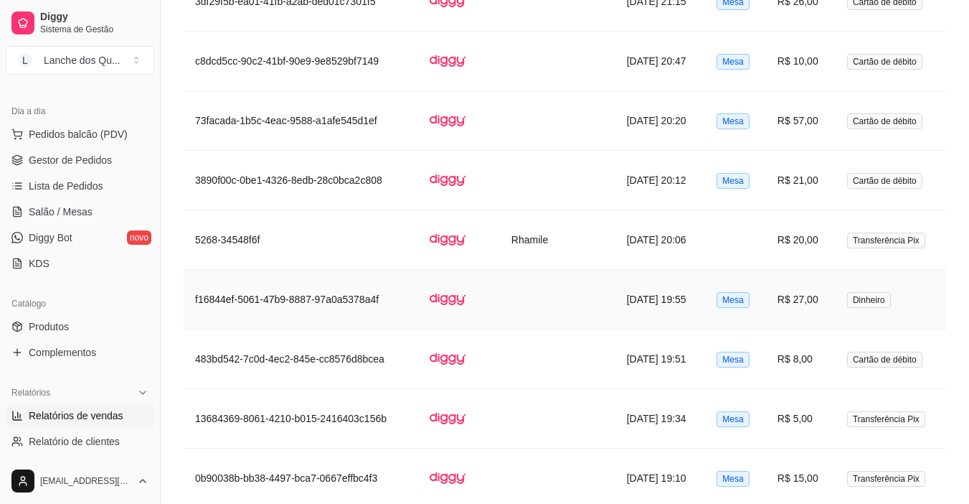
click at [814, 306] on td "R$ 27,00" at bounding box center [801, 300] width 70 height 60
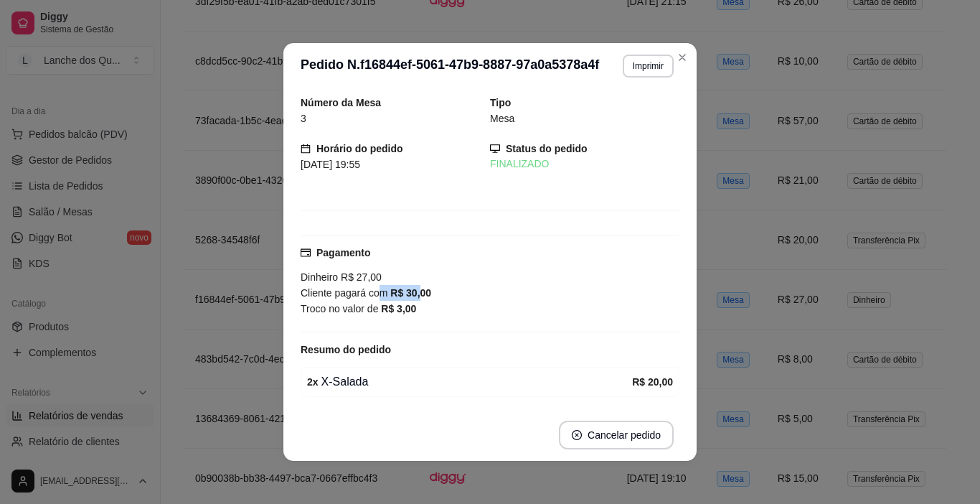
drag, startPoint x: 372, startPoint y: 297, endPoint x: 418, endPoint y: 297, distance: 45.9
click at [418, 297] on div "Cliente pagará com R$ 30,00" at bounding box center [490, 293] width 379 height 16
click at [418, 297] on strong "R$ 30,00" at bounding box center [410, 292] width 41 height 11
drag, startPoint x: 420, startPoint y: 302, endPoint x: 435, endPoint y: 302, distance: 14.3
click at [431, 302] on div "Troco no valor de R$ 3,00" at bounding box center [490, 309] width 379 height 16
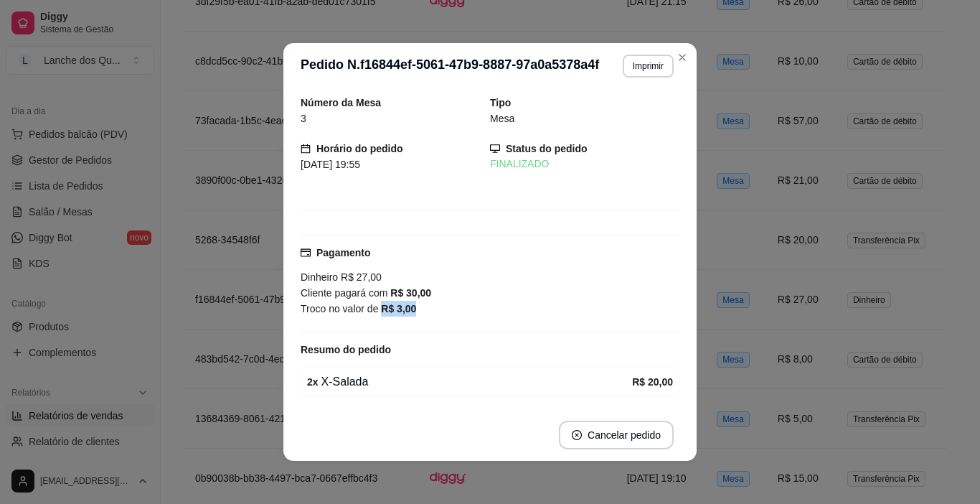
click at [435, 302] on div "Troco no valor de R$ 3,00" at bounding box center [490, 309] width 379 height 16
click at [375, 283] on div "Dinheiro R$ 27,00 Cliente pagará com R$ 30,00 Troco no valor de R$ 3,00" at bounding box center [490, 292] width 379 height 47
drag, startPoint x: 338, startPoint y: 163, endPoint x: 389, endPoint y: 168, distance: 51.2
click at [388, 168] on div "31/08/2025 19:55" at bounding box center [395, 164] width 189 height 16
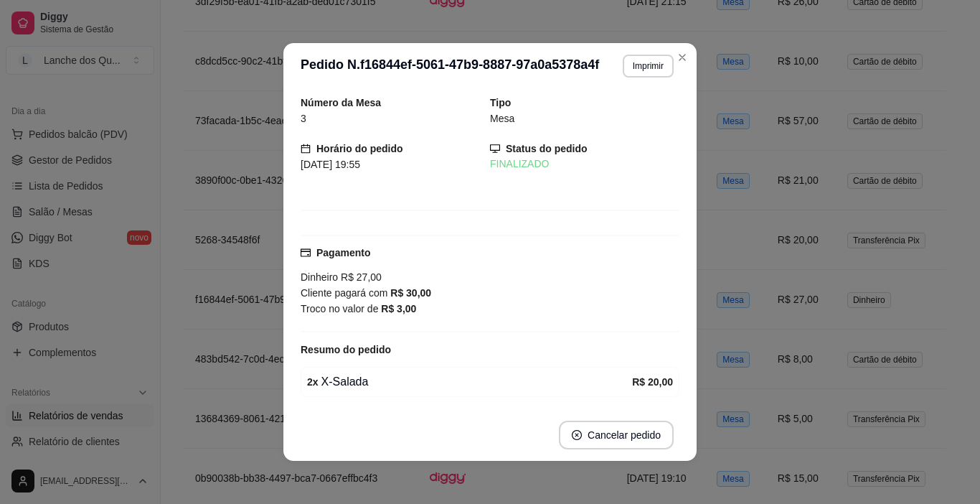
click at [389, 168] on div "31/08/2025 19:55" at bounding box center [395, 164] width 189 height 16
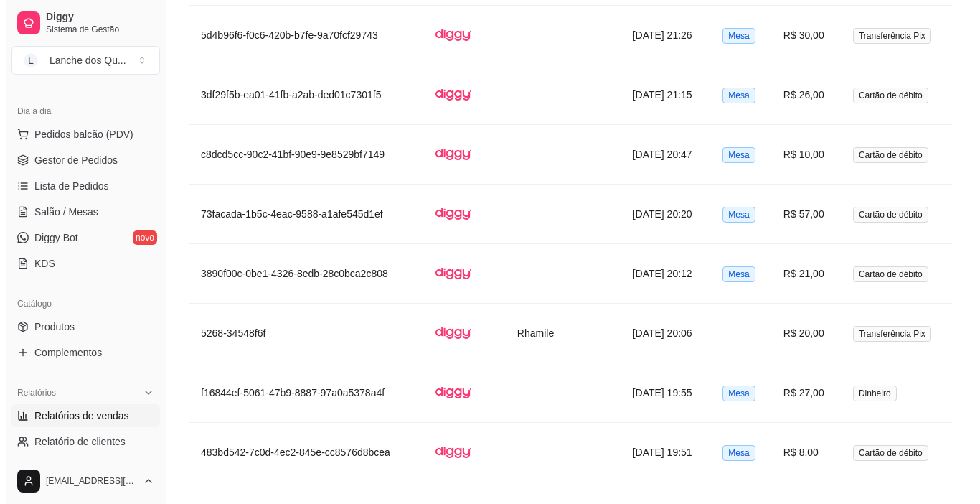
scroll to position [1639, 0]
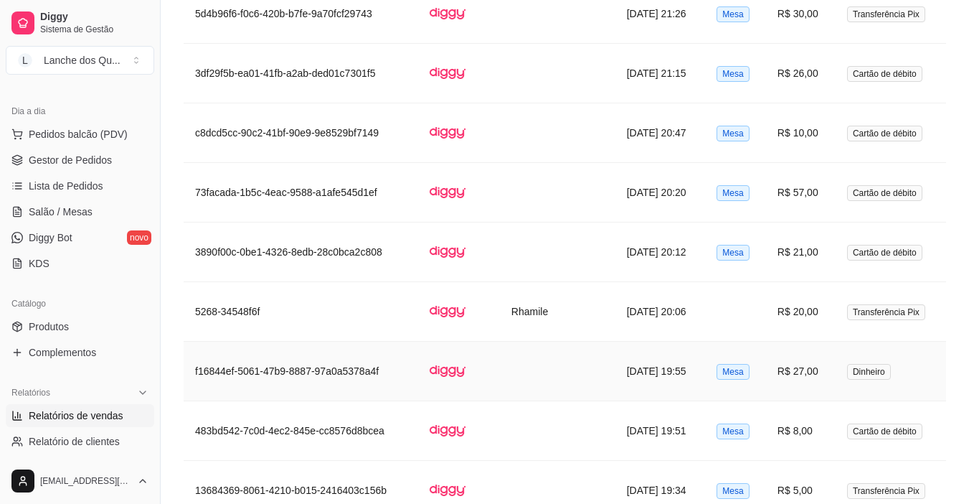
click at [757, 369] on td "Mesa" at bounding box center [735, 371] width 61 height 60
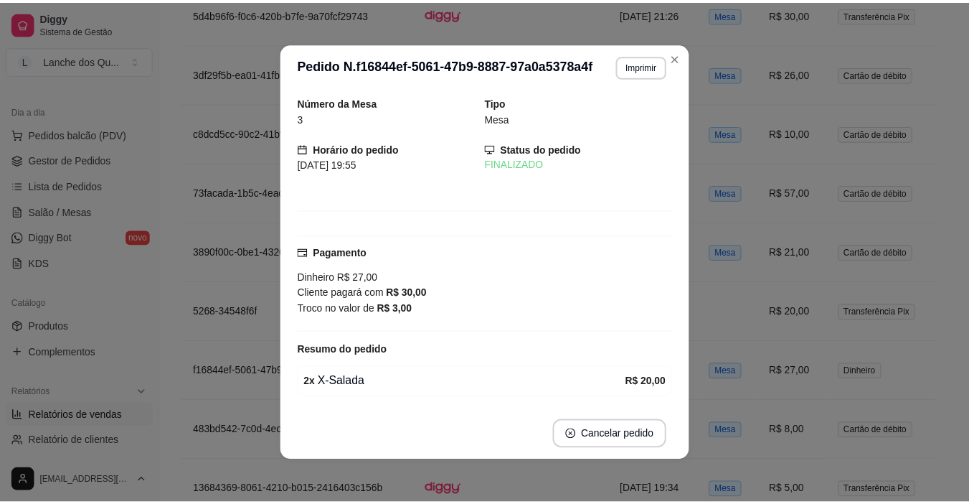
scroll to position [1361, 0]
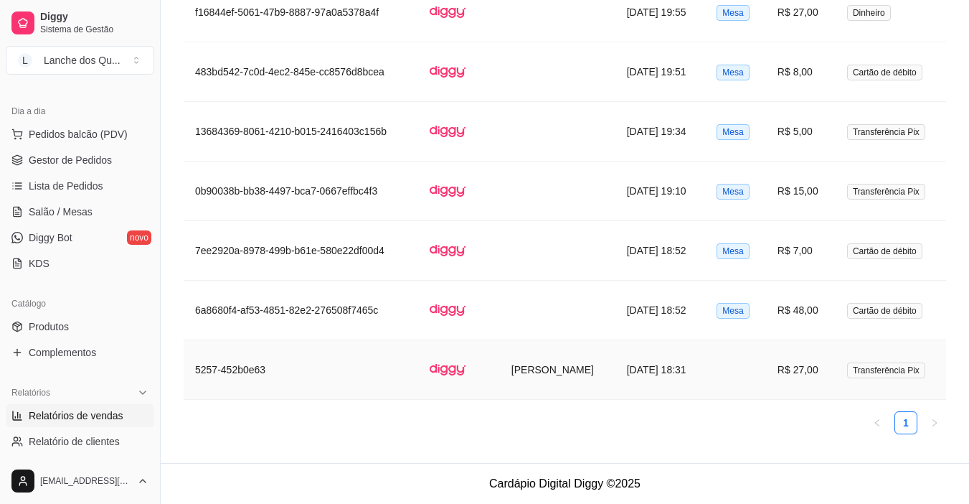
click at [766, 354] on td "R$ 27,00" at bounding box center [801, 370] width 70 height 60
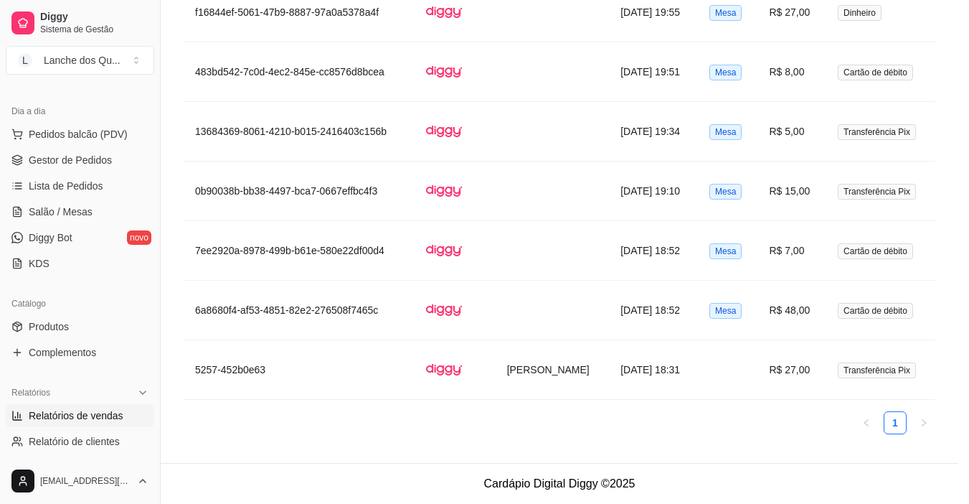
scroll to position [0, 0]
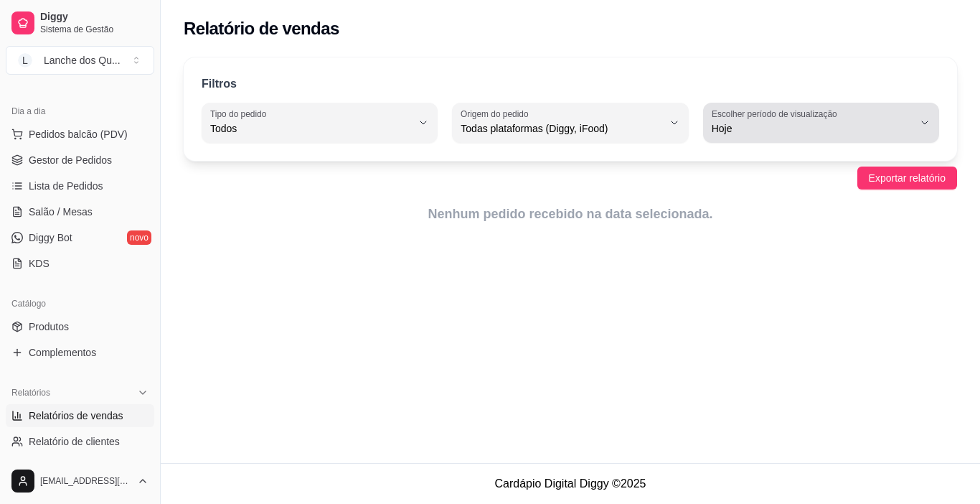
click at [726, 133] on span "Hoje" at bounding box center [813, 128] width 202 height 14
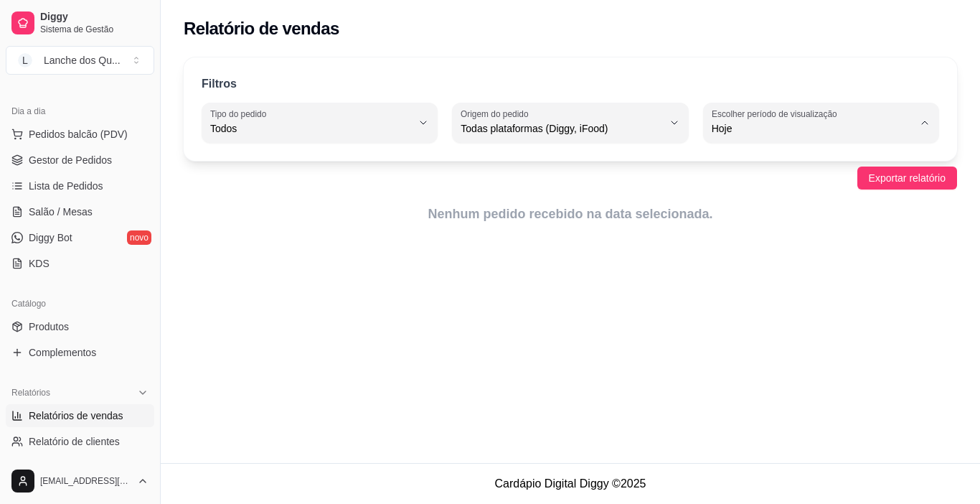
click at [749, 187] on span "Ontem" at bounding box center [814, 186] width 191 height 14
type input "1"
select select "1"
